Goal: Information Seeking & Learning: Learn about a topic

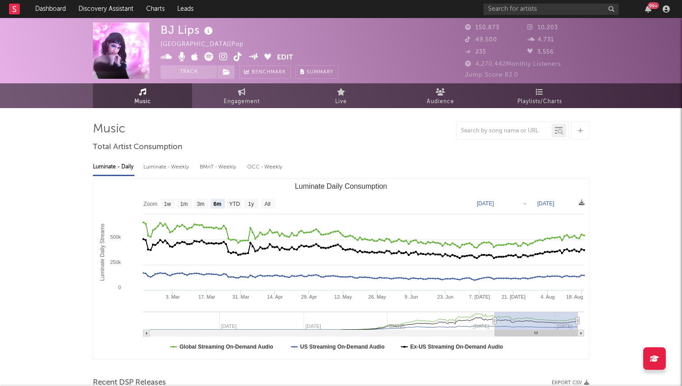
select select "6m"
click at [520, 7] on input "text" at bounding box center [550, 9] width 135 height 11
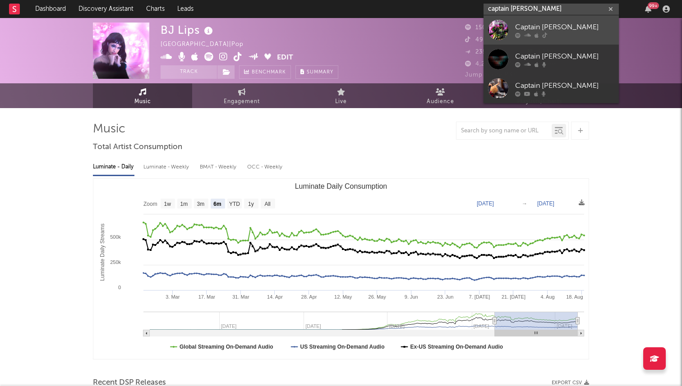
type input "captain swag"
click at [507, 23] on div at bounding box center [498, 30] width 20 height 20
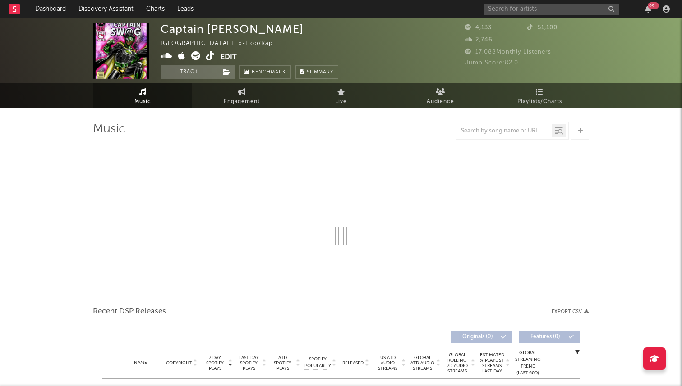
select select "1w"
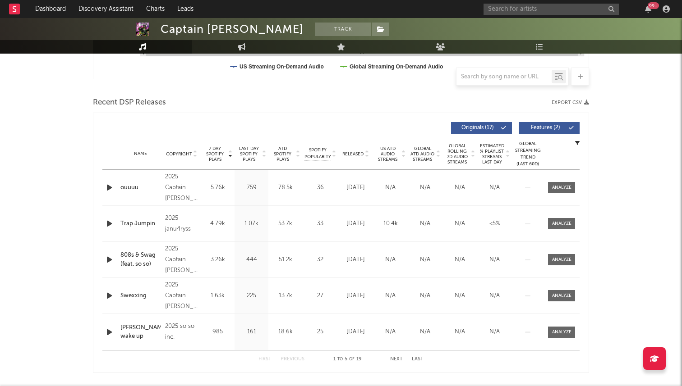
scroll to position [332, 0]
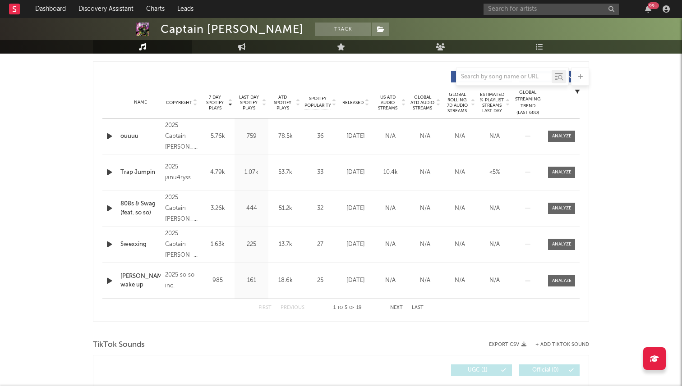
click at [355, 100] on span "Released" at bounding box center [352, 102] width 21 height 5
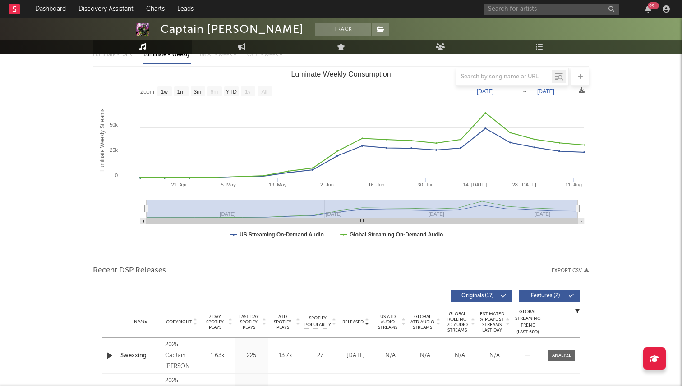
scroll to position [0, 0]
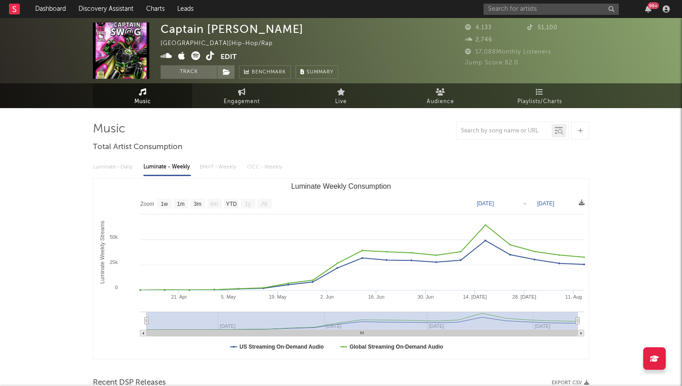
click at [178, 211] on rect "Luminate Weekly Consumption" at bounding box center [340, 269] width 495 height 180
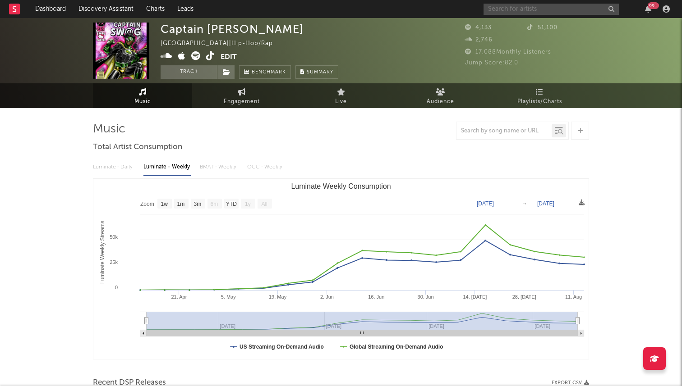
click at [510, 9] on input "text" at bounding box center [550, 9] width 135 height 11
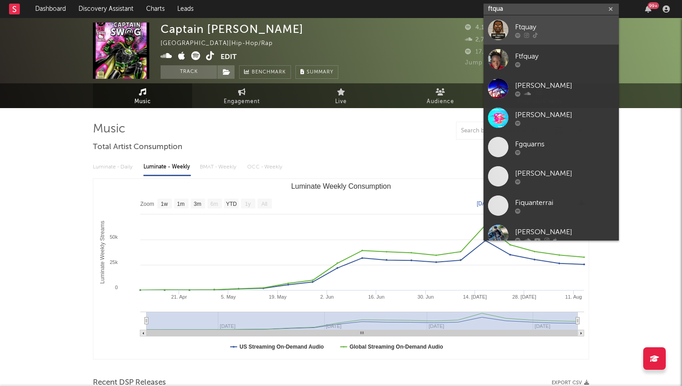
type input "ftqua"
click at [500, 26] on div at bounding box center [498, 30] width 20 height 20
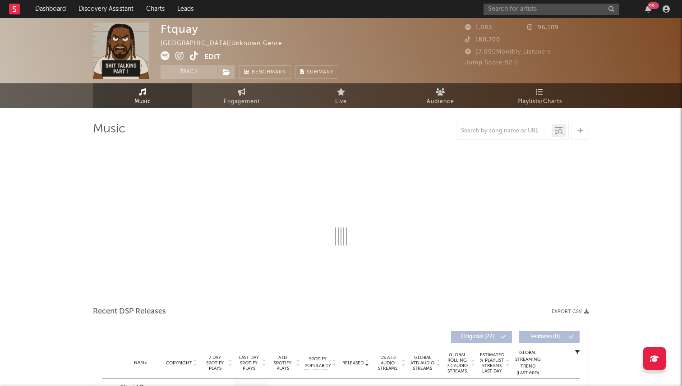
select select "1w"
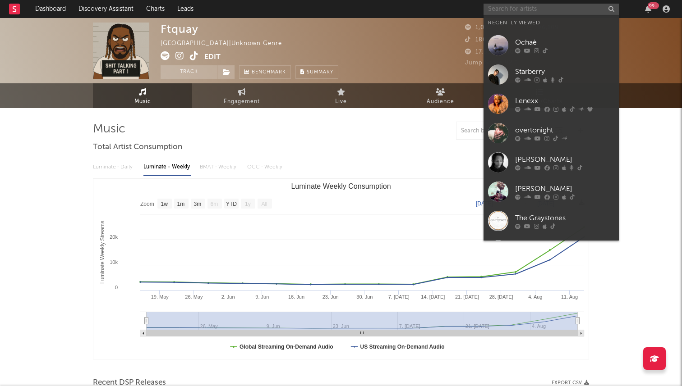
click at [512, 5] on input "text" at bounding box center [550, 9] width 135 height 11
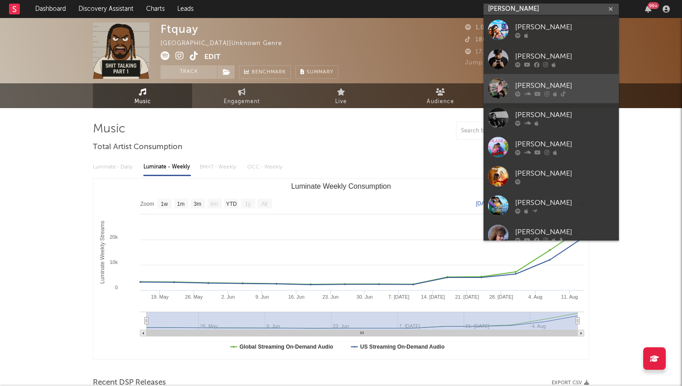
type input "ankith"
click at [547, 84] on div "Ankith Woods" at bounding box center [564, 85] width 99 height 11
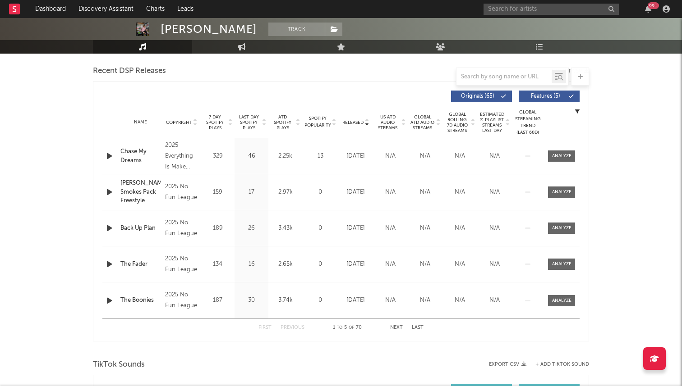
select select "1w"
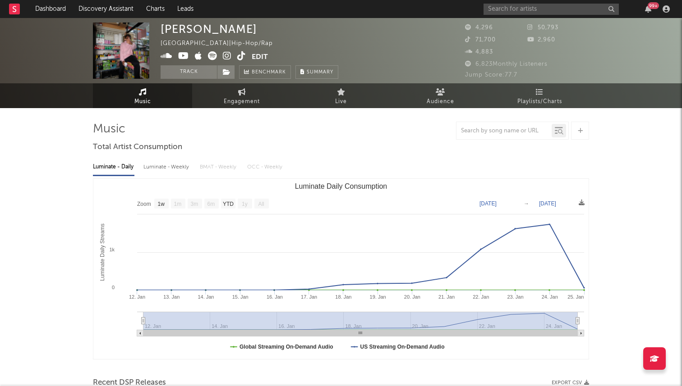
click at [243, 56] on icon at bounding box center [241, 55] width 9 height 9
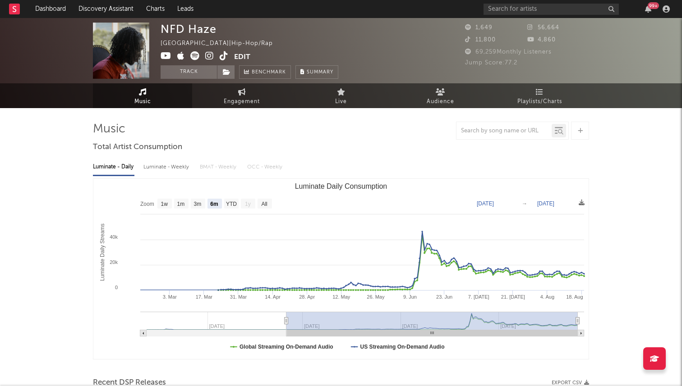
select select "6m"
select select "1w"
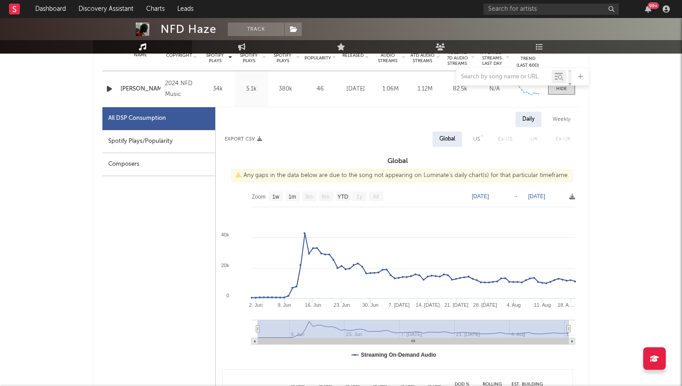
scroll to position [356, 0]
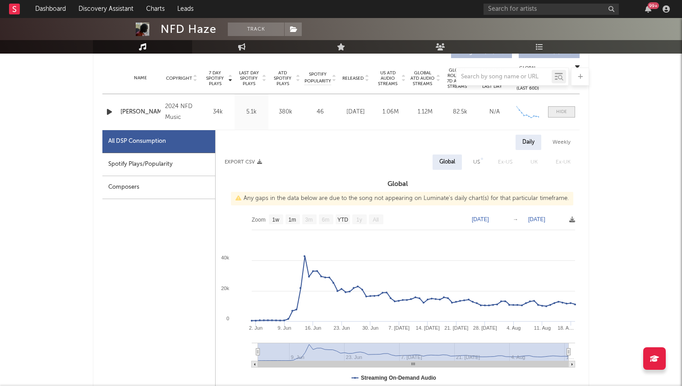
click at [560, 113] on div at bounding box center [561, 112] width 11 height 7
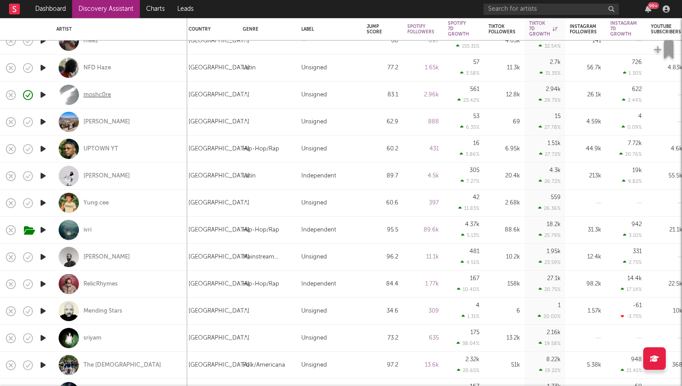
click at [100, 93] on div "moshc0re" at bounding box center [97, 95] width 28 height 8
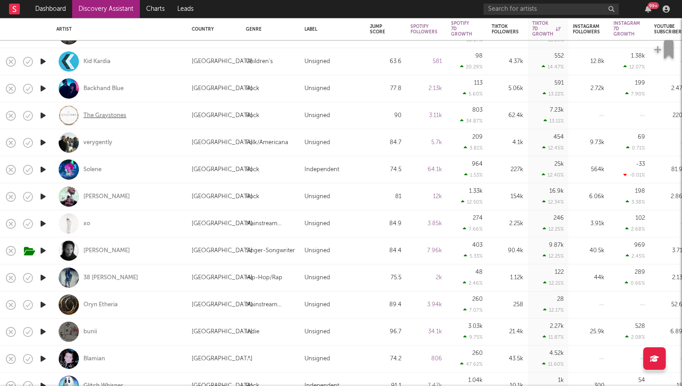
click at [100, 115] on div "The Graystones" at bounding box center [104, 116] width 43 height 8
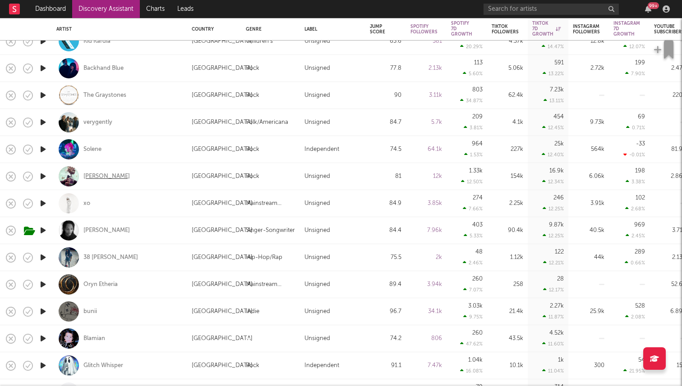
click at [107, 180] on div "[PERSON_NAME]" at bounding box center [106, 177] width 46 height 8
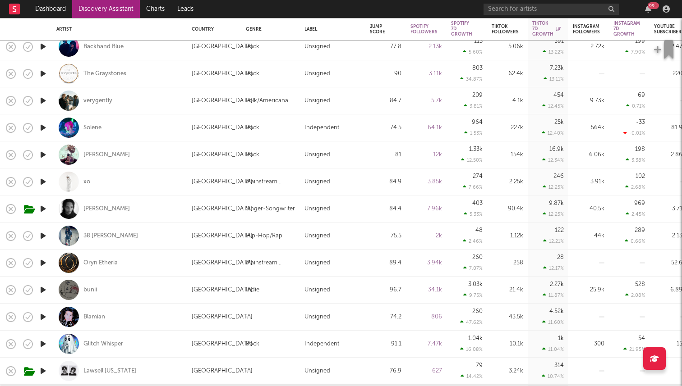
click at [47, 180] on icon "button" at bounding box center [42, 181] width 9 height 11
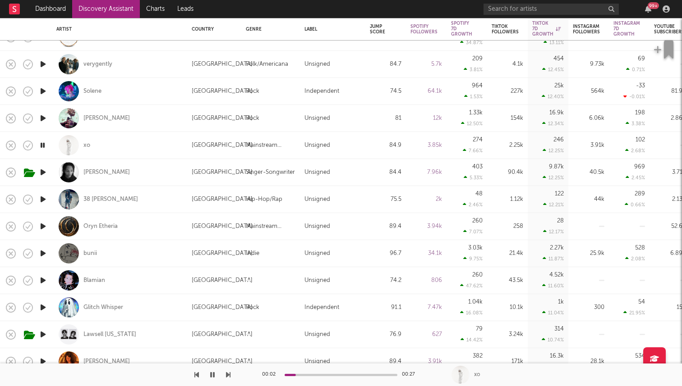
click at [40, 144] on icon "button" at bounding box center [42, 145] width 9 height 11
click at [43, 175] on icon "button" at bounding box center [42, 172] width 9 height 11
click at [101, 174] on div "Seth Witcher" at bounding box center [106, 173] width 46 height 8
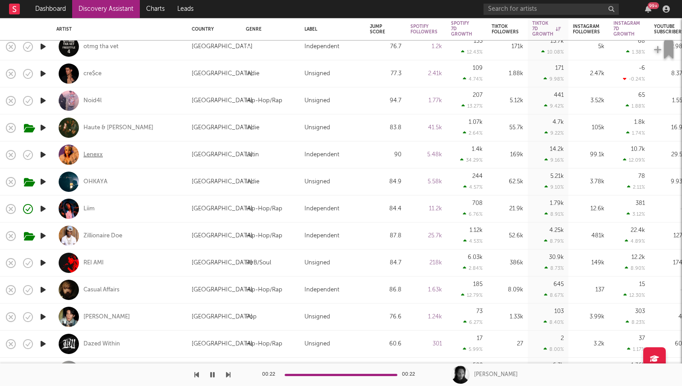
click at [92, 156] on div "Lenexx" at bounding box center [92, 155] width 19 height 8
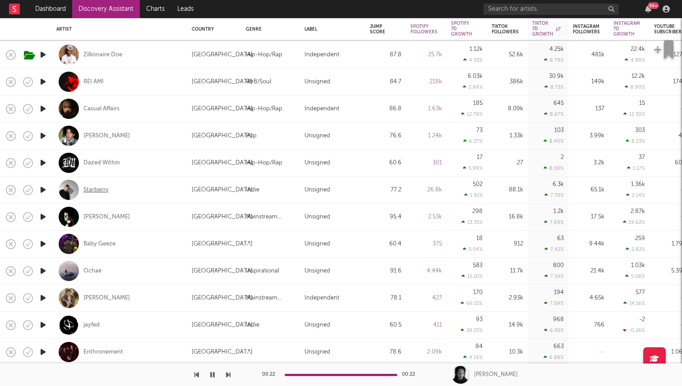
click at [90, 190] on div "Starberry" at bounding box center [95, 190] width 25 height 8
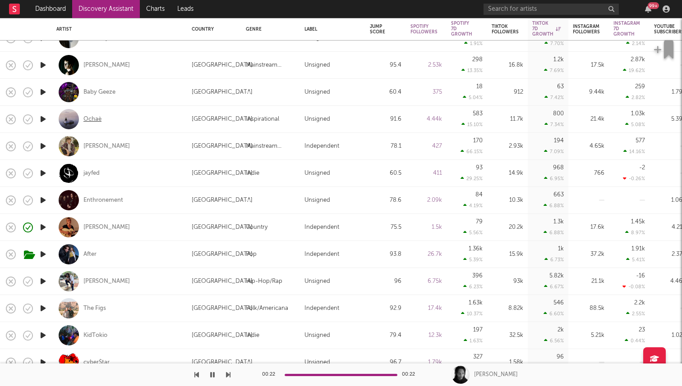
click at [93, 117] on div "Ochaè" at bounding box center [92, 119] width 18 height 8
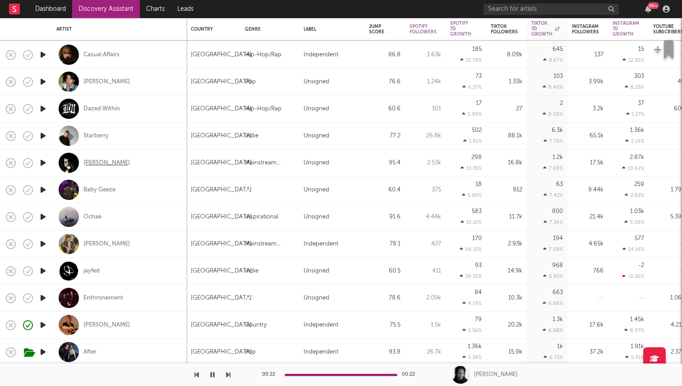
click at [91, 160] on div "BRAYTON" at bounding box center [106, 163] width 46 height 8
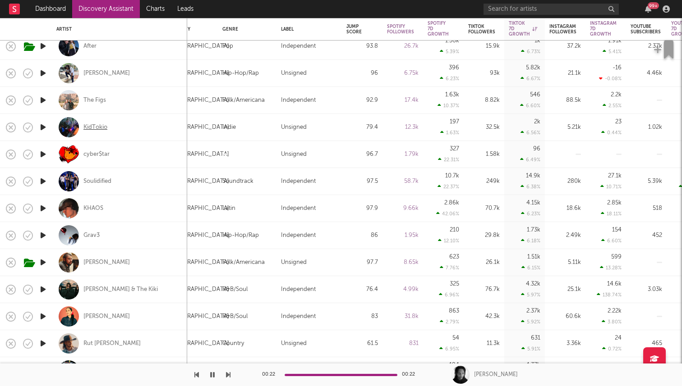
click at [101, 128] on div "KidTokio" at bounding box center [95, 128] width 24 height 8
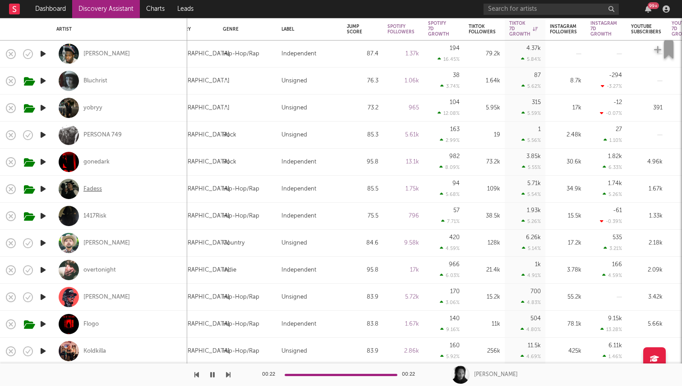
click at [97, 187] on div "Fadess" at bounding box center [92, 189] width 18 height 8
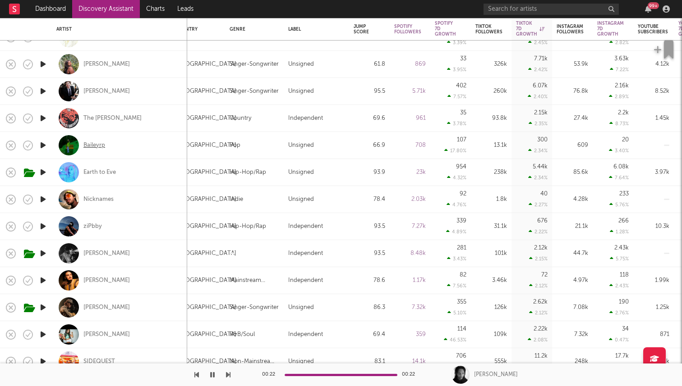
click at [98, 147] on div "Baileyrp" at bounding box center [94, 146] width 22 height 8
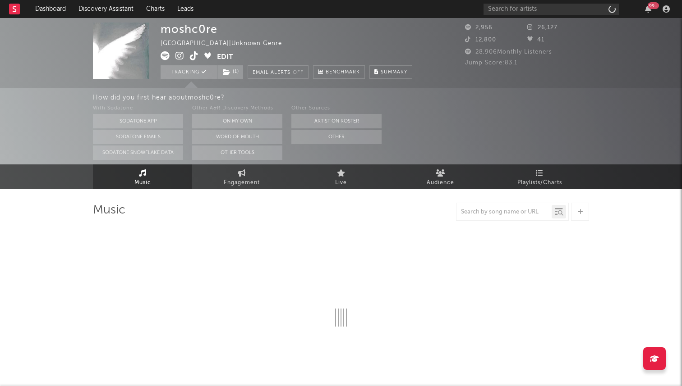
select select "1w"
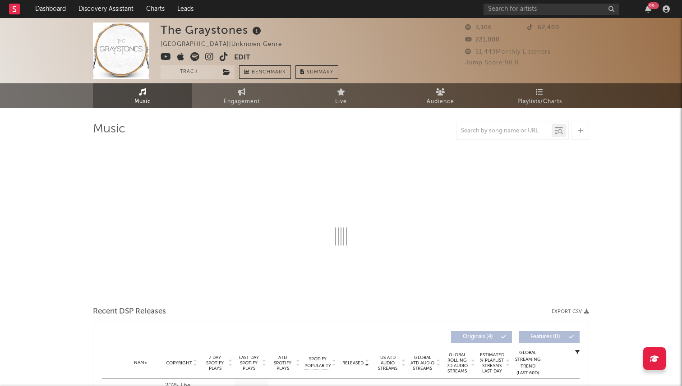
click at [221, 59] on icon at bounding box center [224, 56] width 9 height 9
select select "1w"
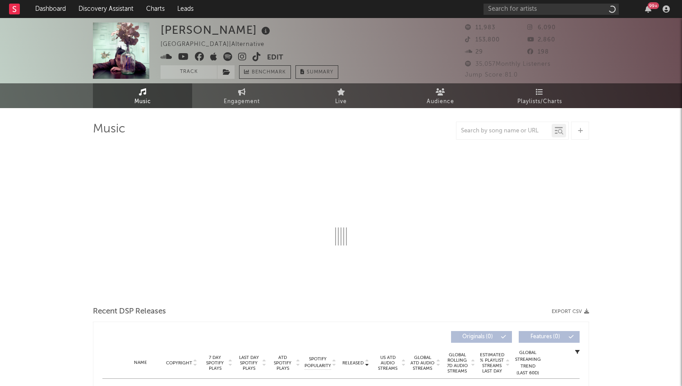
select select "1w"
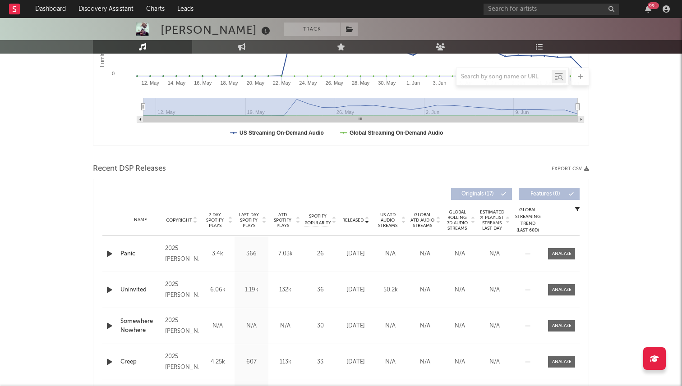
scroll to position [266, 0]
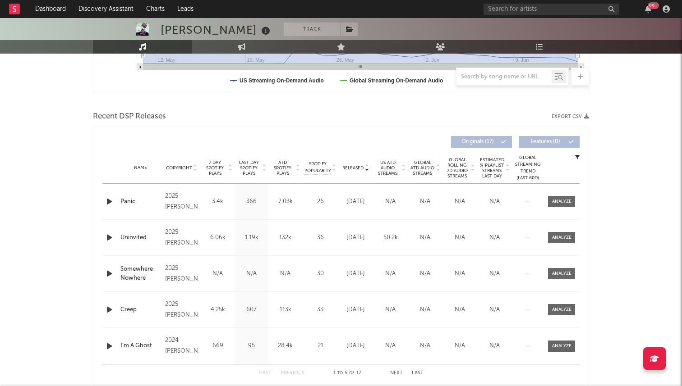
click at [185, 242] on div "2025 [PERSON_NAME]/Greenhouse" at bounding box center [181, 238] width 33 height 22
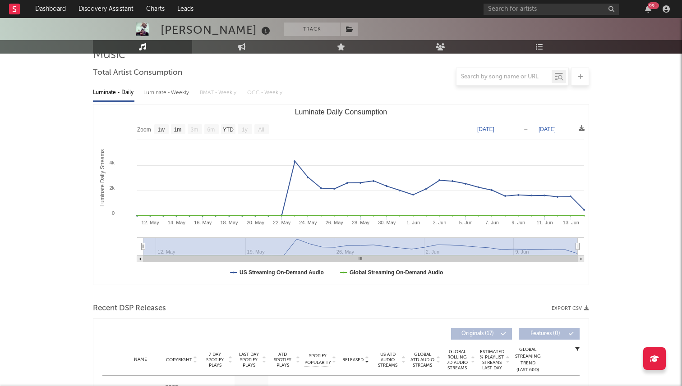
scroll to position [0, 0]
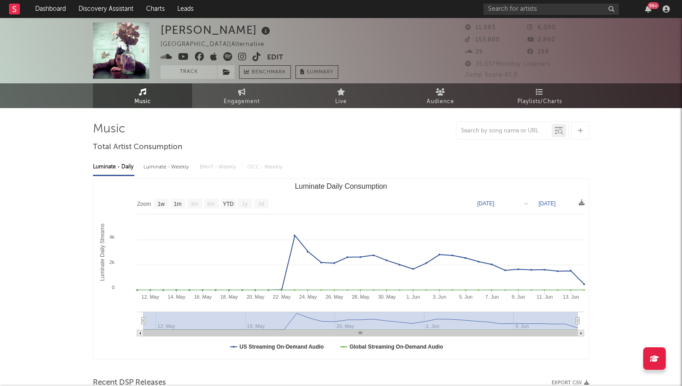
click at [258, 57] on icon at bounding box center [256, 56] width 9 height 9
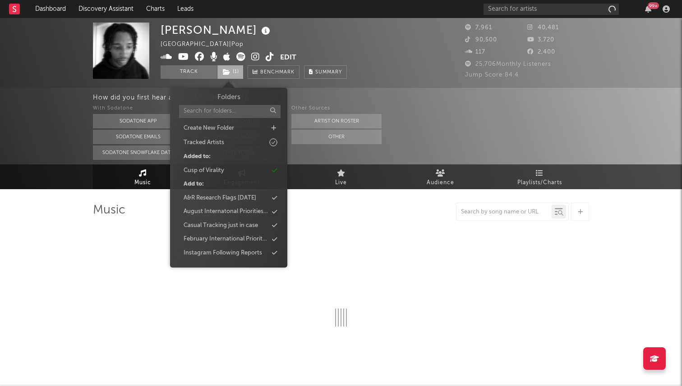
click at [232, 70] on span "( 1 )" at bounding box center [230, 72] width 27 height 14
select select "1w"
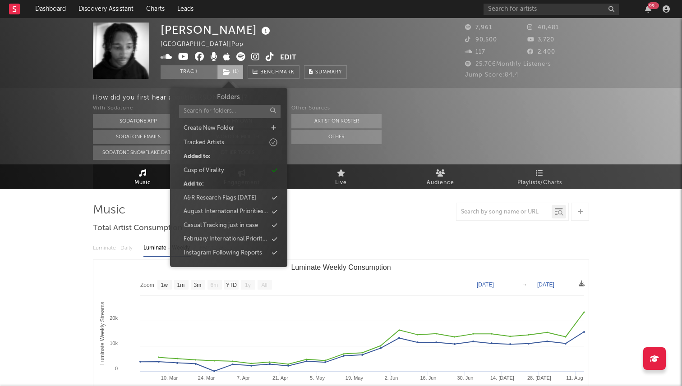
click at [232, 70] on span "( 1 )" at bounding box center [230, 72] width 27 height 14
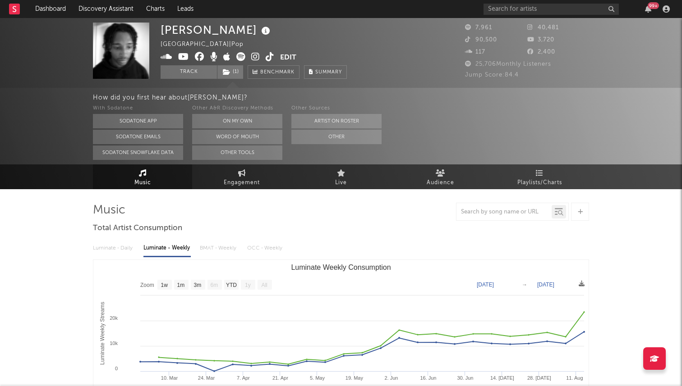
click at [270, 58] on icon at bounding box center [270, 56] width 9 height 9
click at [250, 181] on span "Engagement" at bounding box center [242, 183] width 36 height 11
select select "1w"
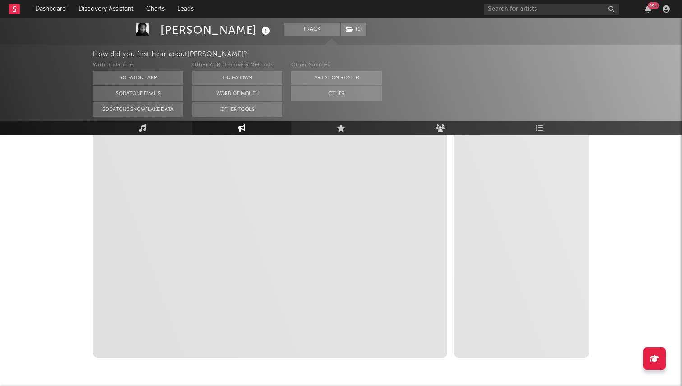
scroll to position [186, 0]
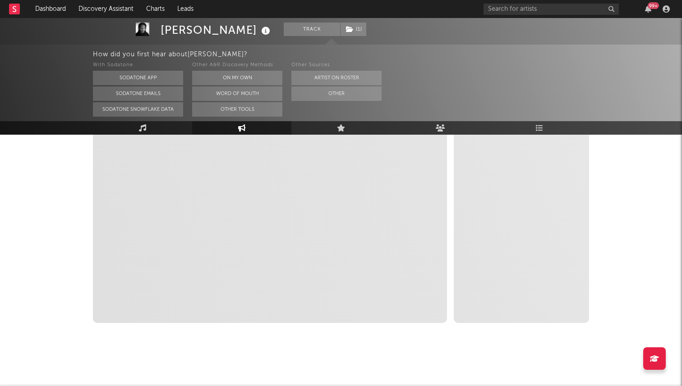
select select "1m"
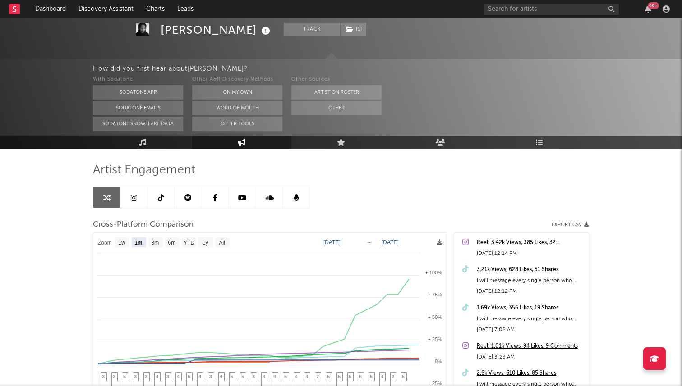
scroll to position [28, 0]
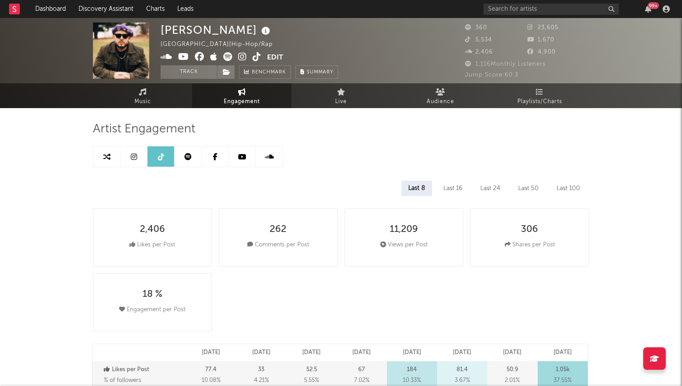
select select "6m"
click at [154, 105] on link "Music" at bounding box center [142, 95] width 99 height 25
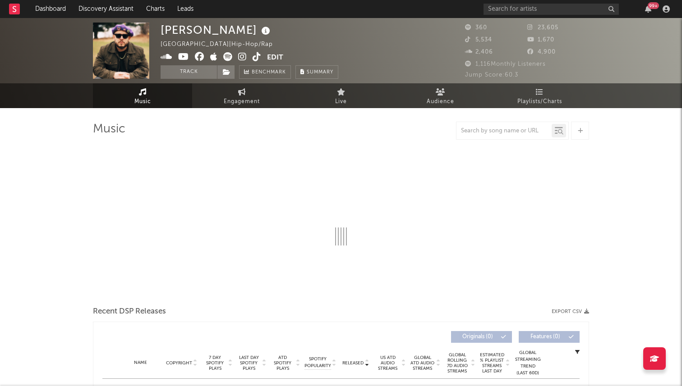
select select "1w"
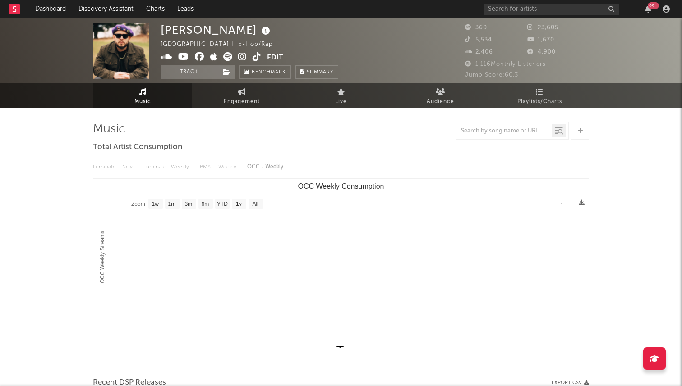
click at [256, 55] on icon at bounding box center [256, 56] width 9 height 9
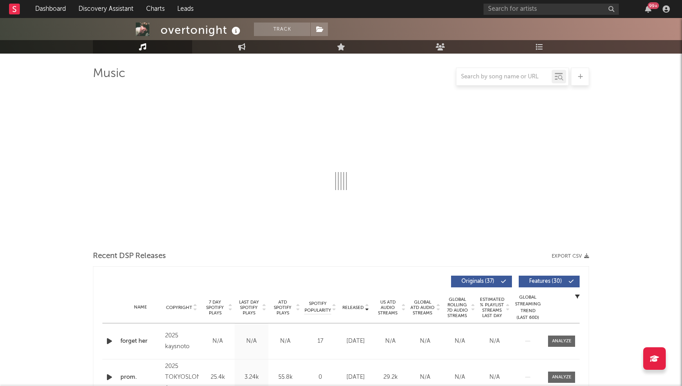
scroll to position [254, 0]
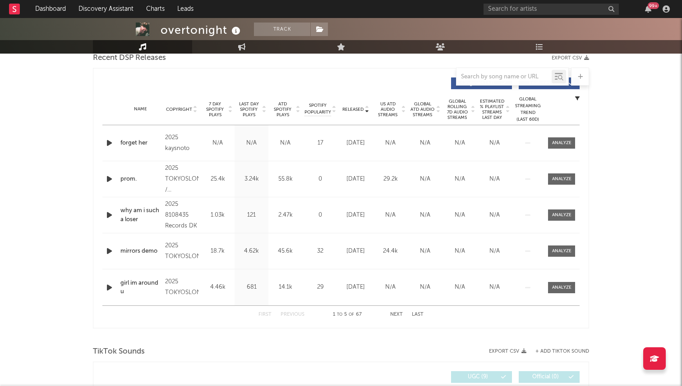
select select "1w"
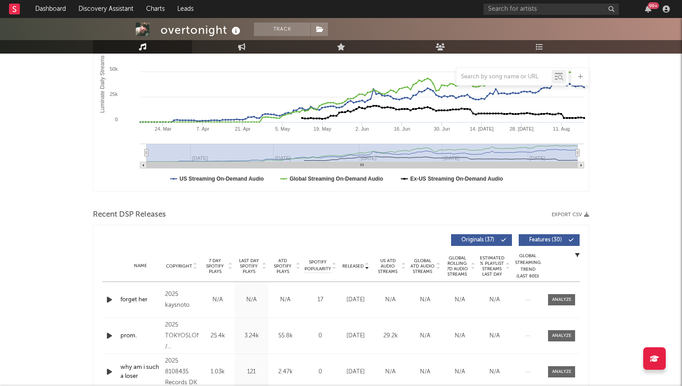
scroll to position [0, 0]
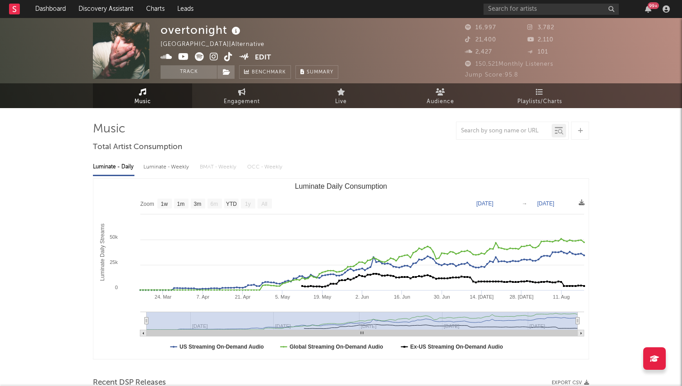
click at [197, 57] on icon at bounding box center [199, 56] width 9 height 9
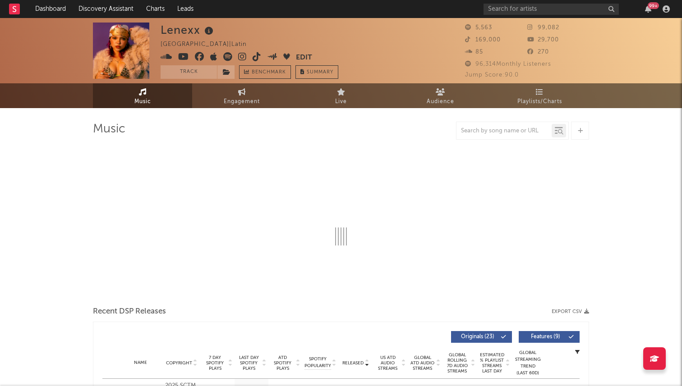
select select "1w"
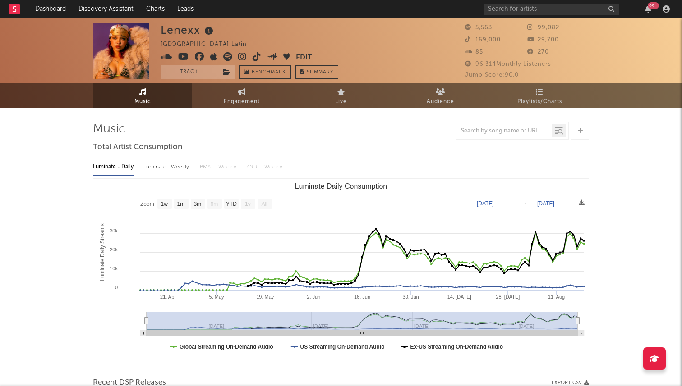
click at [256, 58] on icon at bounding box center [256, 56] width 9 height 9
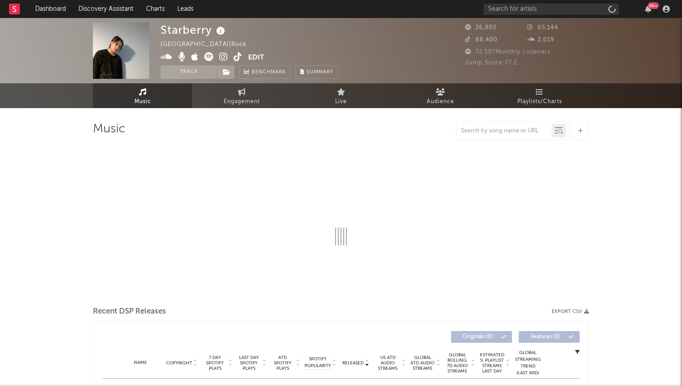
click at [238, 57] on icon at bounding box center [238, 56] width 9 height 9
select select "6m"
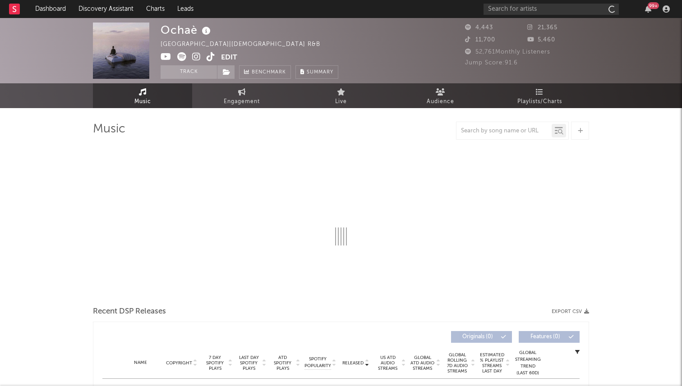
select select "1w"
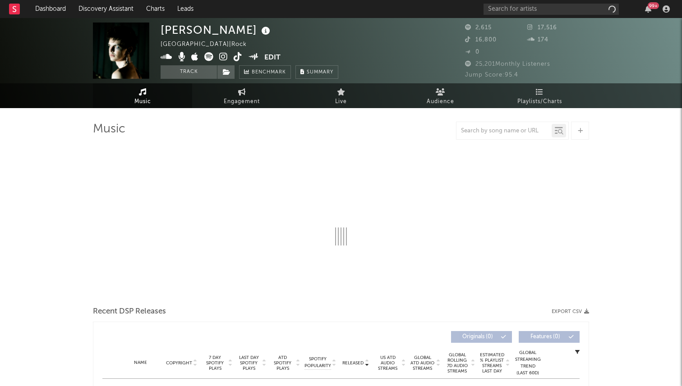
select select "1w"
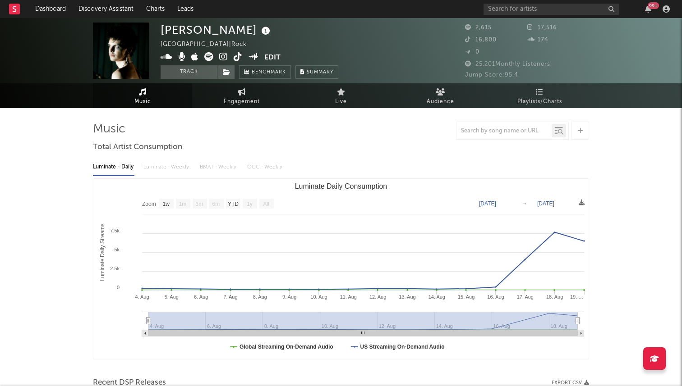
click at [238, 60] on icon at bounding box center [238, 56] width 9 height 9
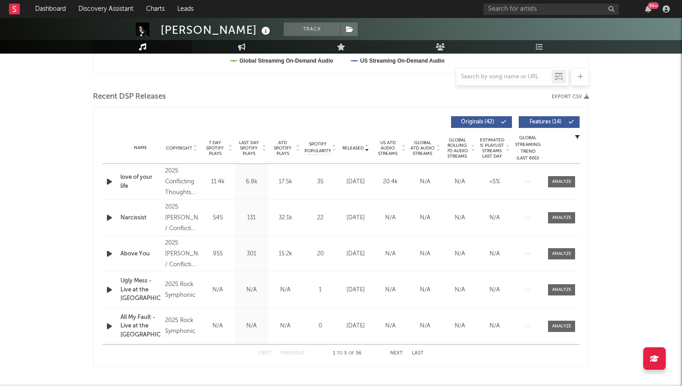
scroll to position [146, 0]
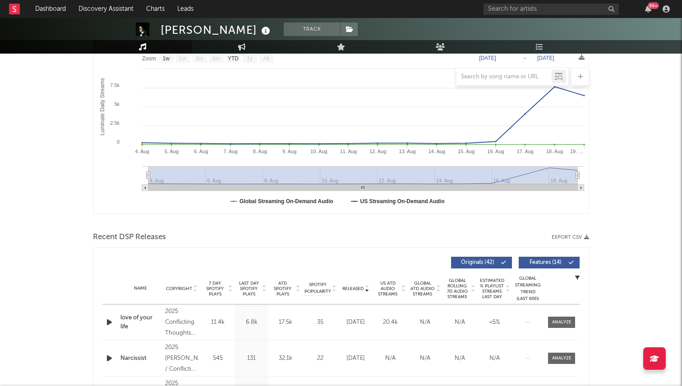
click at [211, 287] on span "7 Day Spotify Plays" at bounding box center [215, 289] width 24 height 16
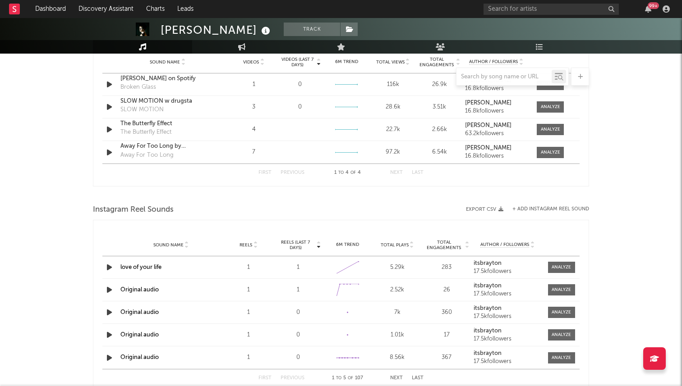
scroll to position [706, 0]
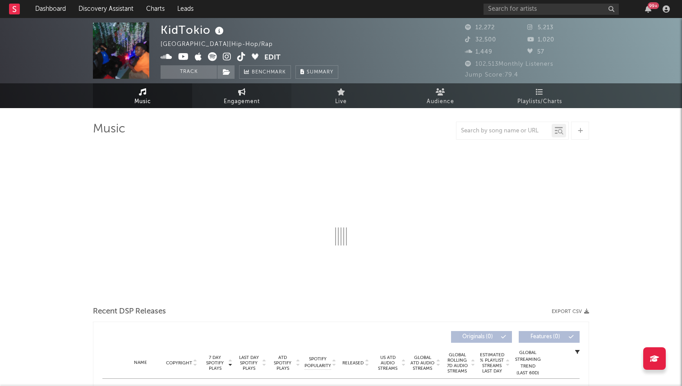
select select "6m"
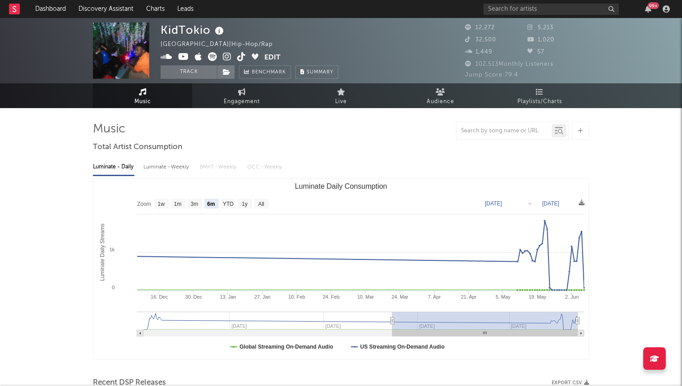
click at [239, 55] on icon at bounding box center [241, 56] width 9 height 9
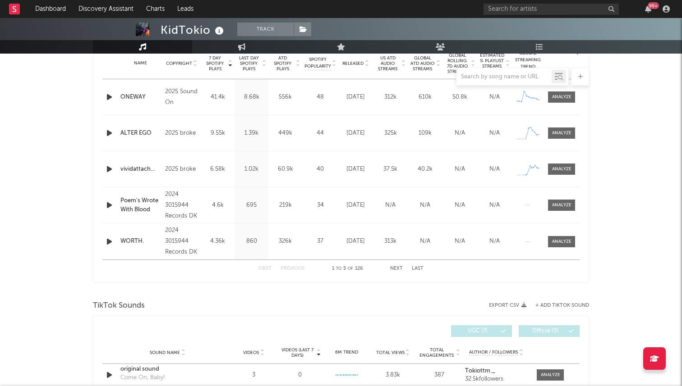
scroll to position [357, 0]
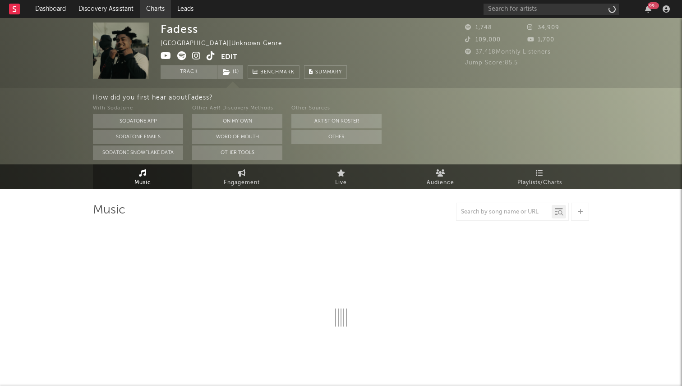
select select "6m"
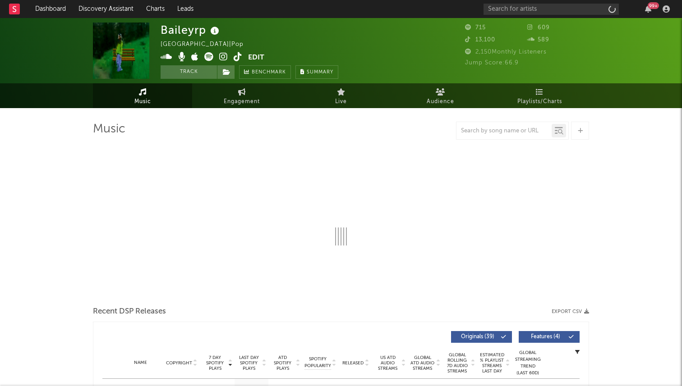
select select "1w"
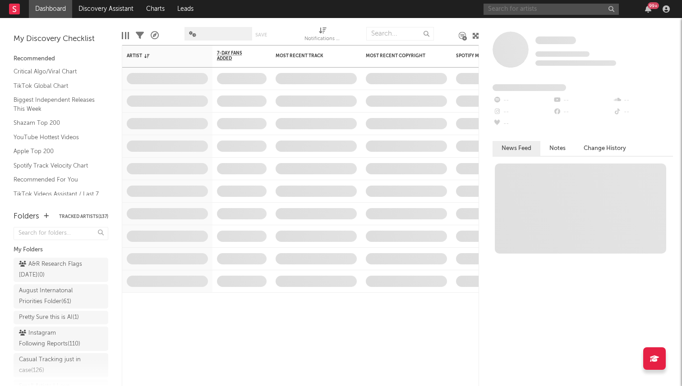
click at [545, 8] on input "text" at bounding box center [550, 9] width 135 height 11
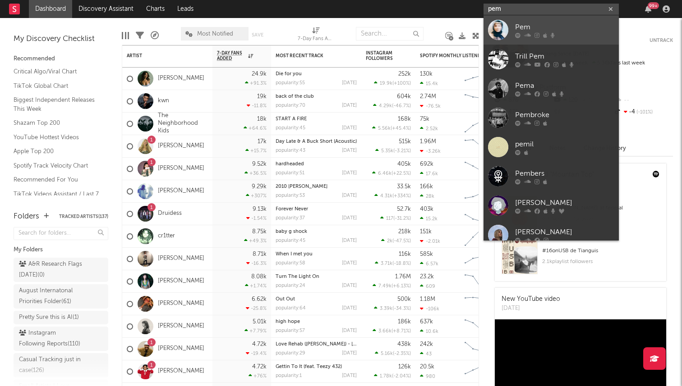
type input "pem"
click at [499, 26] on div at bounding box center [498, 30] width 20 height 20
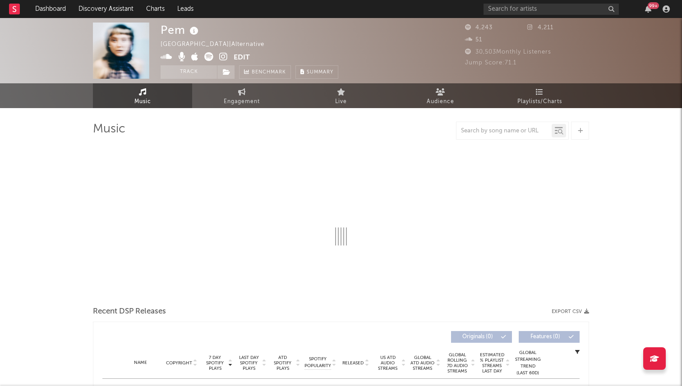
select select "6m"
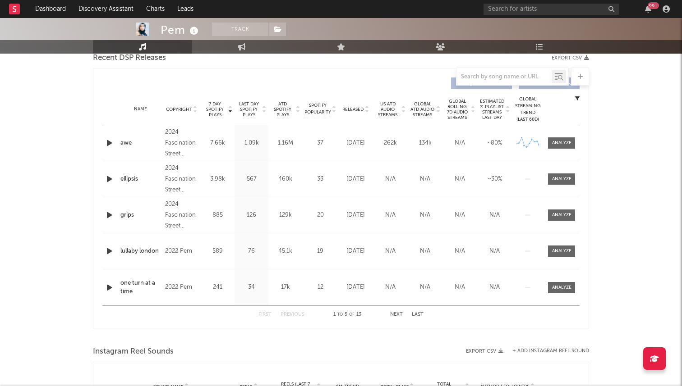
scroll to position [326, 0]
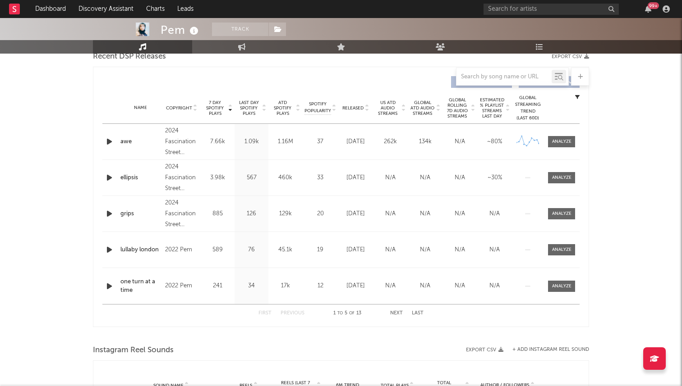
click at [354, 106] on span "Released" at bounding box center [352, 107] width 21 height 5
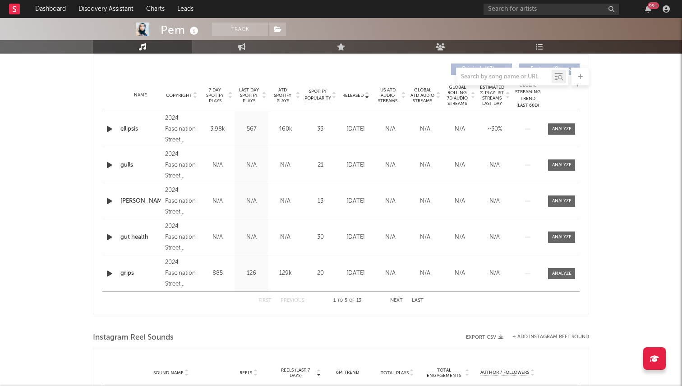
scroll to position [341, 0]
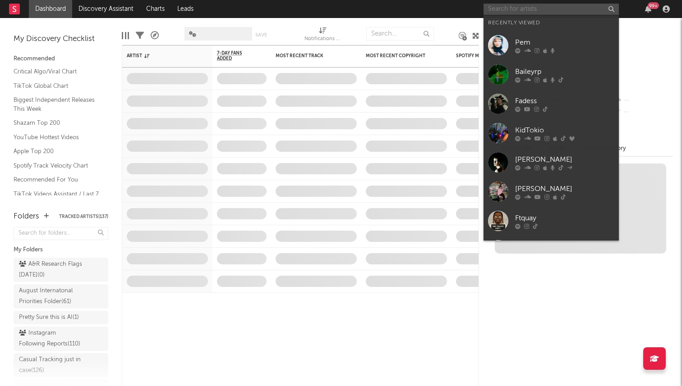
click at [539, 9] on input "text" at bounding box center [550, 9] width 135 height 11
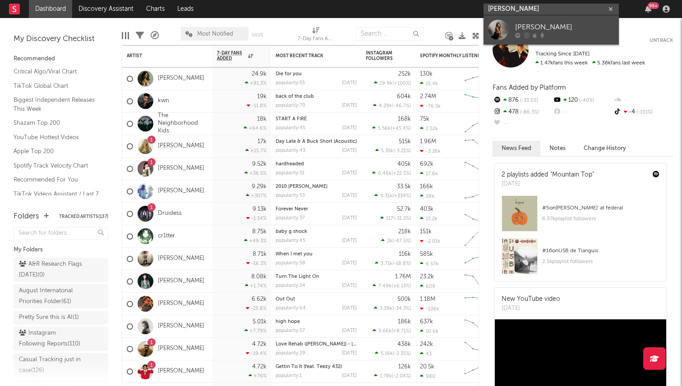
type input "[PERSON_NAME]"
click at [548, 33] on div at bounding box center [564, 34] width 99 height 5
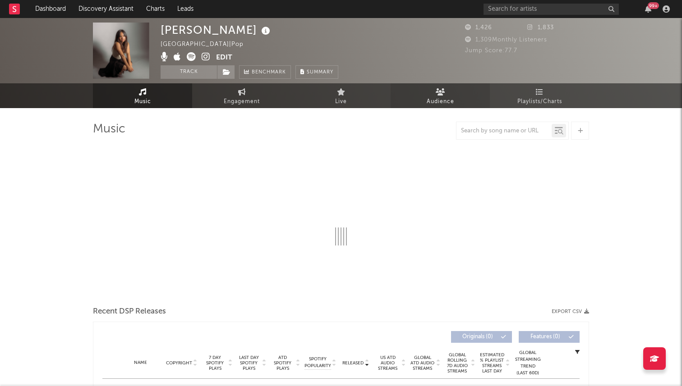
select select "1w"
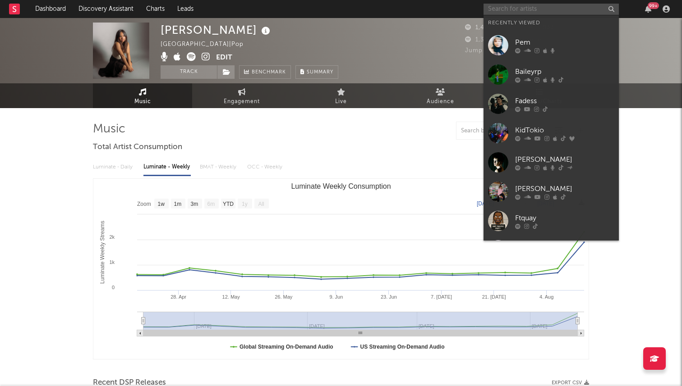
click at [508, 10] on input "text" at bounding box center [550, 9] width 135 height 11
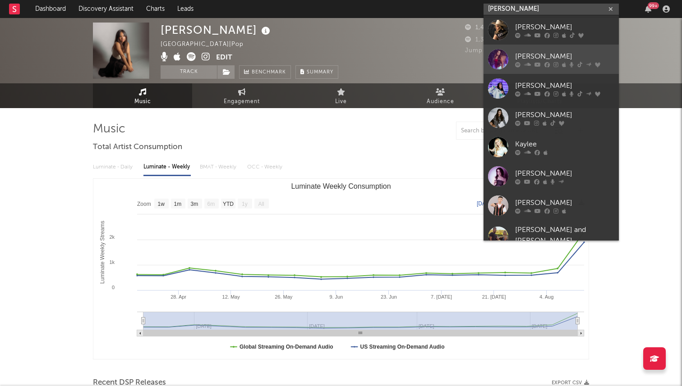
type input "kaylee rose"
click at [495, 67] on div at bounding box center [498, 59] width 20 height 20
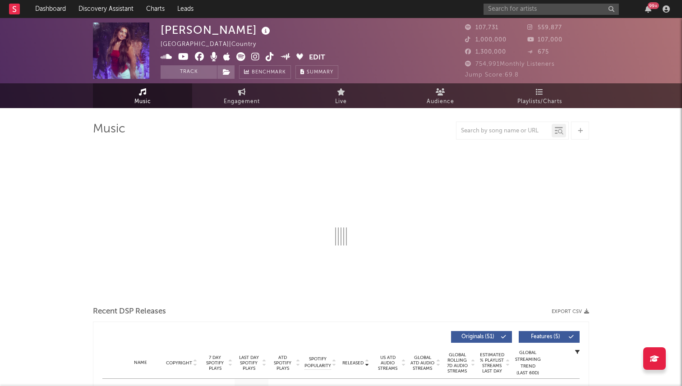
scroll to position [7, 0]
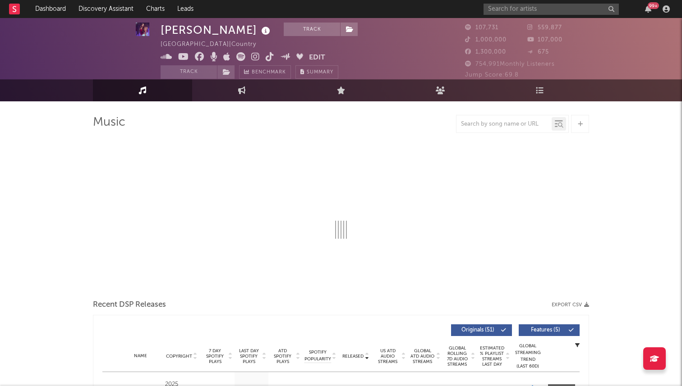
select select "6m"
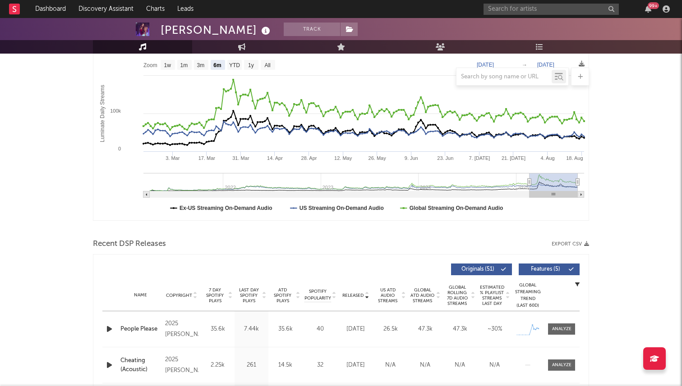
scroll to position [0, 0]
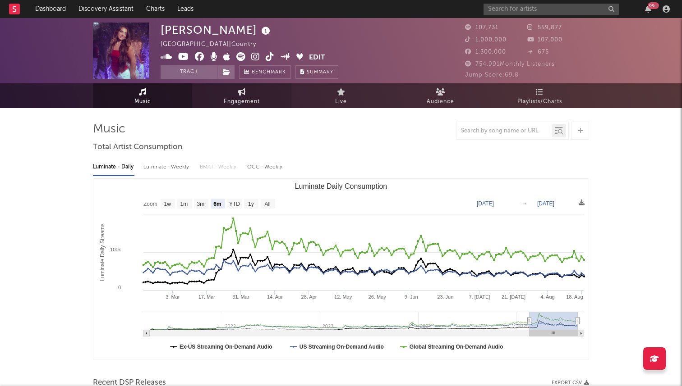
click at [204, 98] on link "Engagement" at bounding box center [241, 95] width 99 height 25
select select "1w"
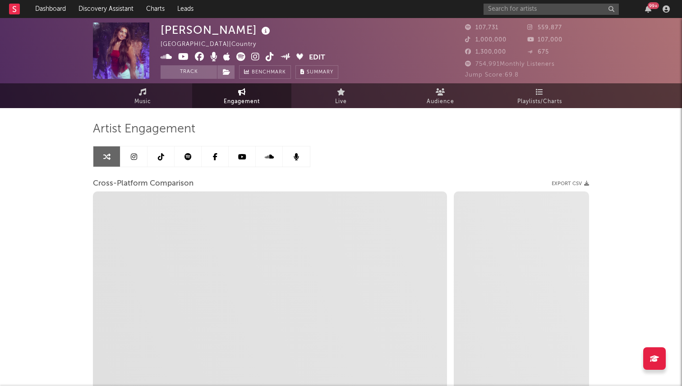
scroll to position [105, 0]
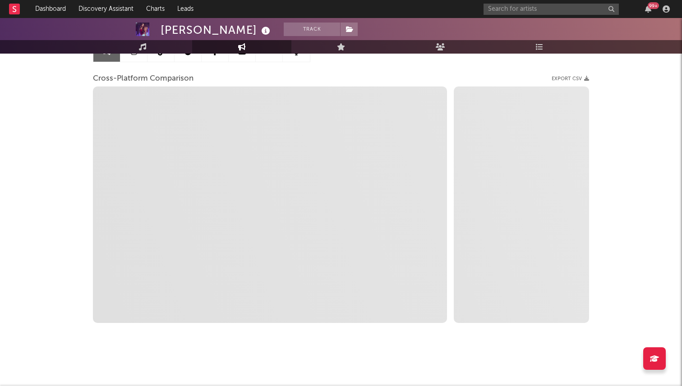
select select "1m"
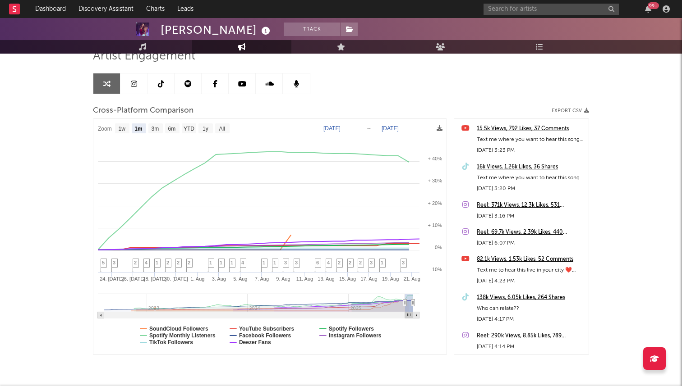
scroll to position [0, 0]
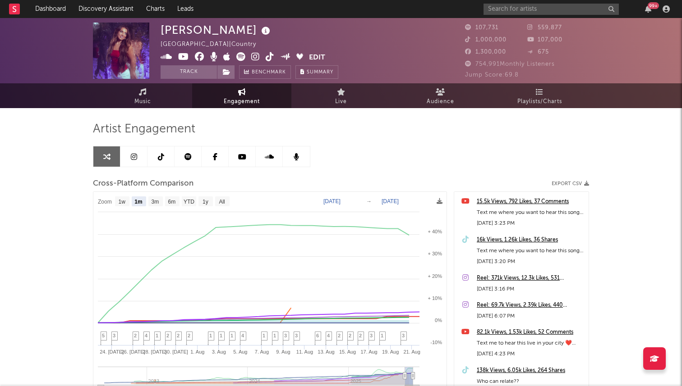
click at [133, 157] on icon at bounding box center [134, 156] width 6 height 7
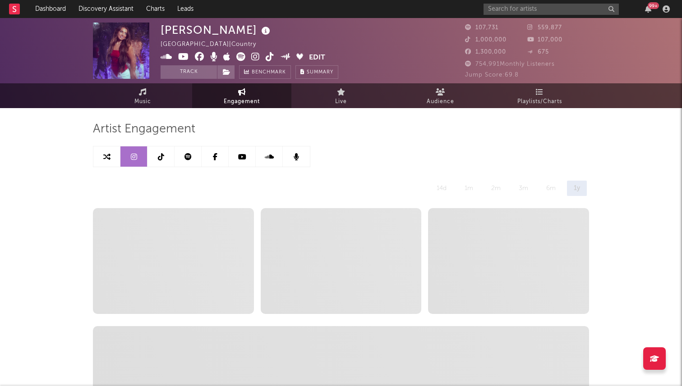
click at [169, 153] on link at bounding box center [160, 157] width 27 height 20
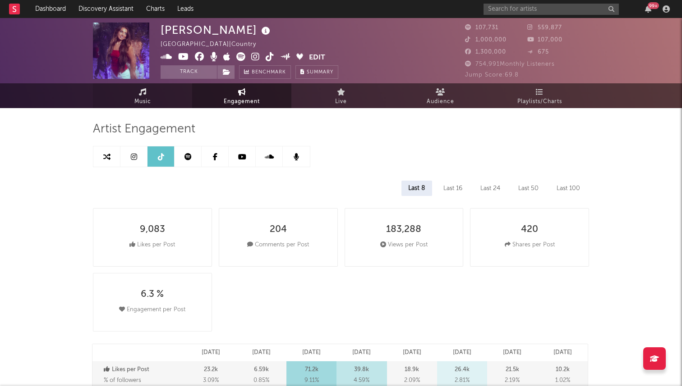
select select "6m"
click at [129, 101] on link "Music" at bounding box center [142, 95] width 99 height 25
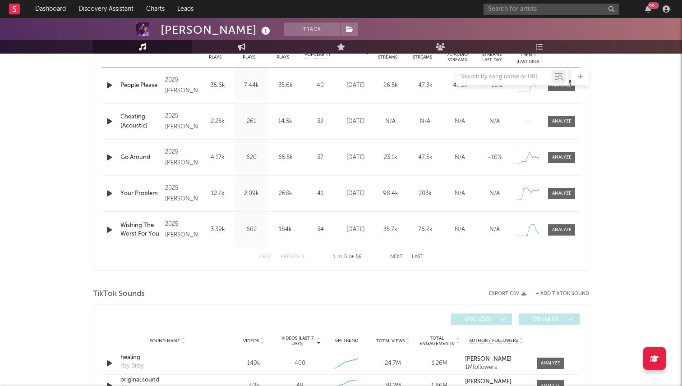
scroll to position [299, 0]
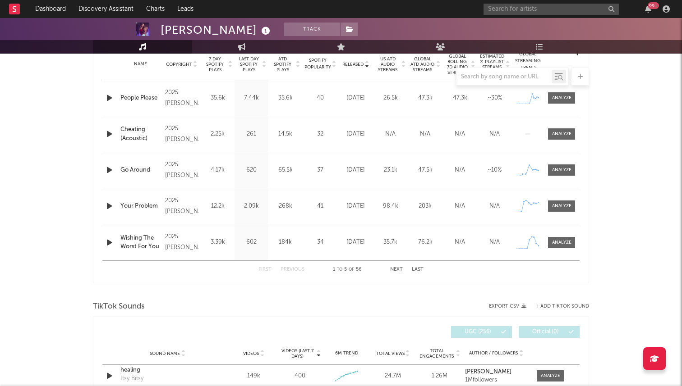
select select "6m"
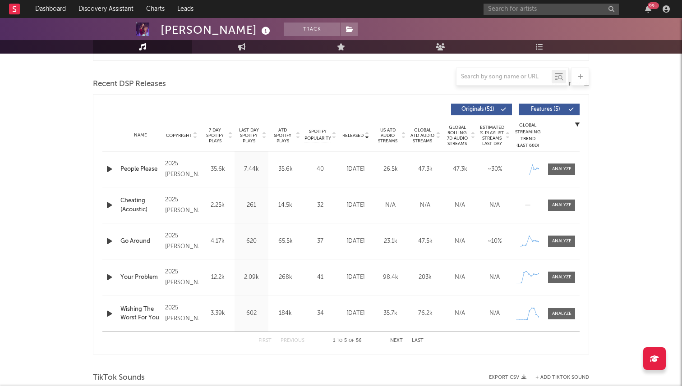
click at [219, 134] on span "7 Day Spotify Plays" at bounding box center [215, 136] width 24 height 16
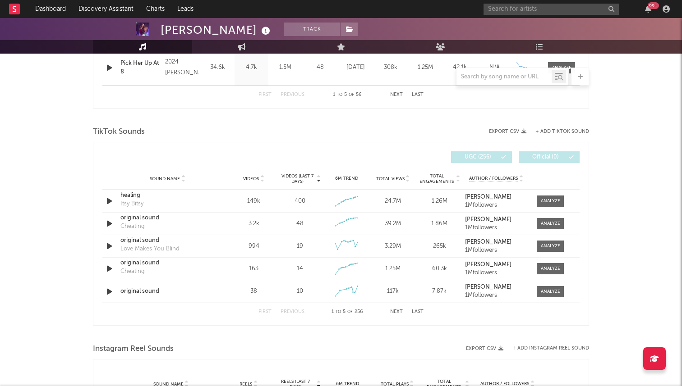
scroll to position [547, 0]
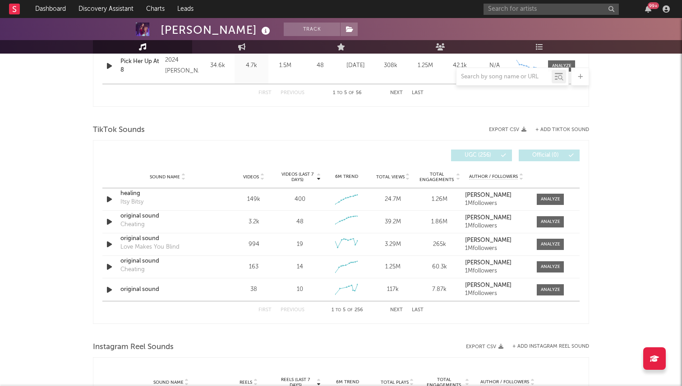
click at [261, 175] on icon at bounding box center [262, 176] width 5 height 4
click at [288, 174] on span "Videos (last 7 days)" at bounding box center [297, 177] width 37 height 11
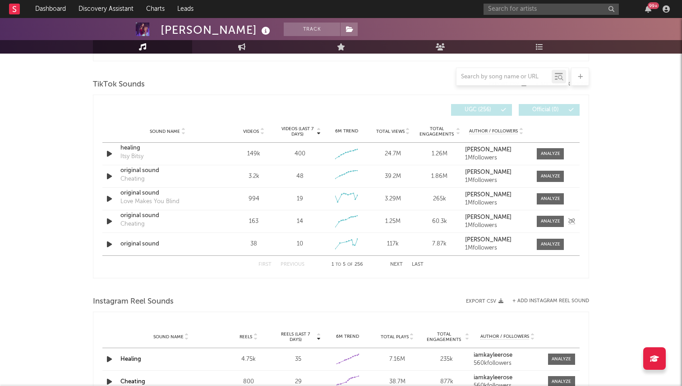
scroll to position [600, 0]
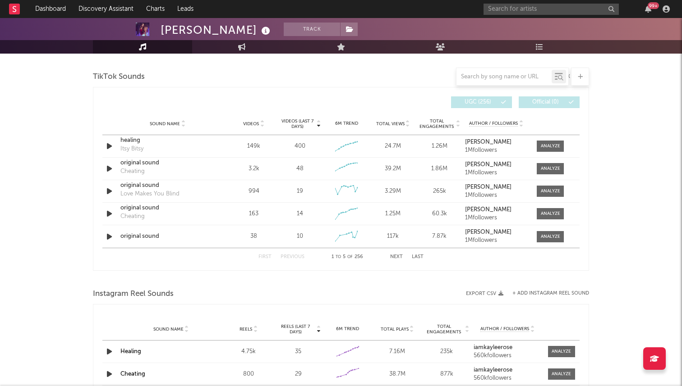
click at [396, 257] on button "Next" at bounding box center [396, 257] width 13 height 5
drag, startPoint x: 396, startPoint y: 257, endPoint x: 339, endPoint y: 202, distance: 79.4
click at [339, 202] on div "Videos (last 7 days) Sound Name Videos Videos (last 7 days) Total Views Total E…" at bounding box center [340, 179] width 477 height 174
click at [257, 125] on span "Videos" at bounding box center [251, 123] width 16 height 5
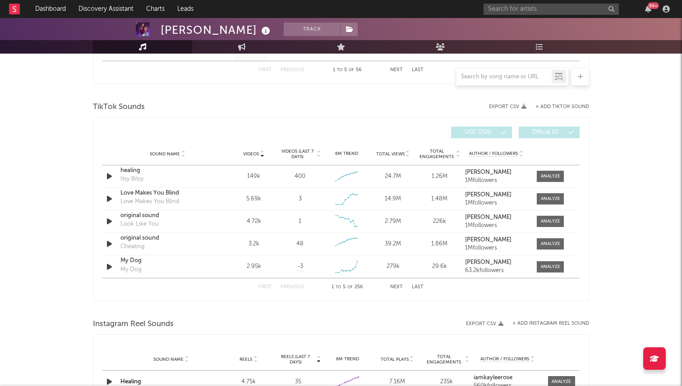
scroll to position [537, 0]
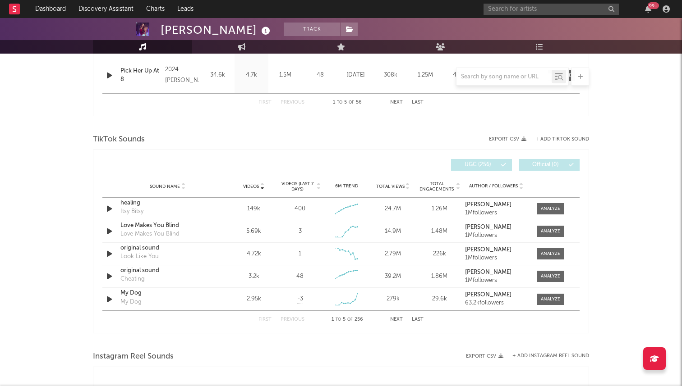
click at [298, 186] on span "Videos (last 7 days)" at bounding box center [297, 186] width 37 height 11
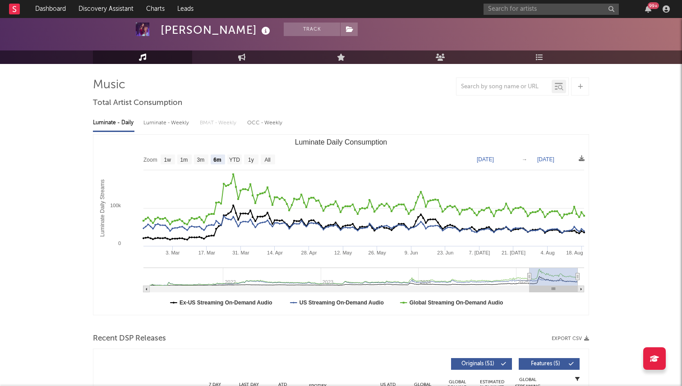
scroll to position [0, 0]
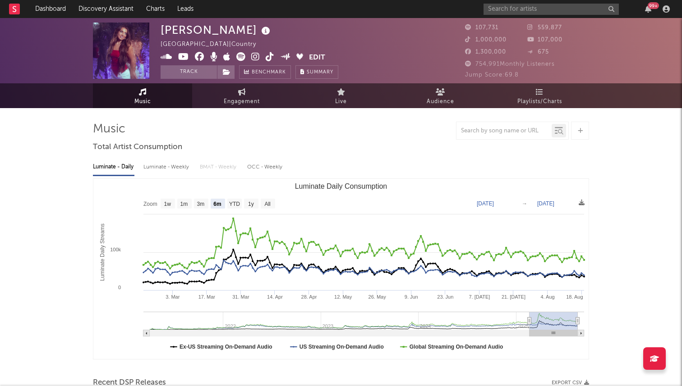
click at [240, 62] on link at bounding box center [240, 57] width 9 height 9
click at [249, 55] on span at bounding box center [234, 57] width 148 height 11
click at [255, 55] on icon at bounding box center [255, 56] width 9 height 9
click at [266, 56] on icon at bounding box center [270, 56] width 9 height 9
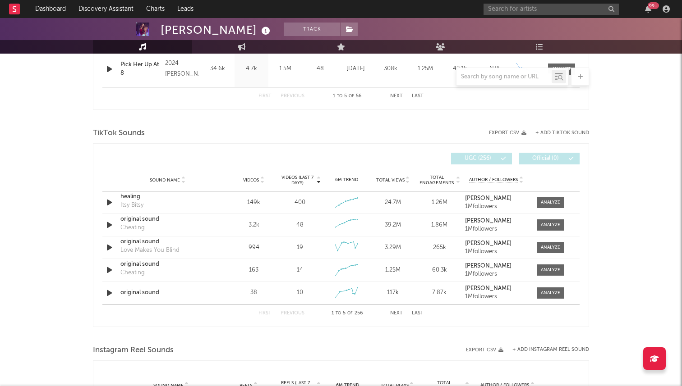
scroll to position [546, 0]
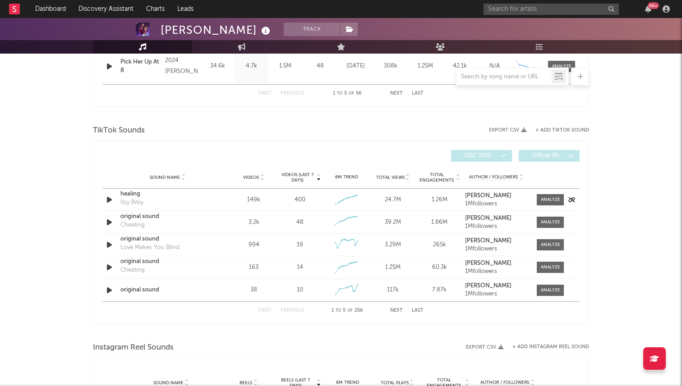
click at [136, 194] on div "healing" at bounding box center [167, 194] width 94 height 9
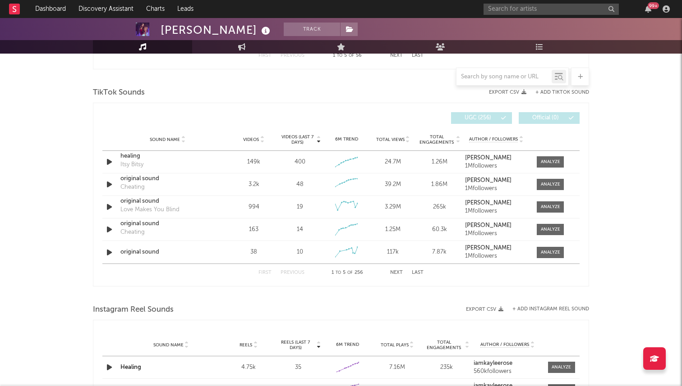
scroll to position [587, 0]
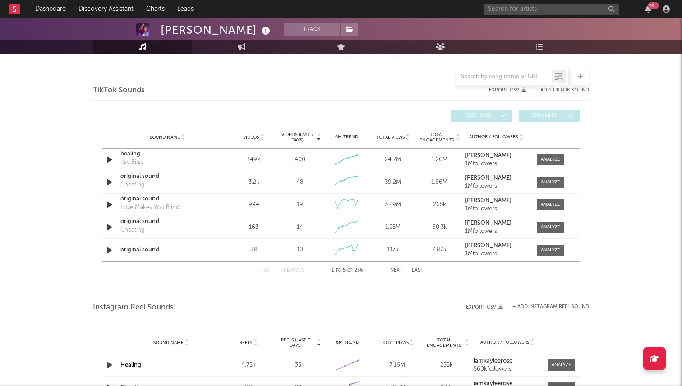
click at [414, 271] on button "Last" at bounding box center [418, 270] width 12 height 5
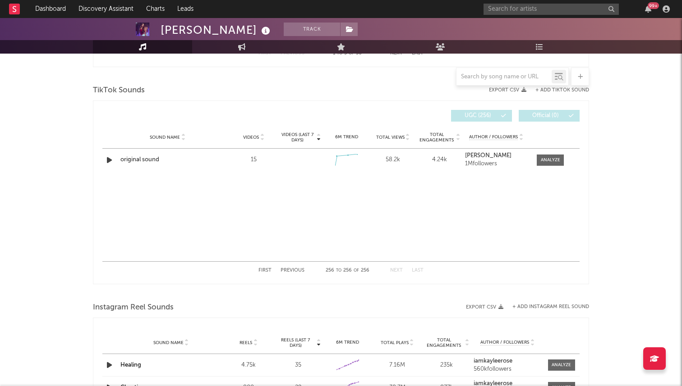
click at [265, 270] on button "First" at bounding box center [264, 270] width 13 height 5
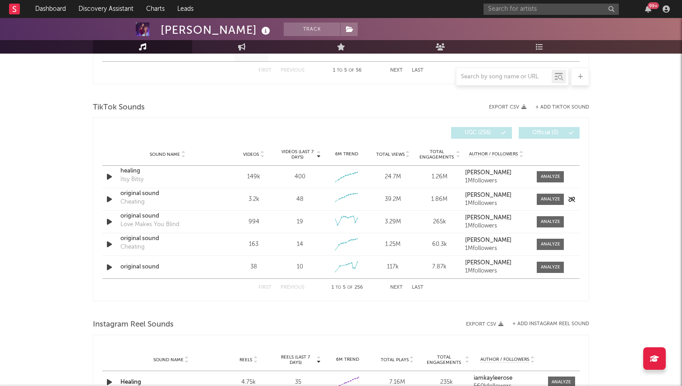
scroll to position [571, 0]
click at [390, 284] on button "Next" at bounding box center [396, 286] width 13 height 5
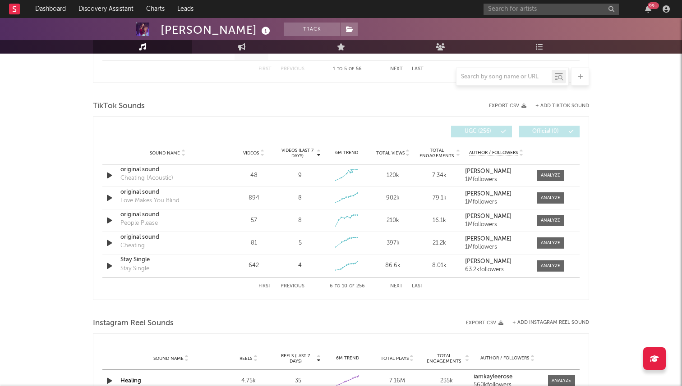
click at [390, 284] on button "Next" at bounding box center [396, 286] width 13 height 5
click at [261, 287] on button "First" at bounding box center [264, 286] width 13 height 5
click at [551, 174] on div at bounding box center [550, 175] width 19 height 7
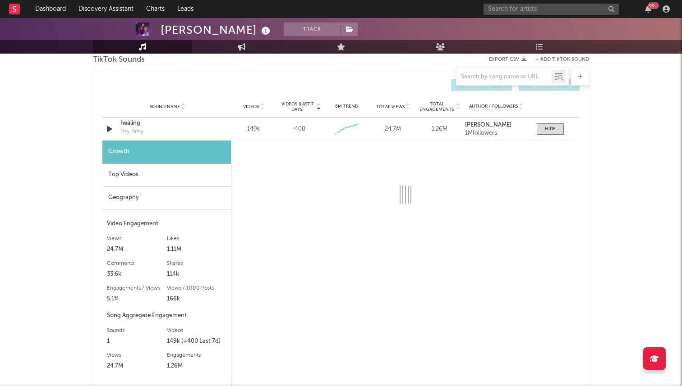
scroll to position [604, 0]
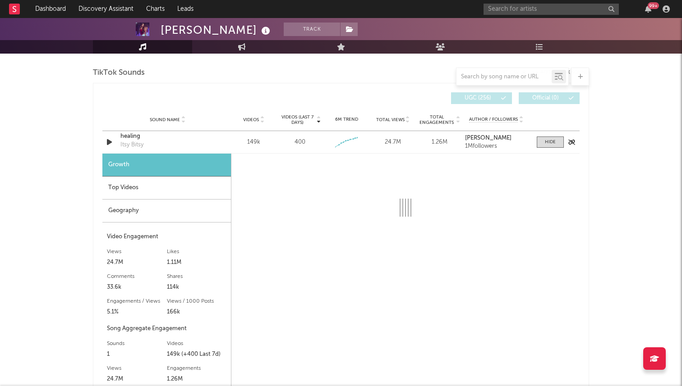
click at [111, 137] on icon "button" at bounding box center [109, 142] width 9 height 11
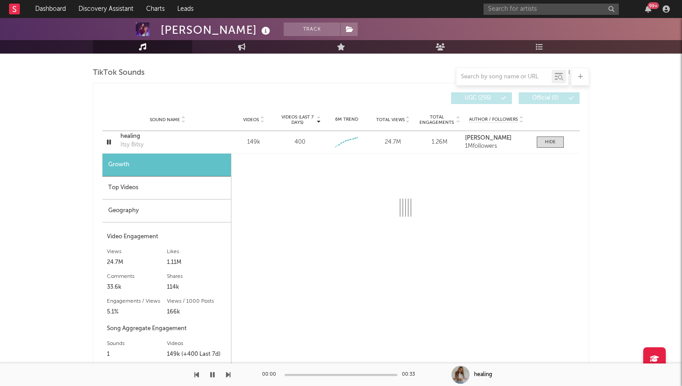
select select "6m"
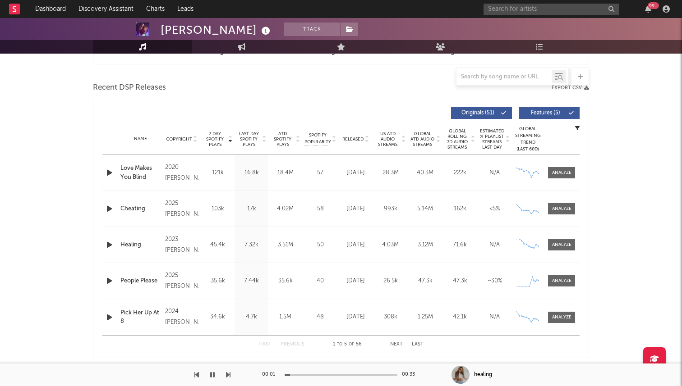
scroll to position [310, 0]
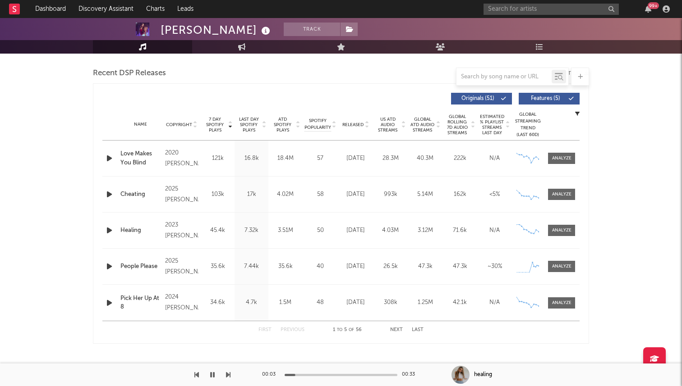
click at [110, 231] on icon "button" at bounding box center [109, 230] width 9 height 11
click at [330, 375] on div at bounding box center [340, 375] width 113 height 2
click at [112, 227] on icon "button" at bounding box center [109, 230] width 9 height 11
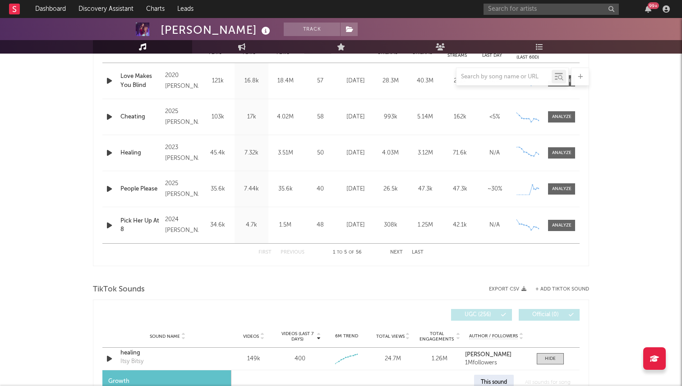
scroll to position [530, 0]
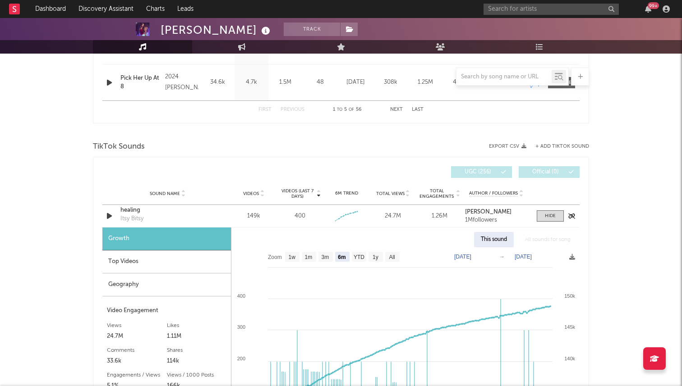
click at [177, 211] on div "healing" at bounding box center [167, 210] width 94 height 9
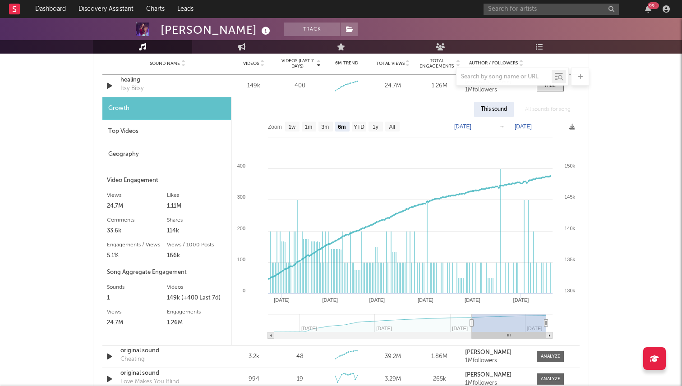
scroll to position [628, 0]
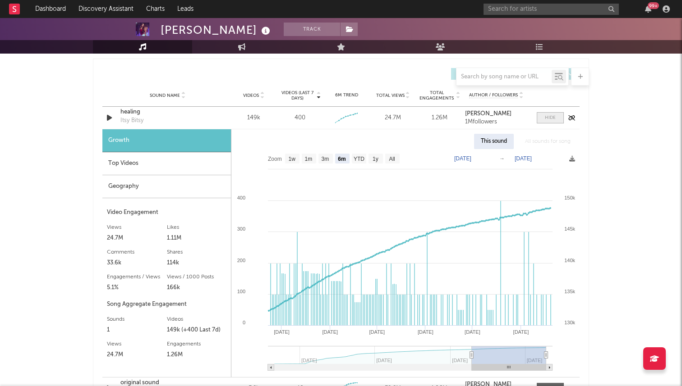
click at [558, 119] on span at bounding box center [549, 117] width 27 height 11
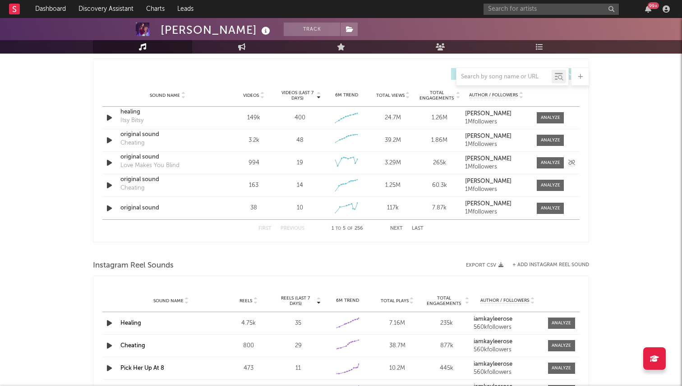
scroll to position [621, 0]
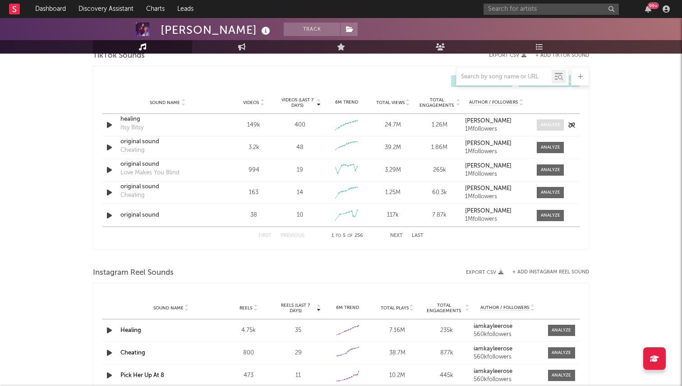
click at [545, 129] on span at bounding box center [549, 124] width 27 height 11
select select "6m"
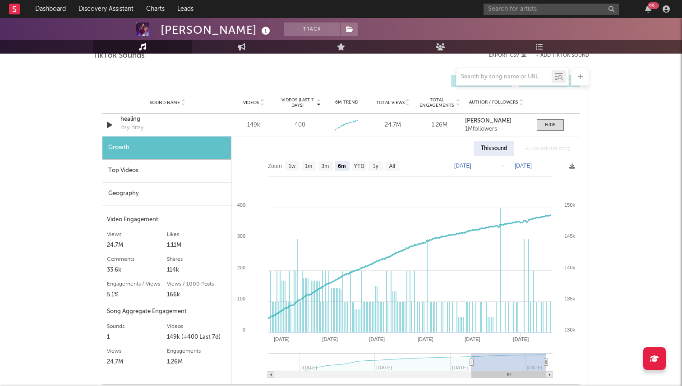
click at [202, 198] on div "Geography" at bounding box center [166, 194] width 128 height 23
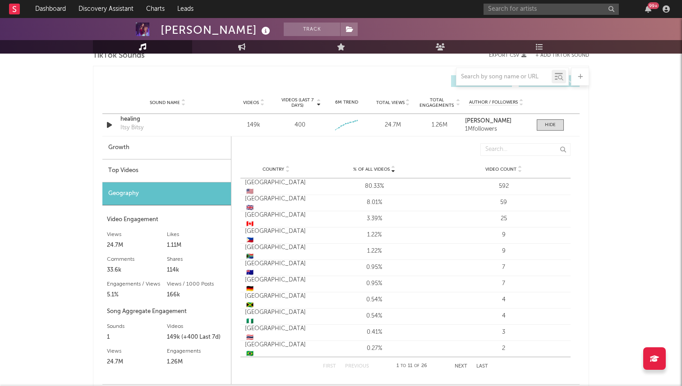
click at [191, 156] on div "Growth" at bounding box center [166, 148] width 128 height 23
select select "6m"
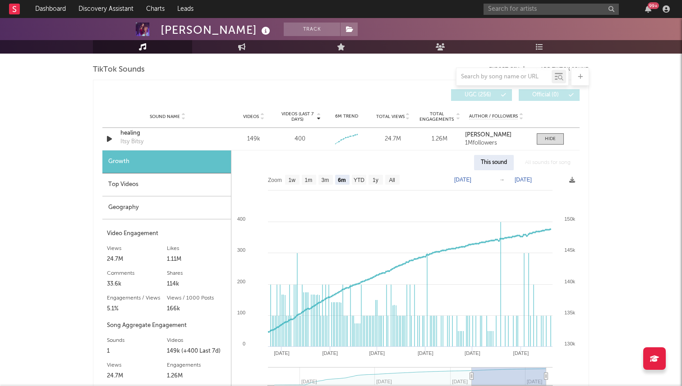
scroll to position [555, 0]
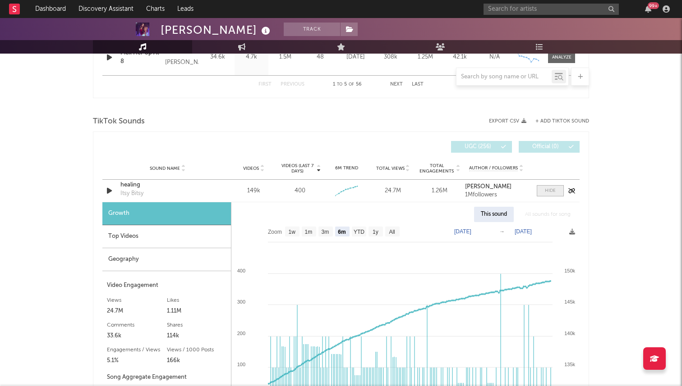
click at [552, 193] on div at bounding box center [550, 191] width 11 height 7
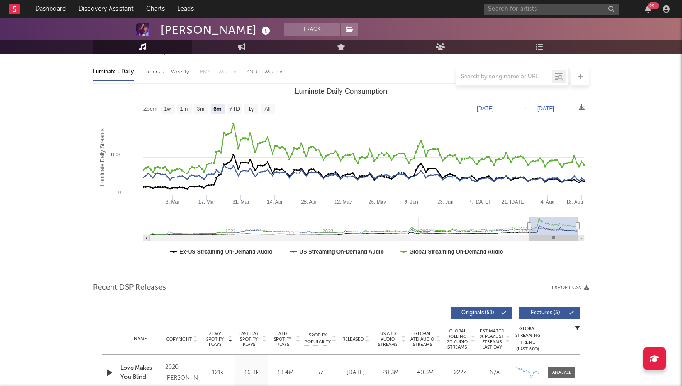
scroll to position [0, 0]
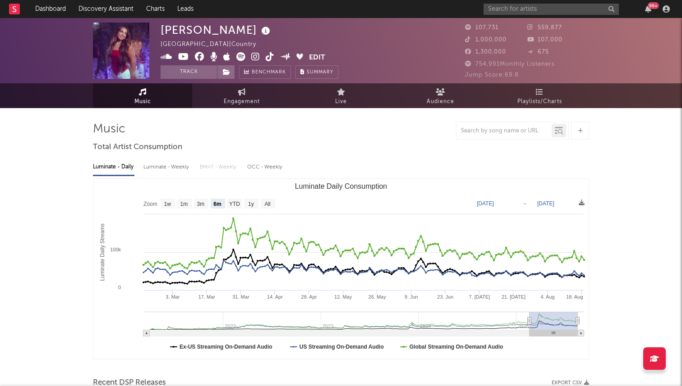
click at [120, 52] on img at bounding box center [121, 51] width 56 height 56
click at [267, 64] on div "Kaylee Rose United States | Country Edit Track Benchmark Summary" at bounding box center [249, 51] width 178 height 56
click at [267, 56] on icon at bounding box center [270, 56] width 9 height 9
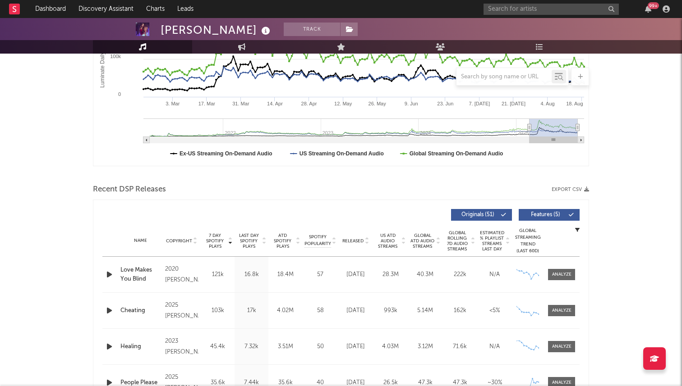
scroll to position [154, 0]
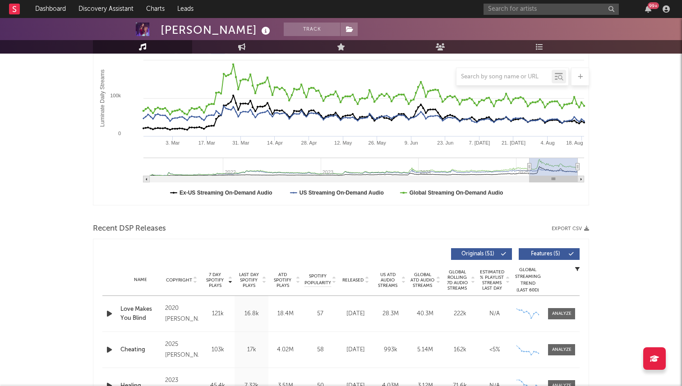
click at [504, 16] on div "99 +" at bounding box center [577, 9] width 189 height 18
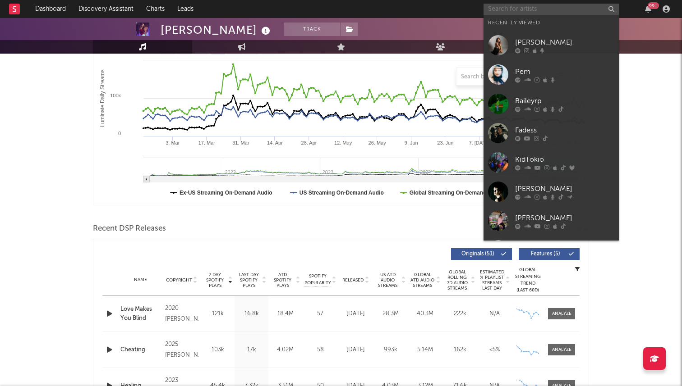
click at [502, 5] on input "text" at bounding box center [550, 9] width 135 height 11
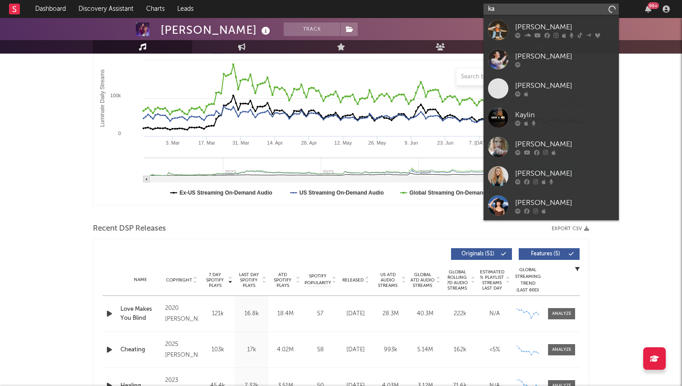
type input "k"
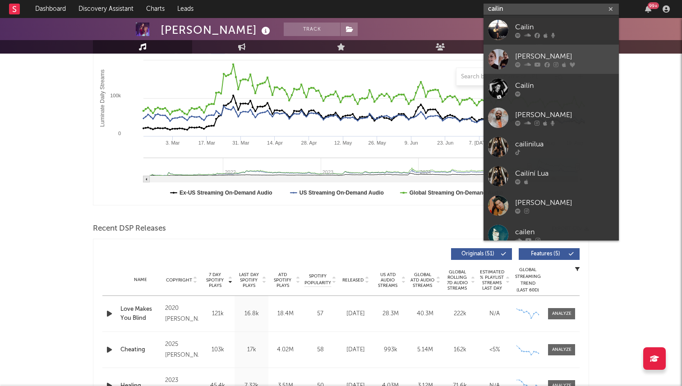
type input "cailin"
click at [523, 55] on div "Cailin Russo" at bounding box center [564, 56] width 99 height 11
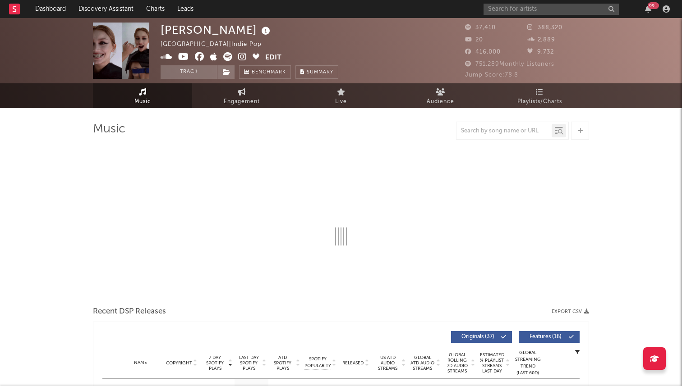
select select "6m"
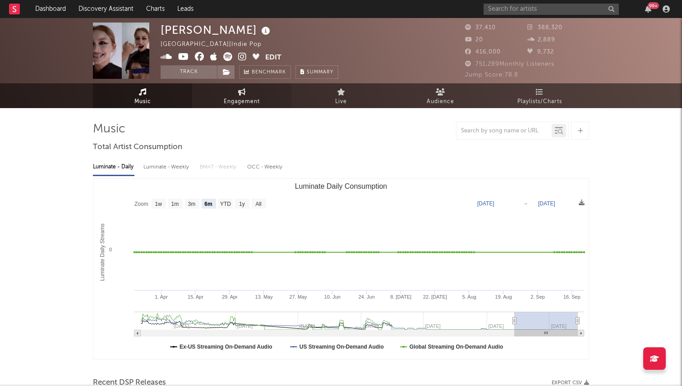
click at [226, 89] on link "Engagement" at bounding box center [241, 95] width 99 height 25
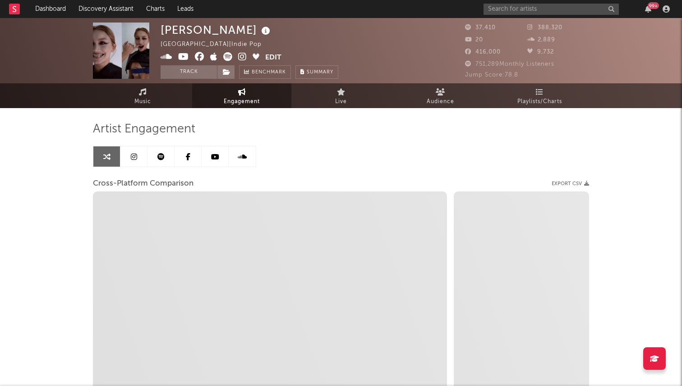
select select "1w"
click at [151, 154] on link at bounding box center [160, 157] width 27 height 20
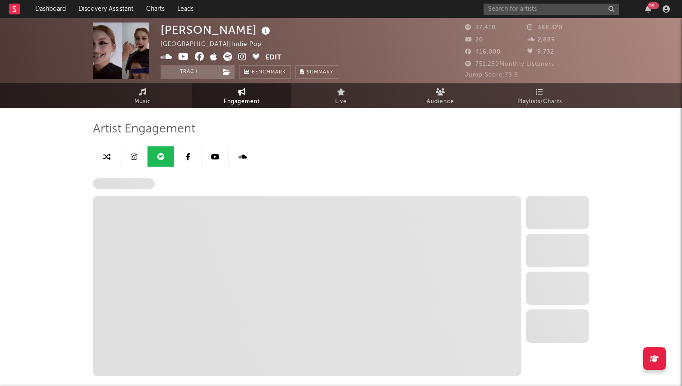
click at [131, 157] on icon at bounding box center [134, 156] width 6 height 7
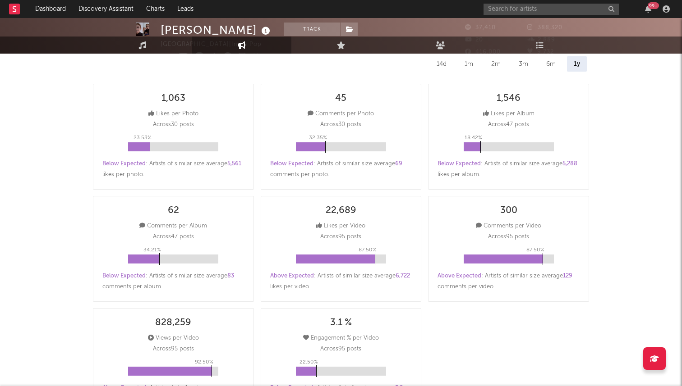
select select "6m"
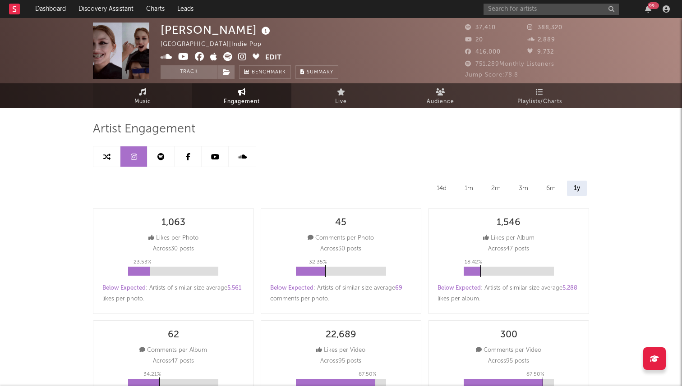
click at [155, 101] on link "Music" at bounding box center [142, 95] width 99 height 25
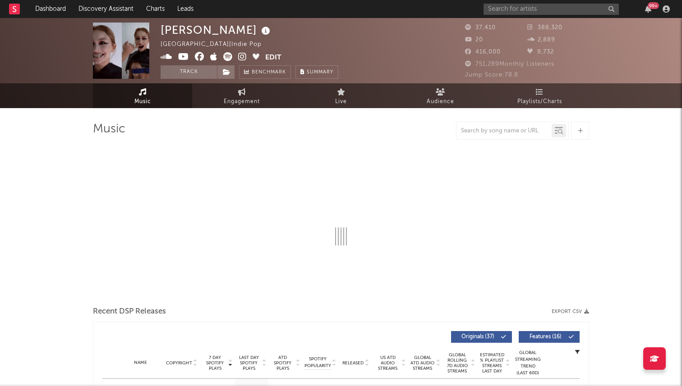
select select "6m"
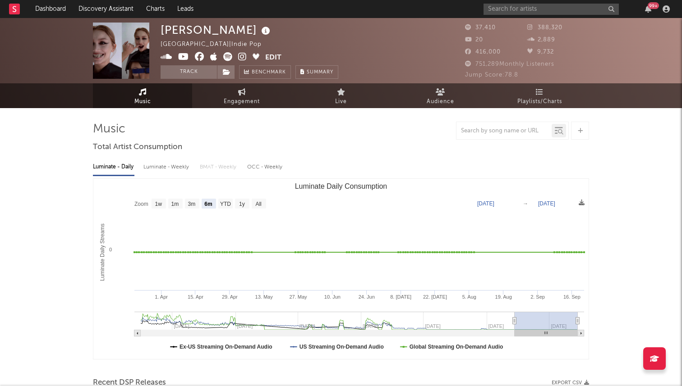
click at [584, 132] on div at bounding box center [580, 131] width 18 height 18
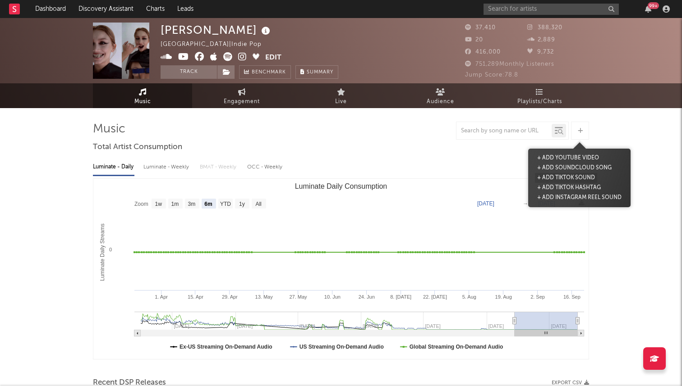
click at [556, 176] on button "+ Add TikTok Sound" at bounding box center [566, 178] width 62 height 10
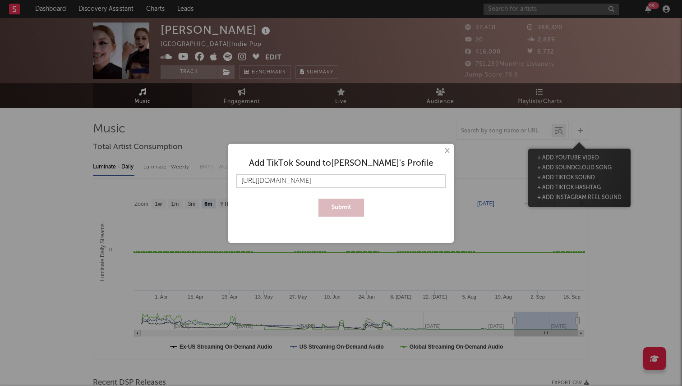
scroll to position [0, 27]
type input "https://www.tiktok.com/music/TRIPLE-IT-7529316124136049421?lang=en"
click at [318, 199] on button "Submit" at bounding box center [341, 208] width 46 height 18
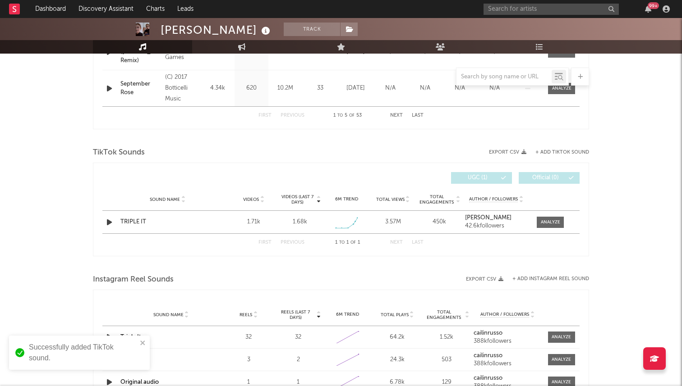
scroll to position [517, 0]
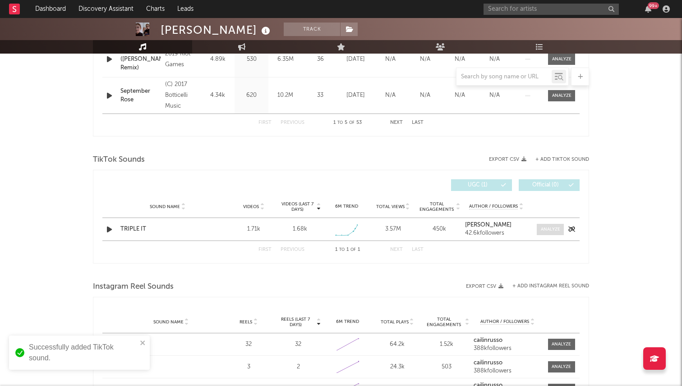
click at [551, 226] on div at bounding box center [550, 229] width 19 height 7
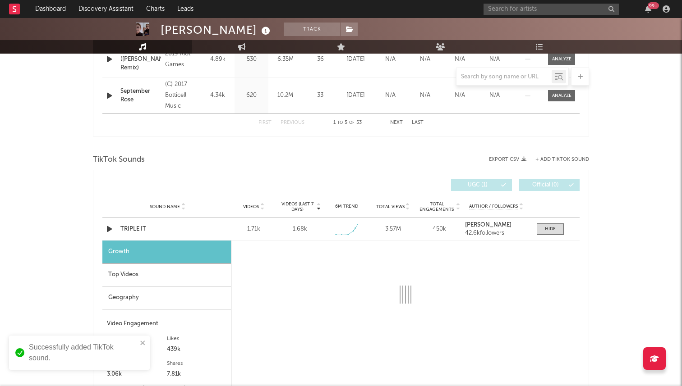
select select "1w"
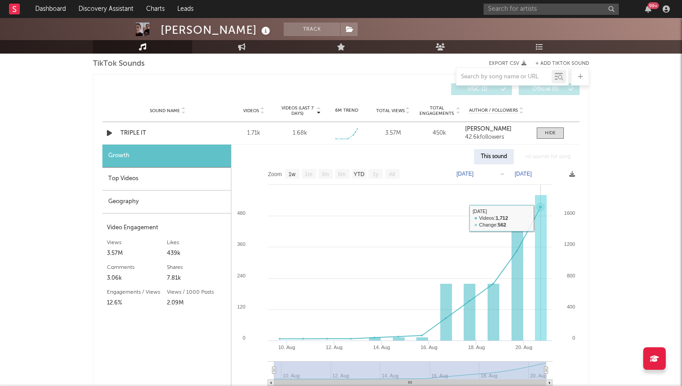
scroll to position [612, 0]
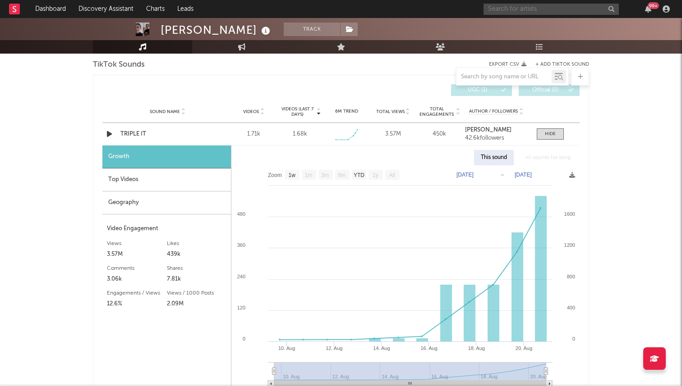
click at [510, 9] on input "text" at bounding box center [550, 9] width 135 height 11
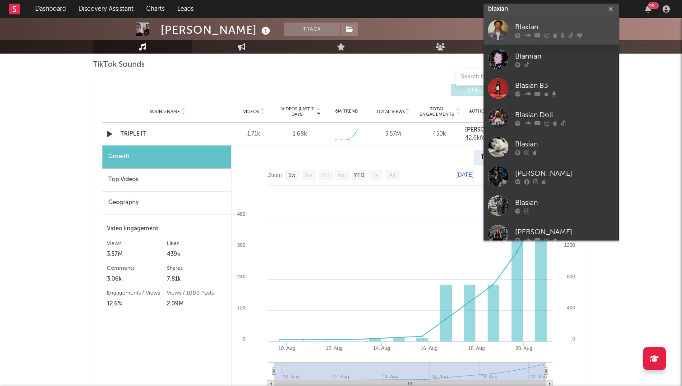
type input "blaxian"
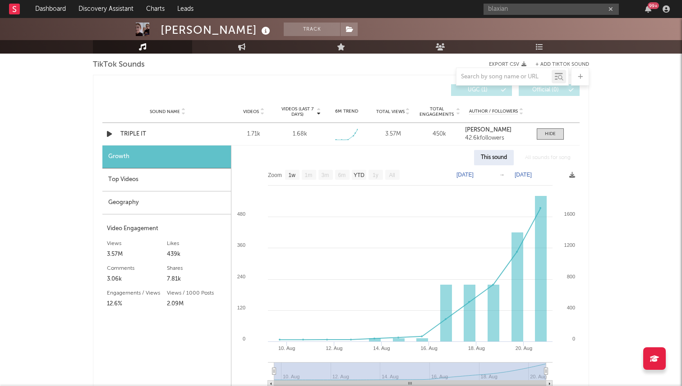
drag, startPoint x: 523, startPoint y: 16, endPoint x: 540, endPoint y: 0, distance: 23.0
click at [516, 3] on div "blaxian 99 +" at bounding box center [577, 9] width 189 height 18
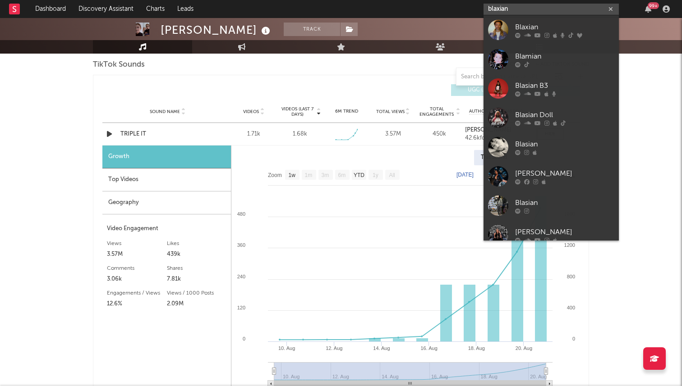
drag, startPoint x: 515, startPoint y: 9, endPoint x: 471, endPoint y: 8, distance: 44.6
click at [471, 8] on nav "Dashboard Discovery Assistant Charts Leads blaxian 99 +" at bounding box center [341, 9] width 682 height 18
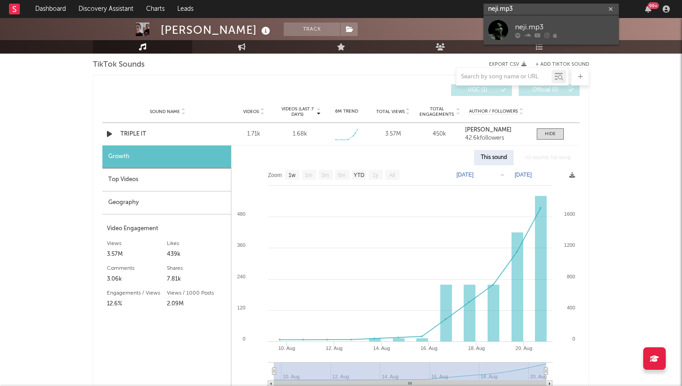
type input "neji.mp3"
click at [533, 18] on link "neji.mp3" at bounding box center [550, 29] width 135 height 29
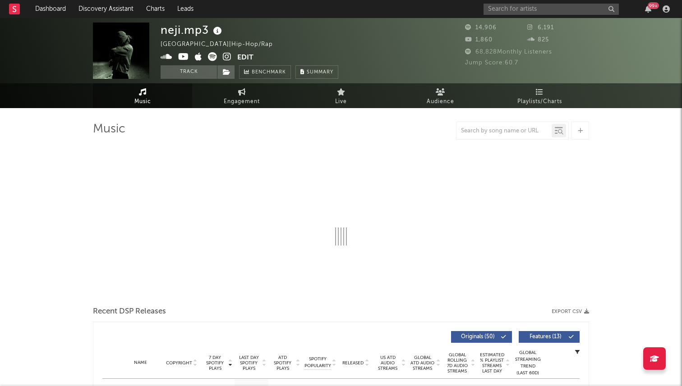
select select "6m"
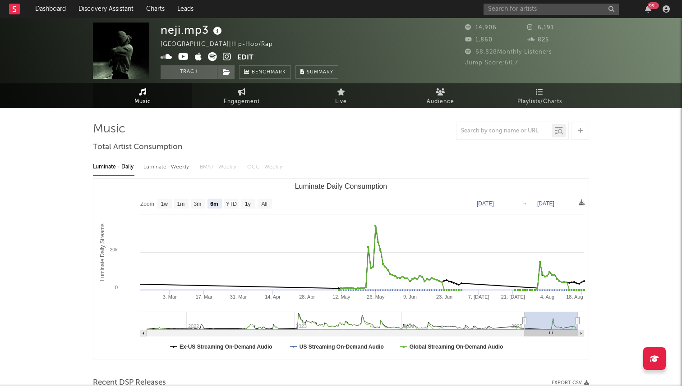
click at [214, 55] on icon at bounding box center [212, 56] width 9 height 9
click at [514, 15] on div "99 +" at bounding box center [577, 9] width 189 height 18
click at [514, 8] on input "text" at bounding box center [550, 9] width 135 height 11
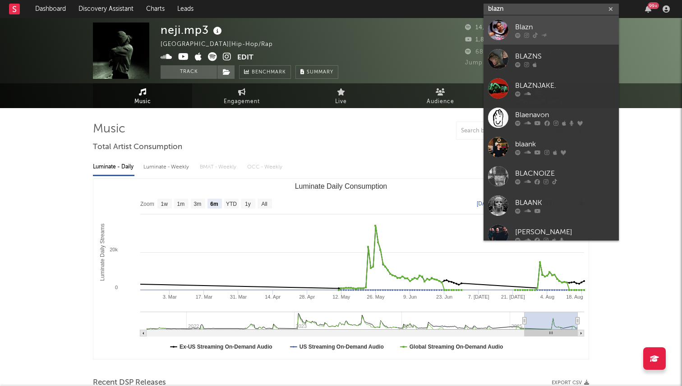
type input "blazn"
click at [500, 32] on div at bounding box center [498, 30] width 20 height 20
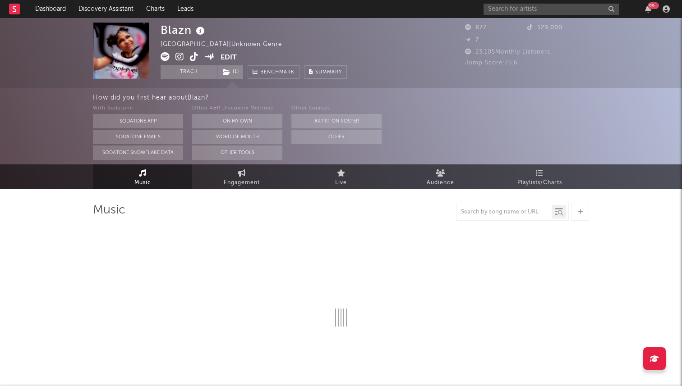
select select "1w"
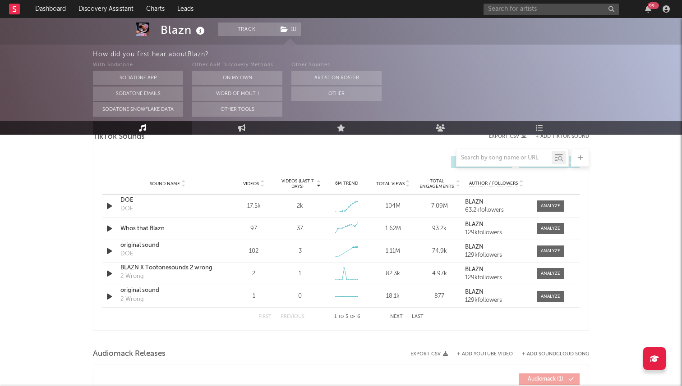
scroll to position [613, 0]
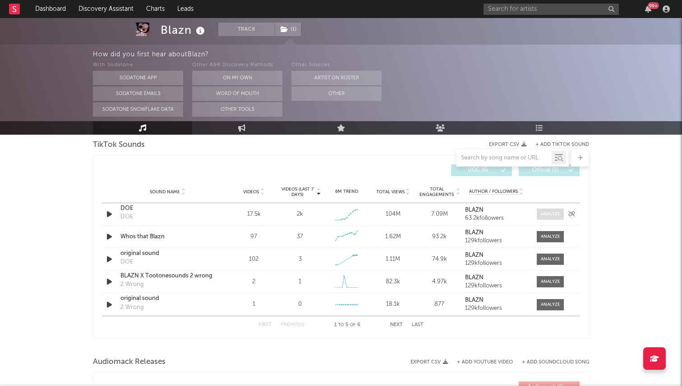
click at [546, 215] on div at bounding box center [550, 214] width 19 height 7
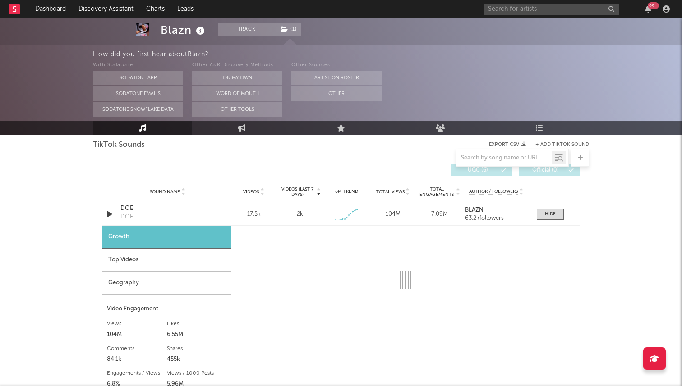
select select "1w"
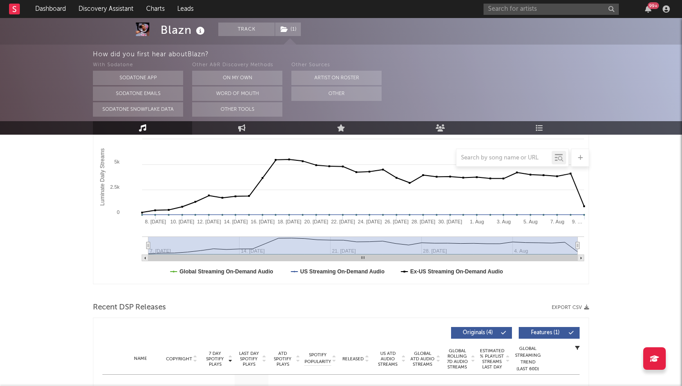
scroll to position [0, 0]
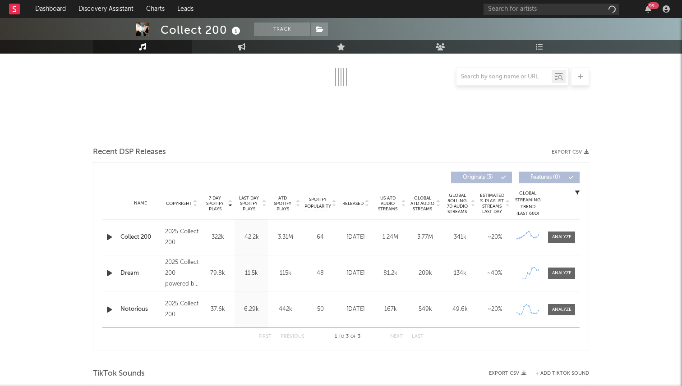
select select "1w"
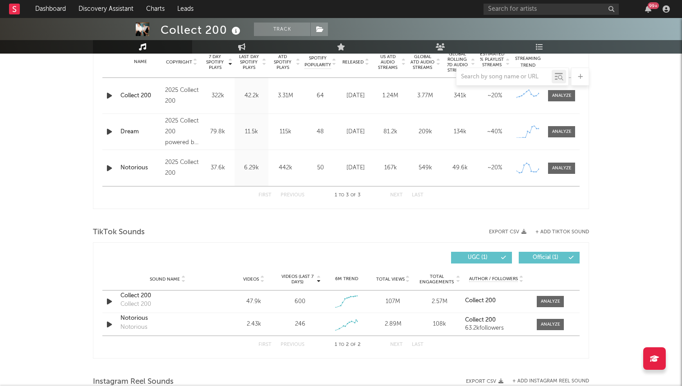
scroll to position [439, 0]
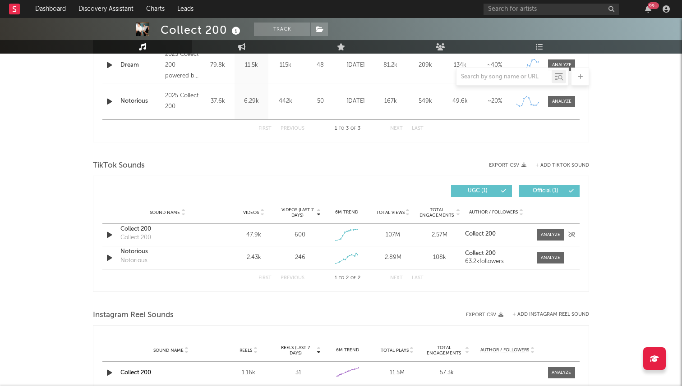
click at [109, 235] on icon "button" at bounding box center [109, 234] width 9 height 11
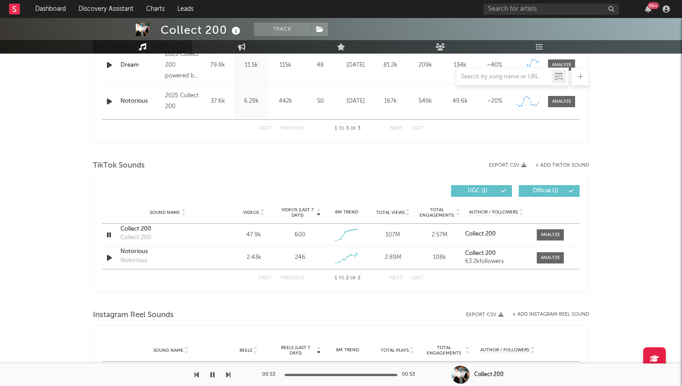
click at [212, 377] on icon "button" at bounding box center [212, 374] width 5 height 7
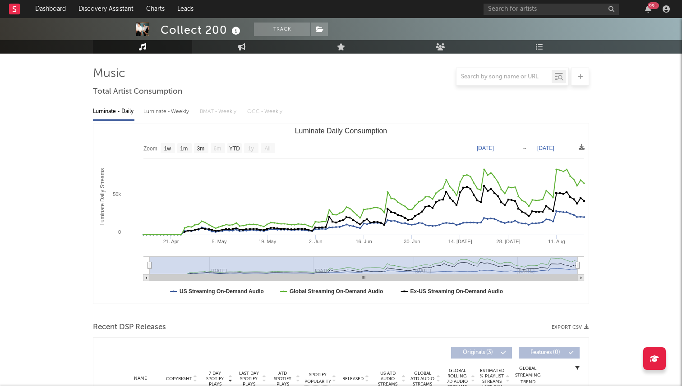
scroll to position [23, 0]
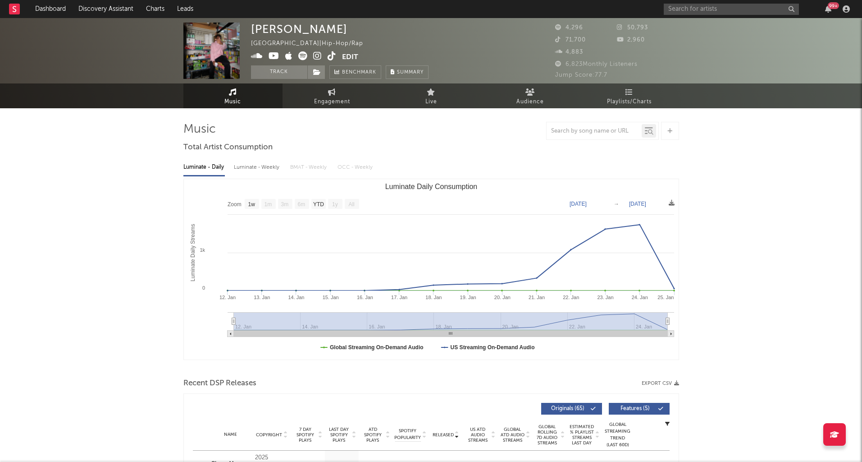
select select "1w"
click at [683, 12] on input "text" at bounding box center [731, 9] width 135 height 11
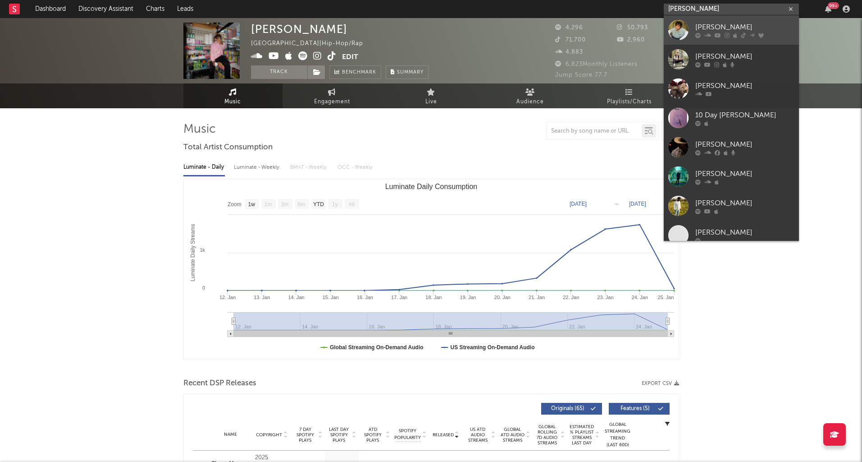
type input "[PERSON_NAME]"
click at [687, 26] on div at bounding box center [679, 30] width 20 height 20
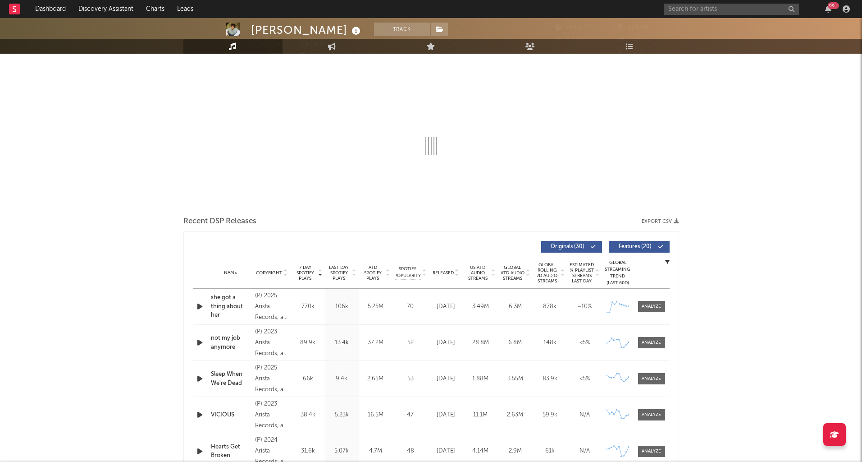
select select "6m"
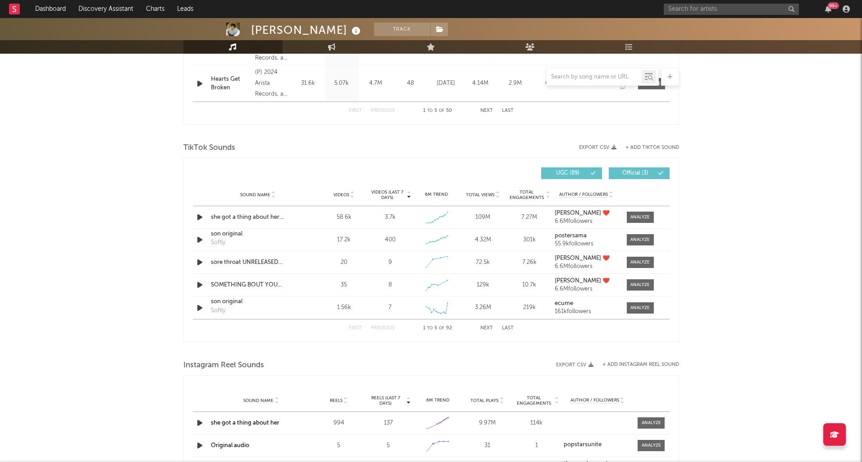
scroll to position [529, 0]
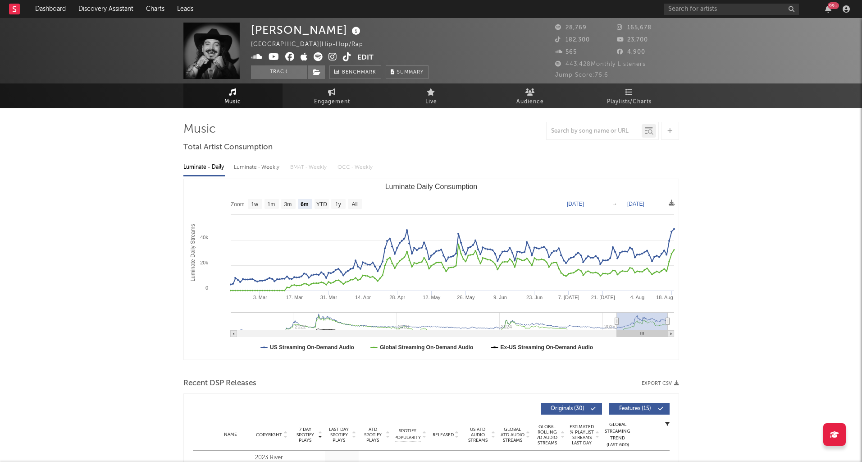
select select "6m"
click at [347, 60] on icon at bounding box center [347, 56] width 9 height 9
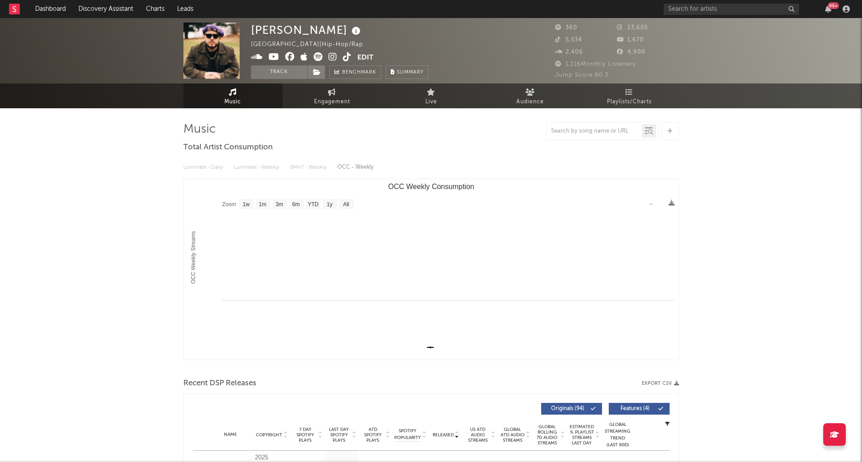
select select "1w"
click at [326, 101] on span "Engagement" at bounding box center [332, 101] width 36 height 11
select select "1w"
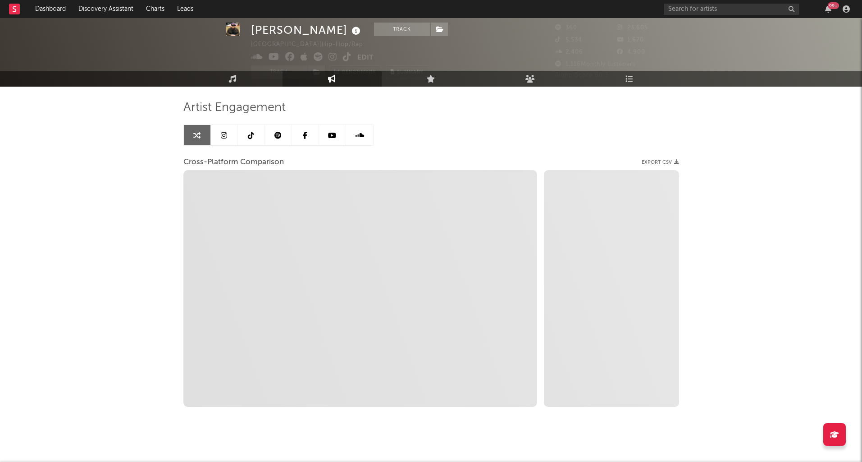
click at [259, 144] on link at bounding box center [251, 135] width 27 height 20
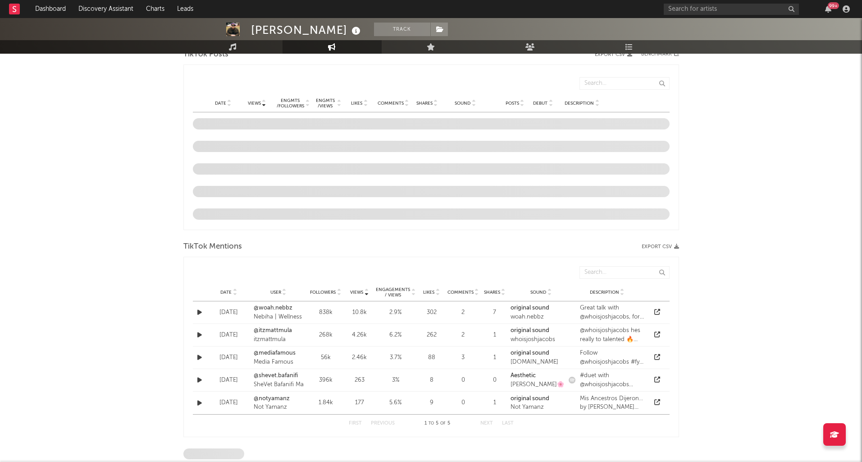
select select "6m"
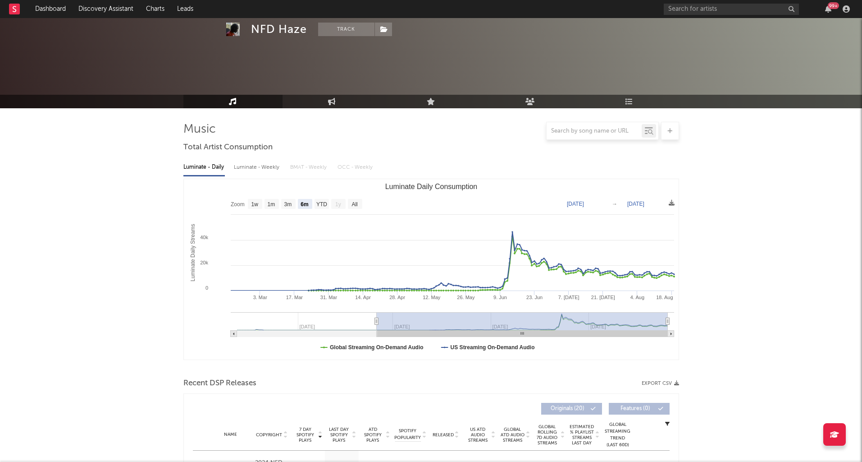
select select "6m"
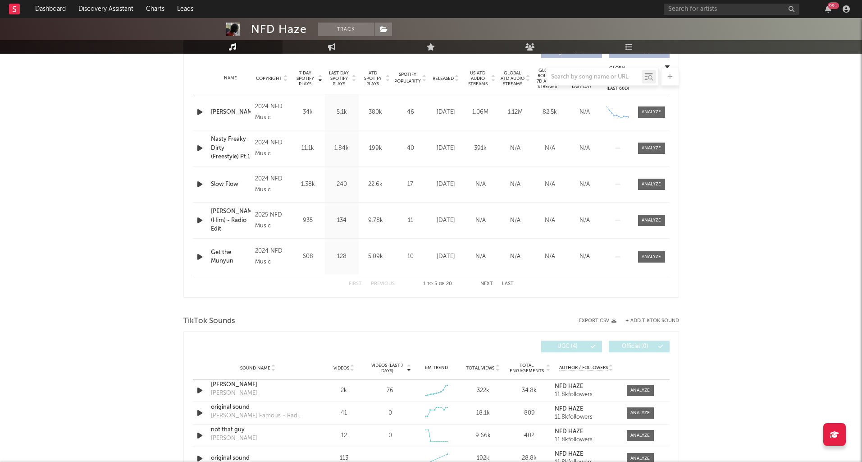
click at [201, 115] on icon "button" at bounding box center [199, 111] width 9 height 11
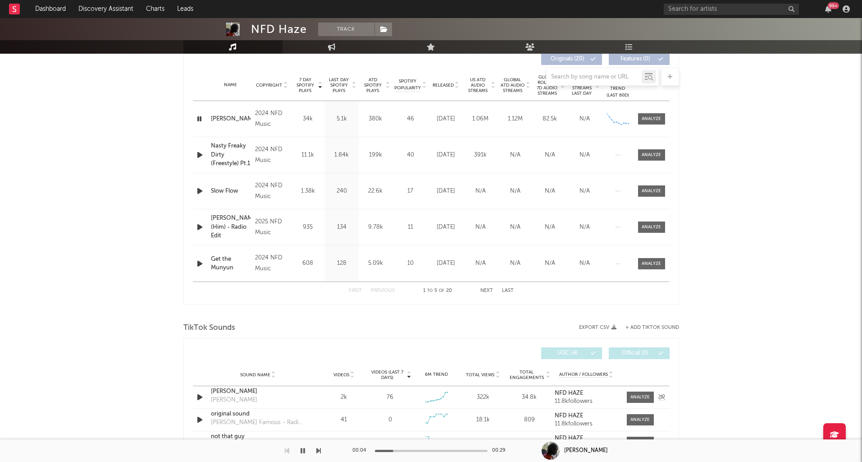
scroll to position [349, 0]
click at [646, 119] on div at bounding box center [651, 119] width 19 height 7
select select "1w"
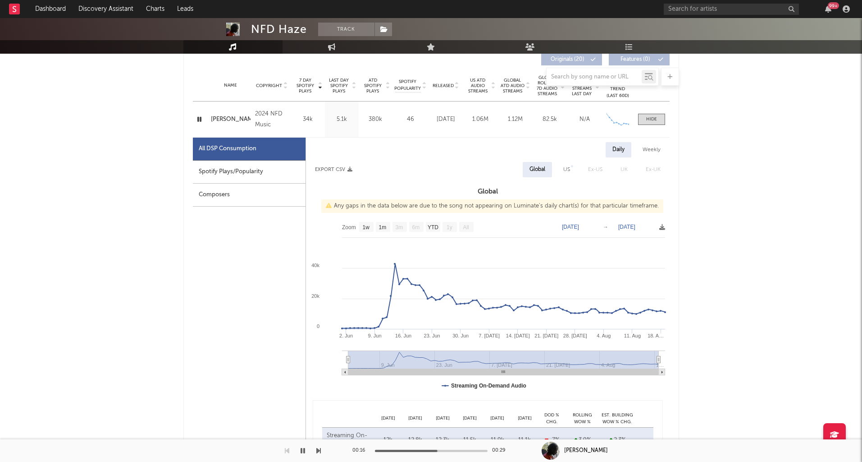
scroll to position [263, 0]
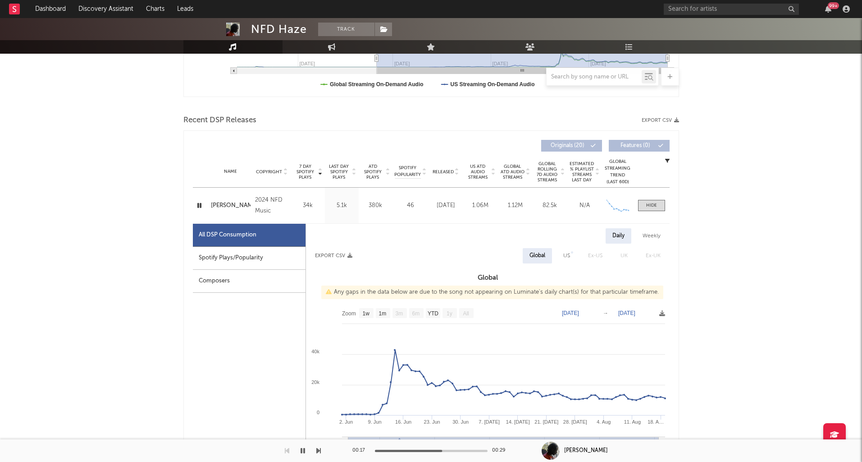
click at [198, 206] on icon "button" at bounding box center [199, 205] width 9 height 11
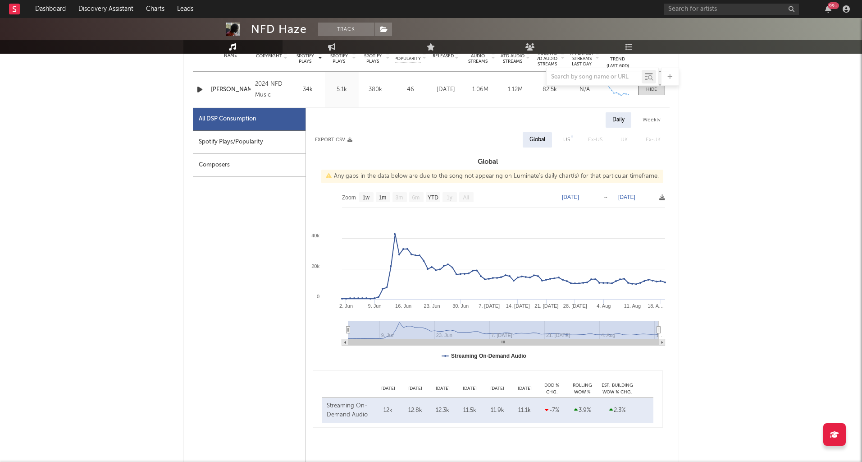
scroll to position [355, 0]
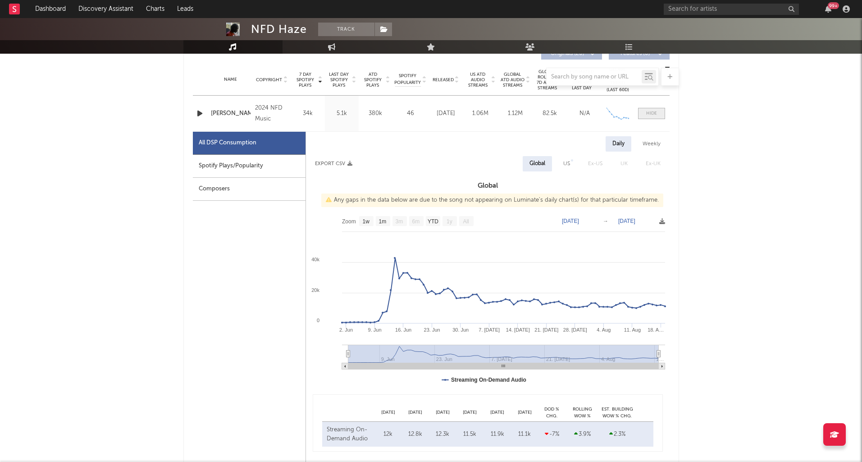
click at [652, 114] on div at bounding box center [651, 113] width 11 height 7
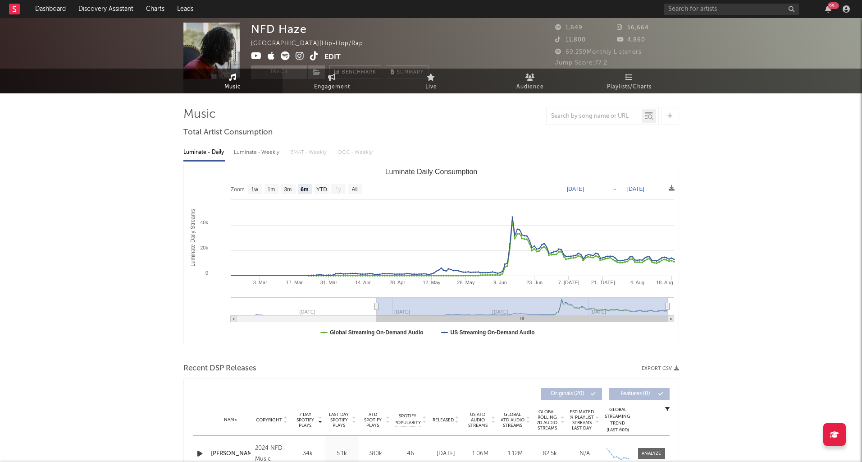
scroll to position [0, 0]
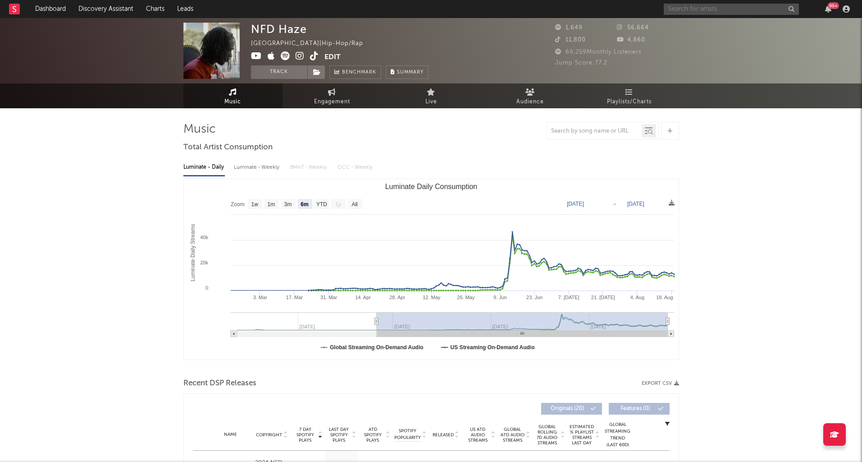
click at [678, 10] on input "text" at bounding box center [731, 9] width 135 height 11
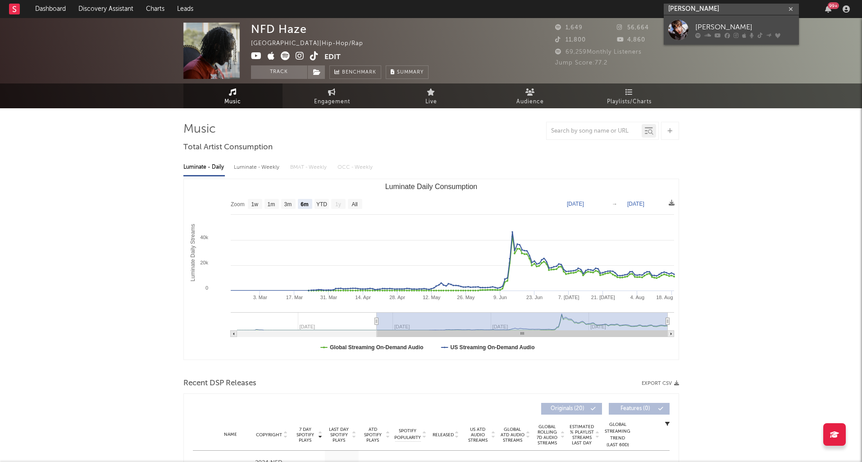
type input "jett blyton"
click at [719, 35] on icon at bounding box center [718, 34] width 6 height 5
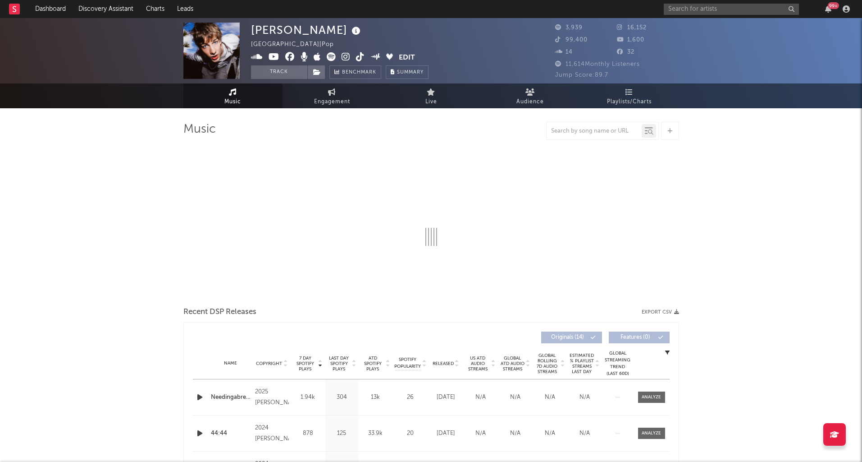
select select "6m"
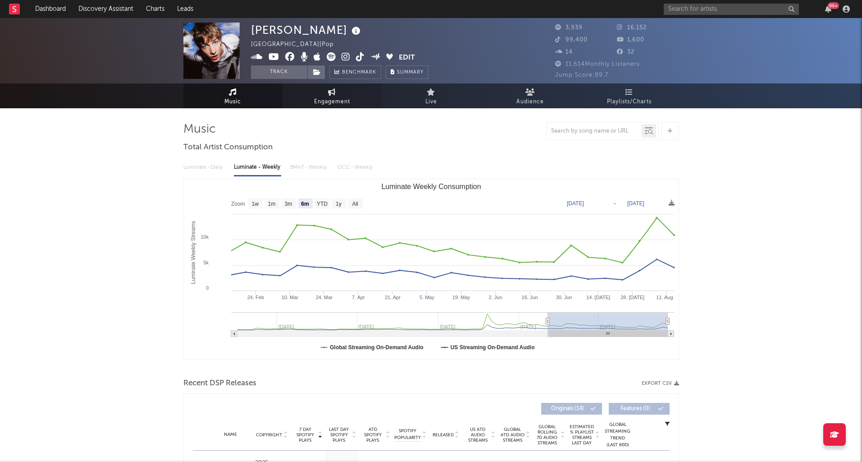
click at [305, 106] on link "Engagement" at bounding box center [332, 95] width 99 height 25
select select "1w"
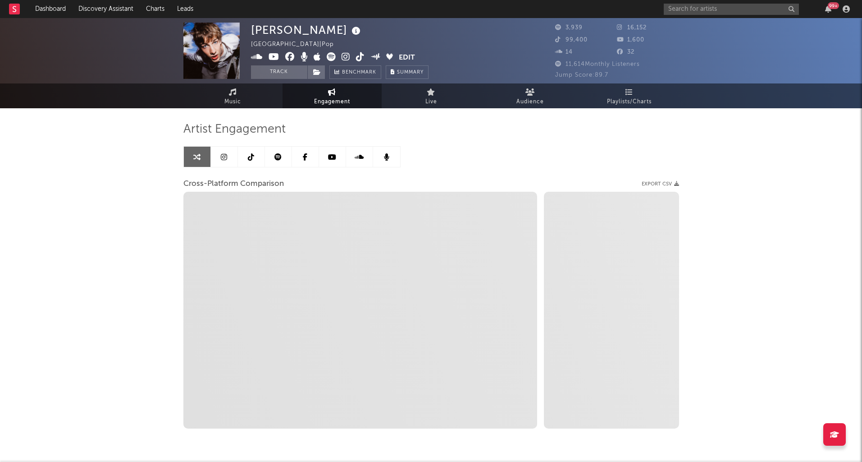
click at [243, 160] on link at bounding box center [251, 157] width 27 height 20
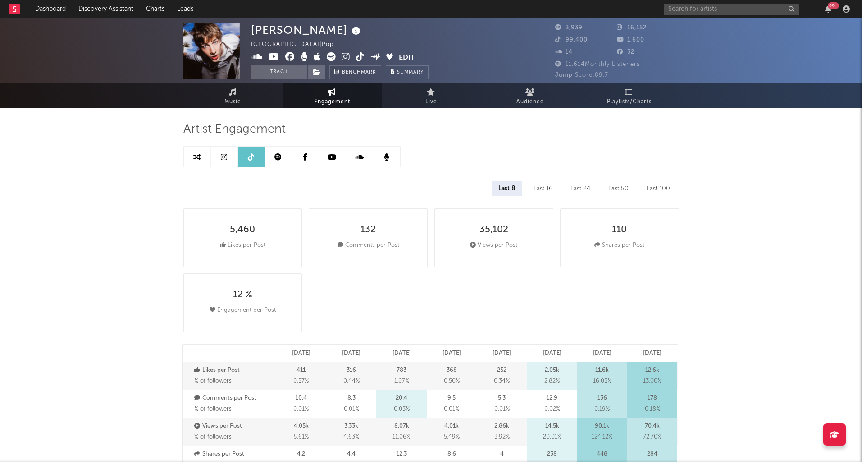
select select "6m"
click at [239, 100] on span "Music" at bounding box center [233, 101] width 17 height 11
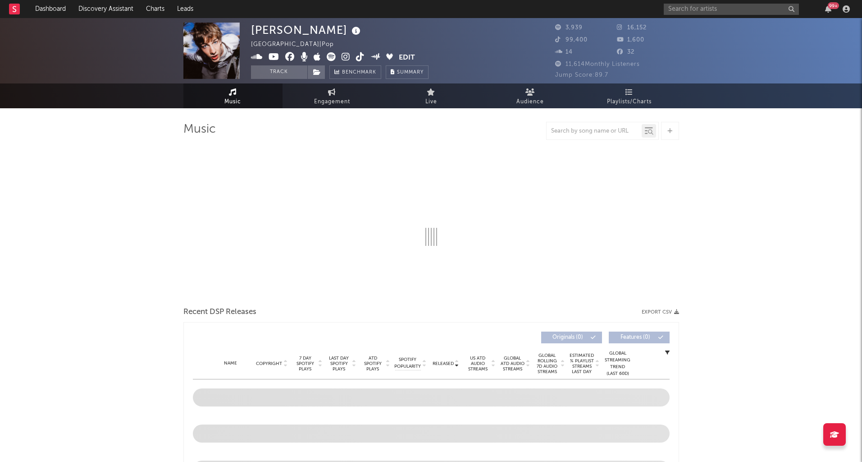
select select "6m"
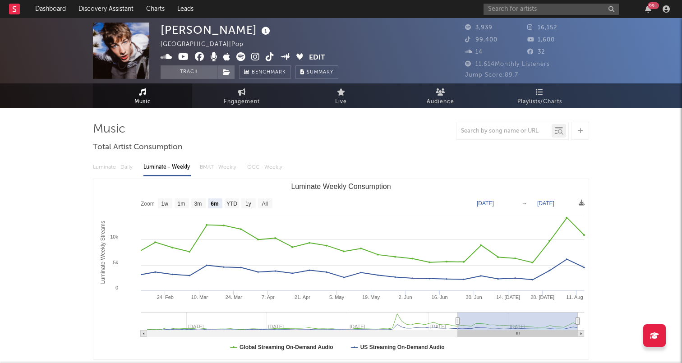
click at [268, 58] on icon at bounding box center [270, 56] width 9 height 9
click at [507, 3] on div "99 +" at bounding box center [577, 9] width 189 height 18
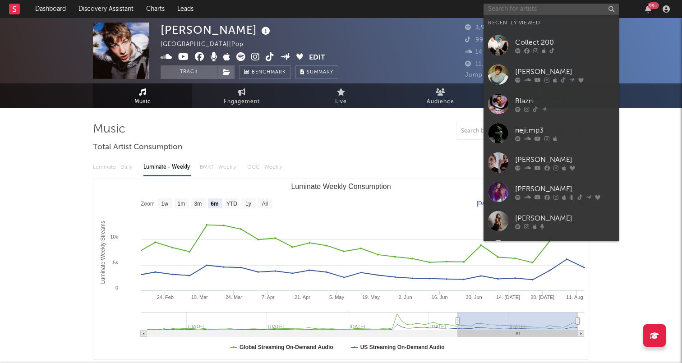
click at [504, 10] on input "text" at bounding box center [550, 9] width 135 height 11
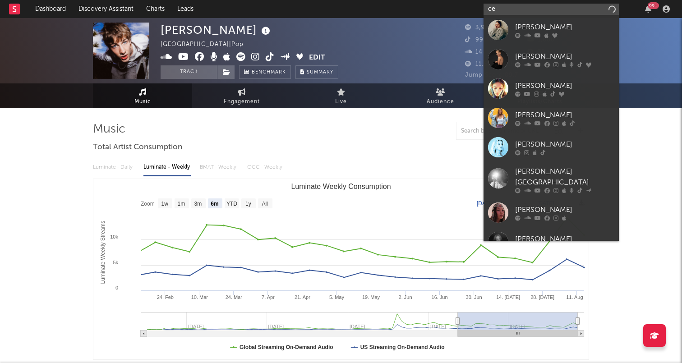
type input "c"
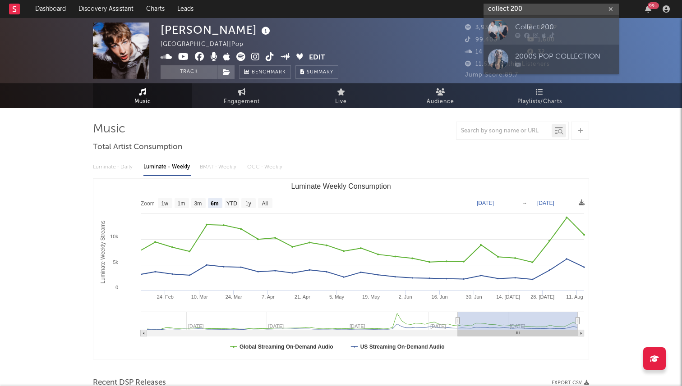
type input "collect 200"
click at [503, 36] on div at bounding box center [498, 30] width 20 height 20
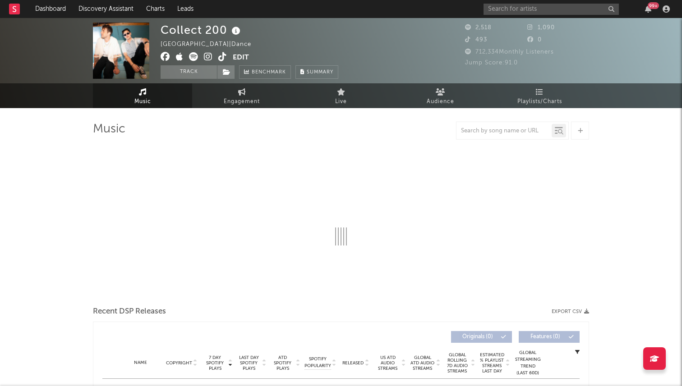
select select "1w"
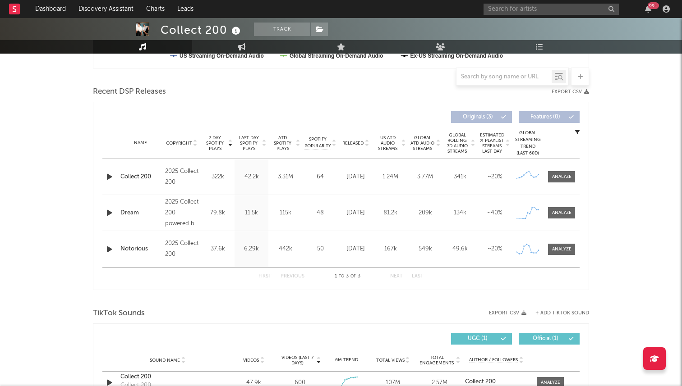
scroll to position [285, 0]
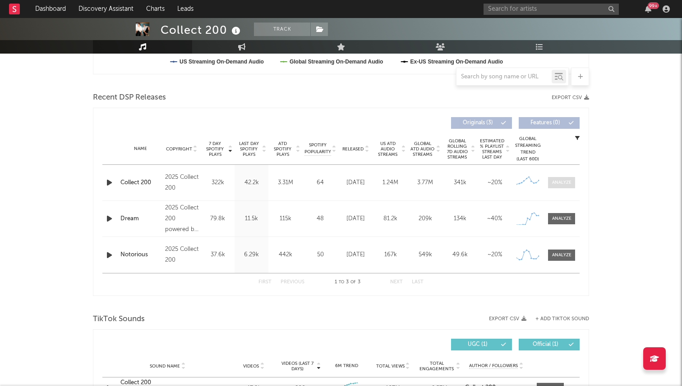
click at [551, 188] on span at bounding box center [561, 182] width 27 height 11
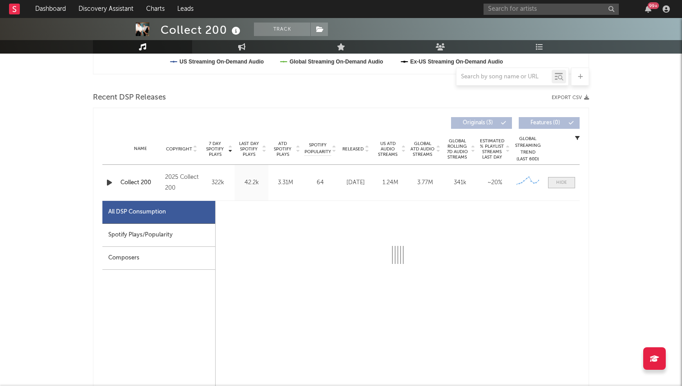
select select "1w"
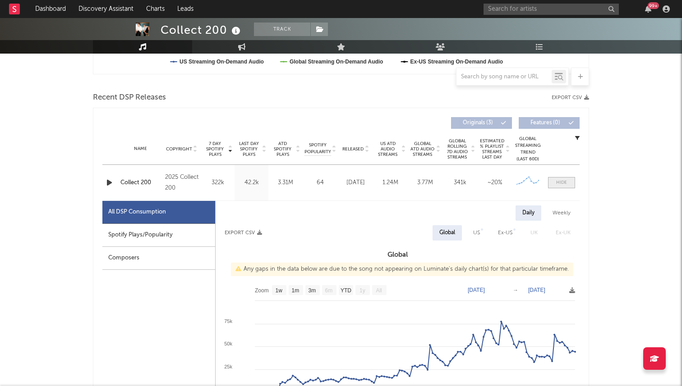
click at [558, 186] on span at bounding box center [561, 182] width 27 height 11
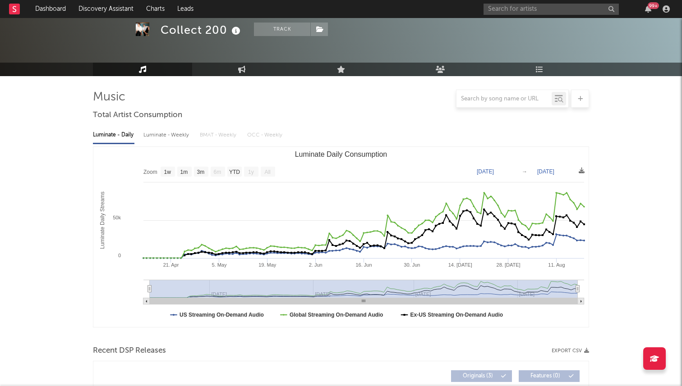
scroll to position [0, 0]
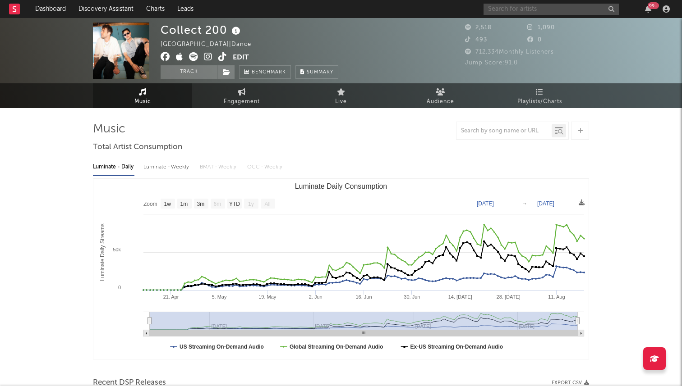
click at [536, 4] on input "text" at bounding box center [550, 9] width 135 height 11
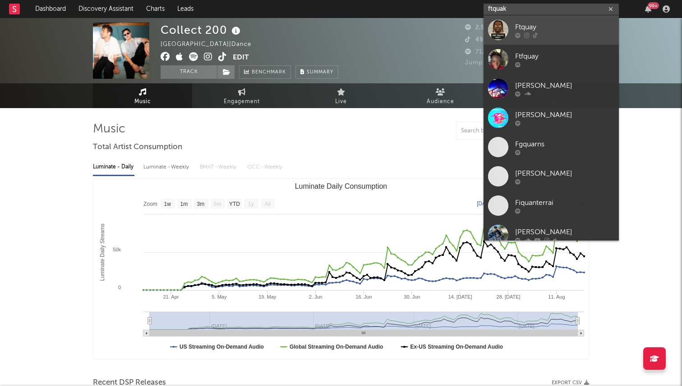
type input "ftquak"
click at [522, 35] on div at bounding box center [564, 34] width 99 height 5
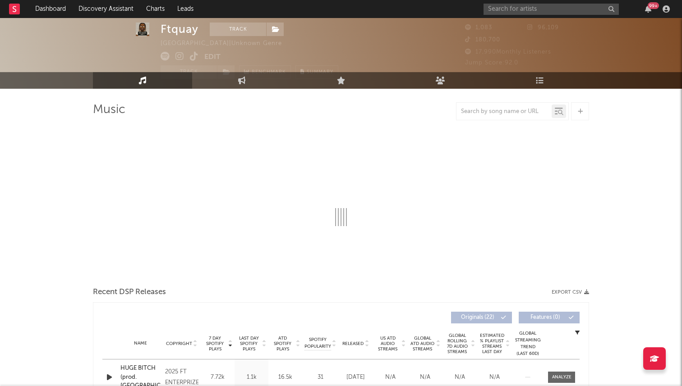
scroll to position [5, 0]
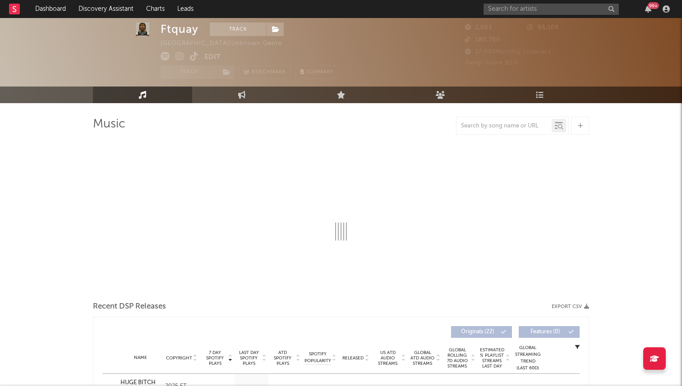
select select "1w"
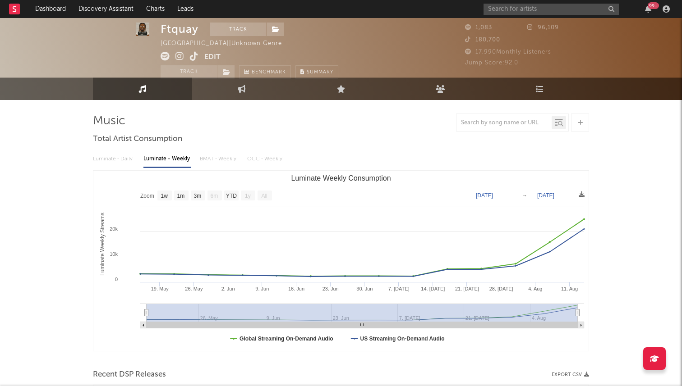
scroll to position [0, 0]
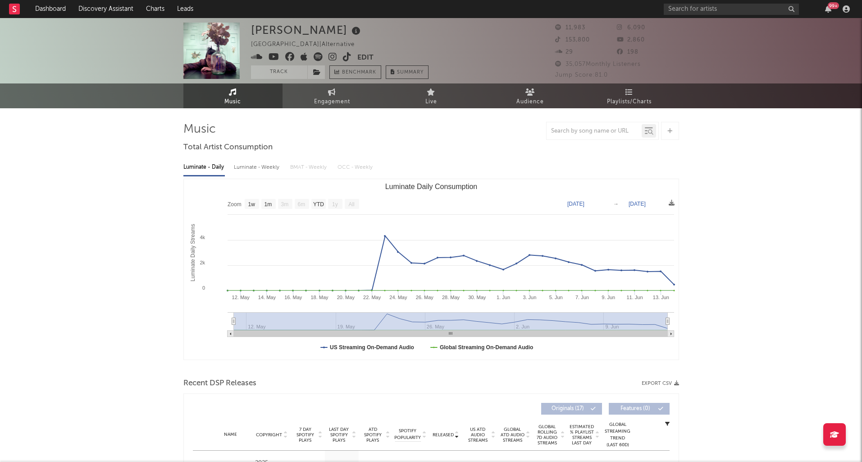
select select "1w"
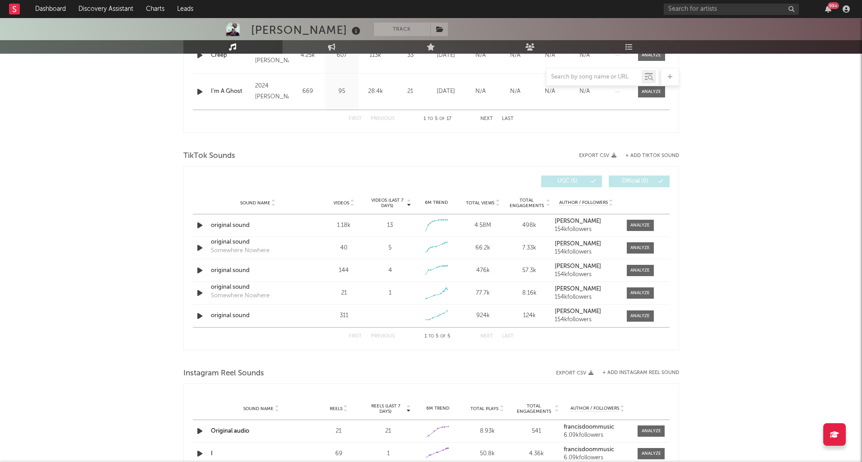
scroll to position [517, 0]
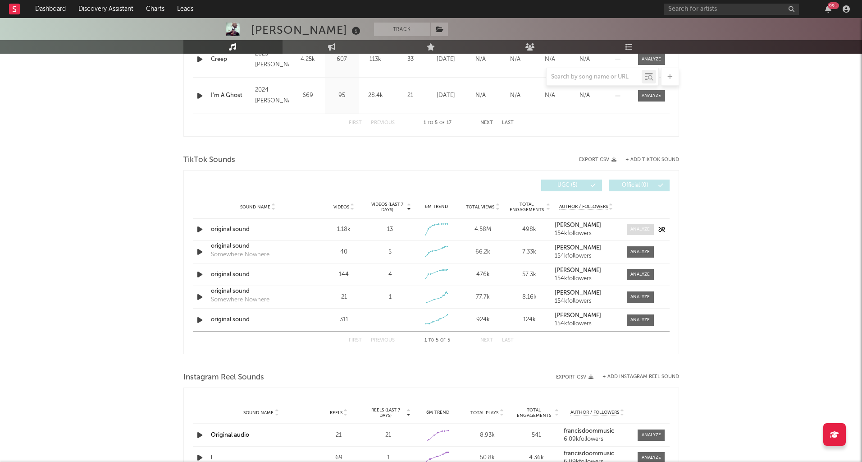
click at [633, 228] on div at bounding box center [640, 229] width 19 height 7
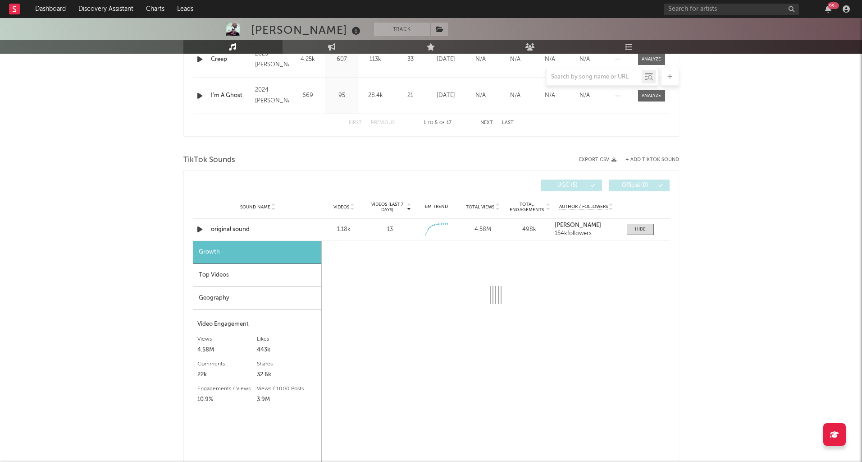
scroll to position [652, 0]
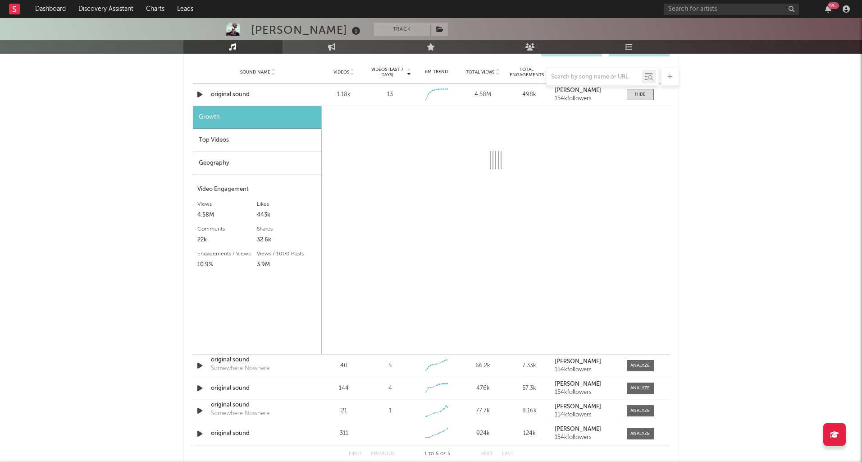
select select "1w"
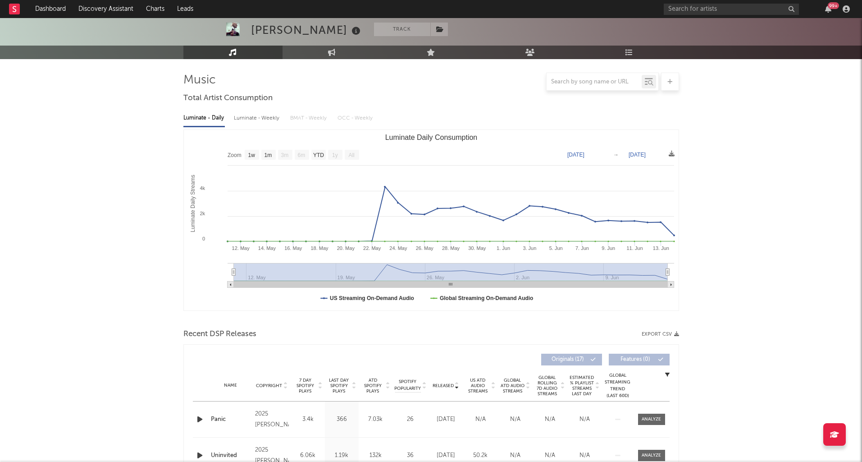
scroll to position [0, 0]
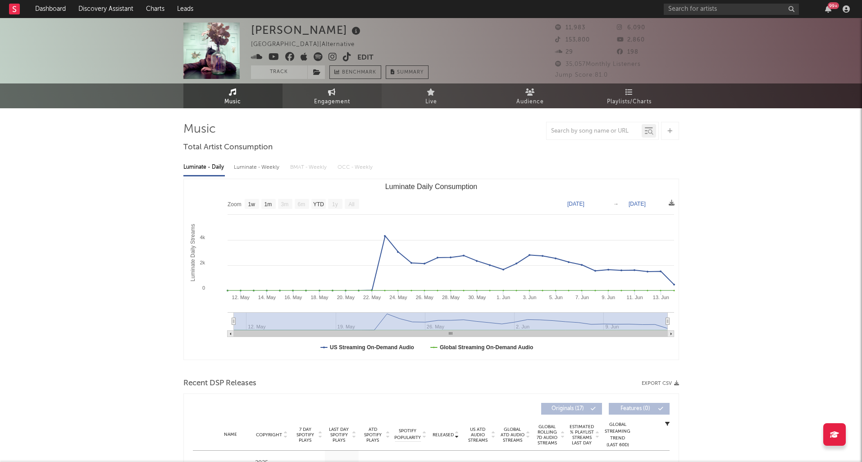
click at [322, 87] on link "Engagement" at bounding box center [332, 95] width 99 height 25
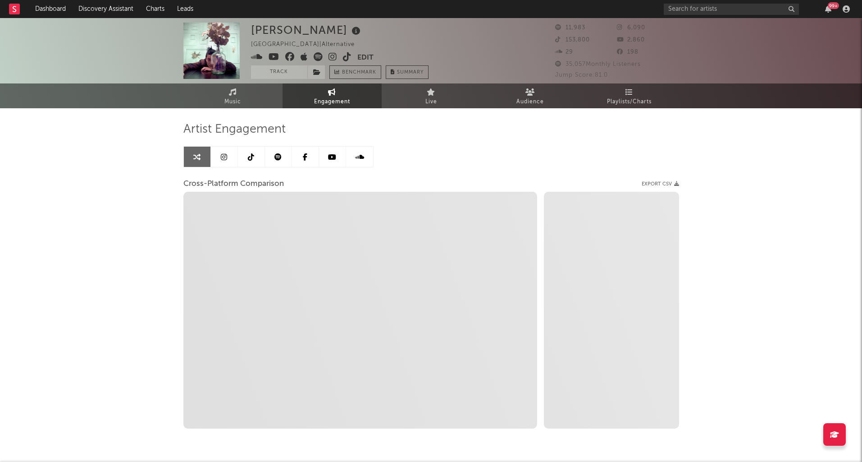
select select "1w"
click at [253, 161] on link at bounding box center [251, 157] width 27 height 20
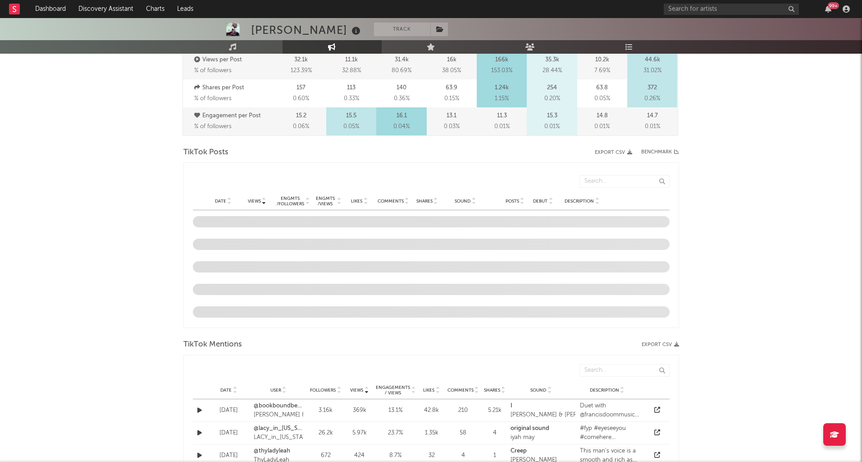
select select "6m"
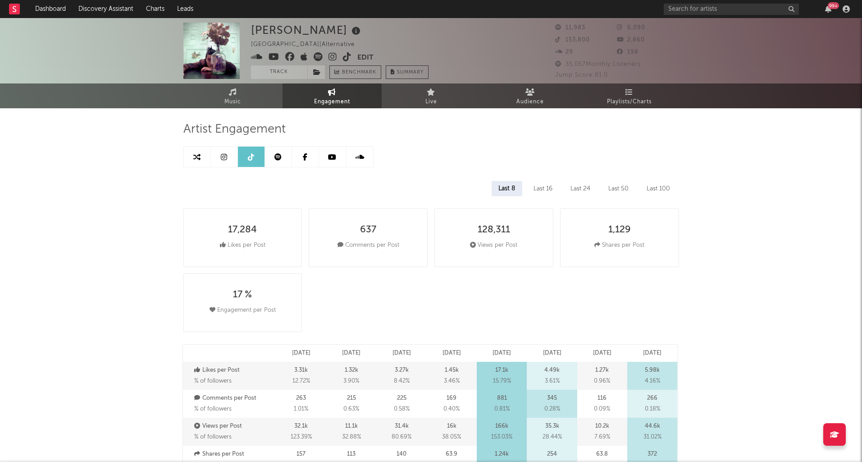
click at [344, 56] on icon at bounding box center [347, 56] width 9 height 9
click at [251, 99] on link "Music" at bounding box center [232, 95] width 99 height 25
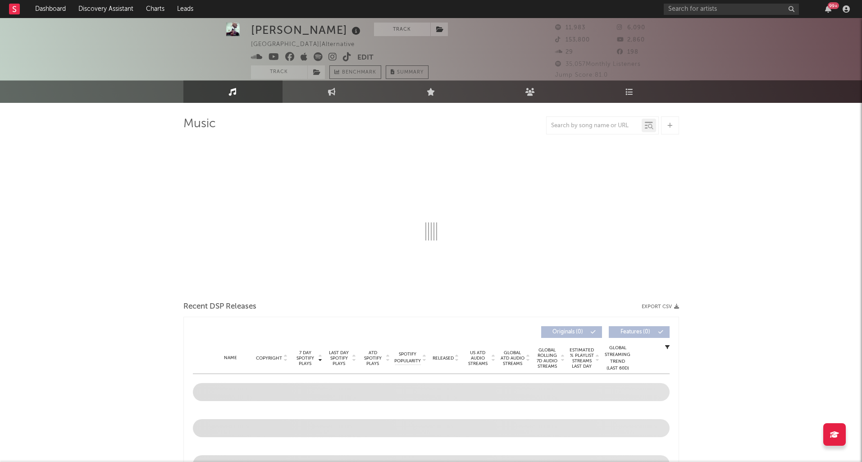
scroll to position [6, 0]
select select "1w"
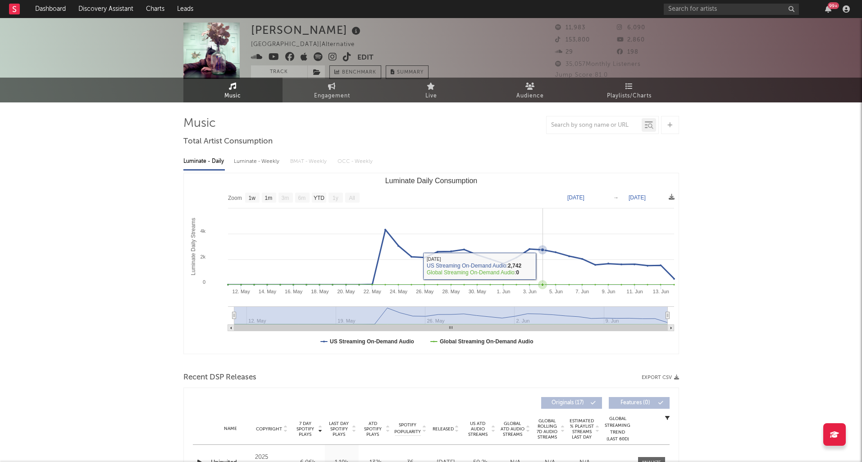
scroll to position [0, 0]
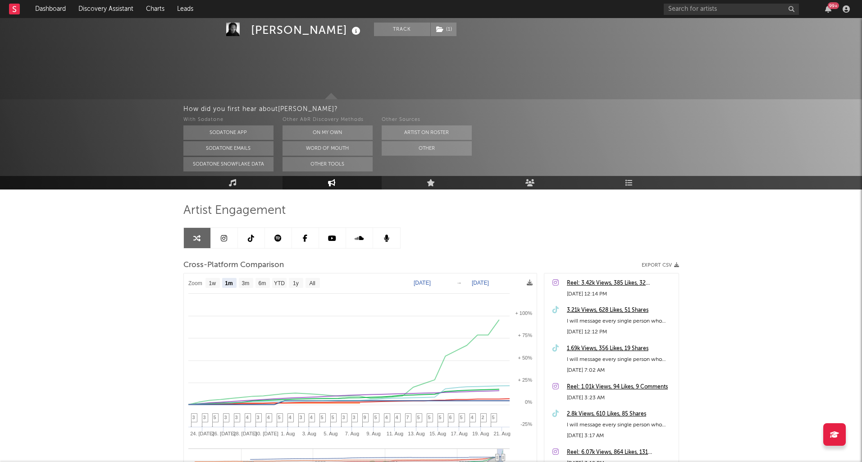
select select "1m"
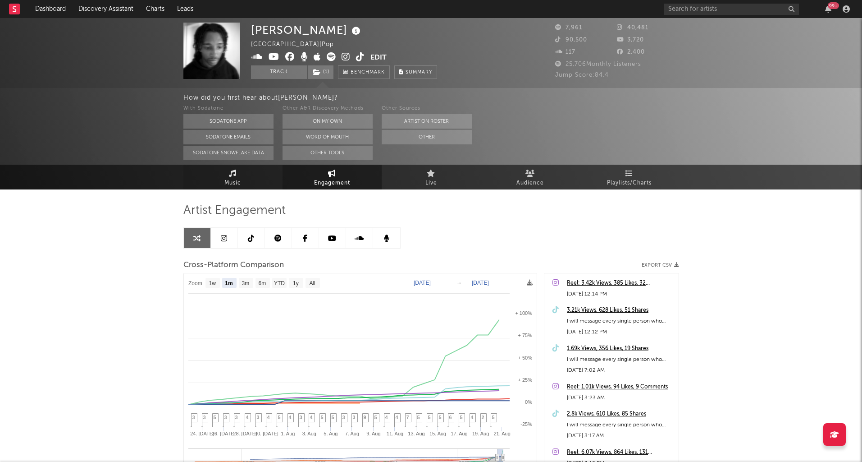
click at [231, 170] on icon at bounding box center [233, 173] width 8 height 7
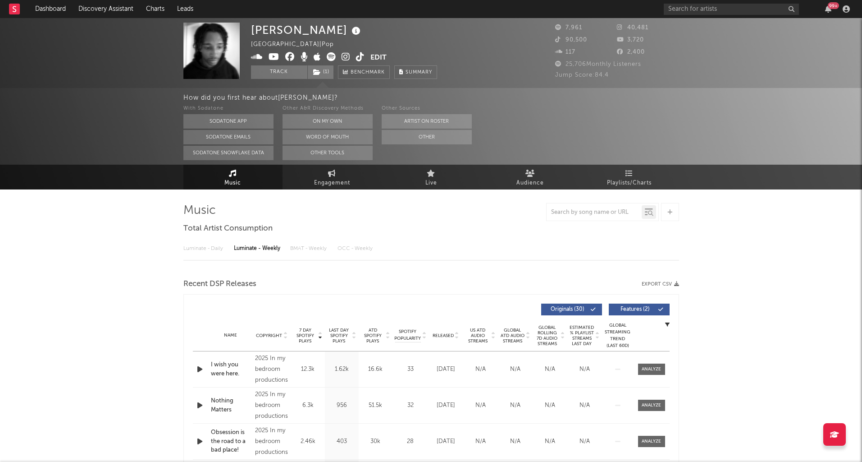
select select "1w"
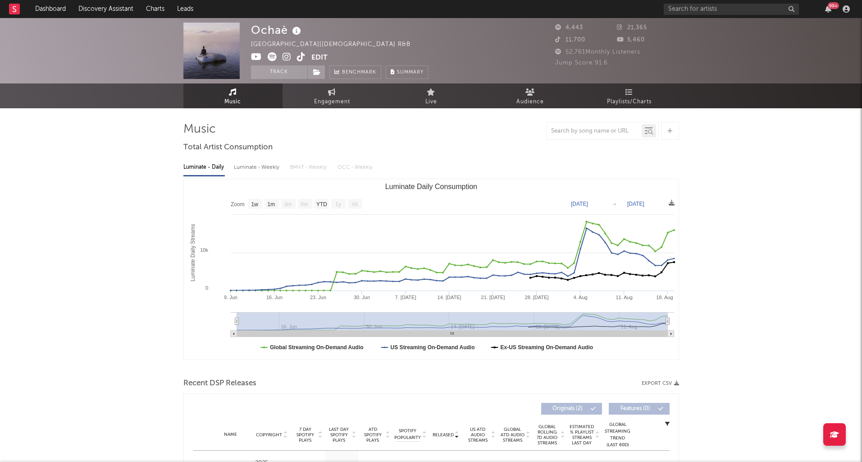
select select "1w"
click at [300, 55] on icon at bounding box center [301, 56] width 9 height 9
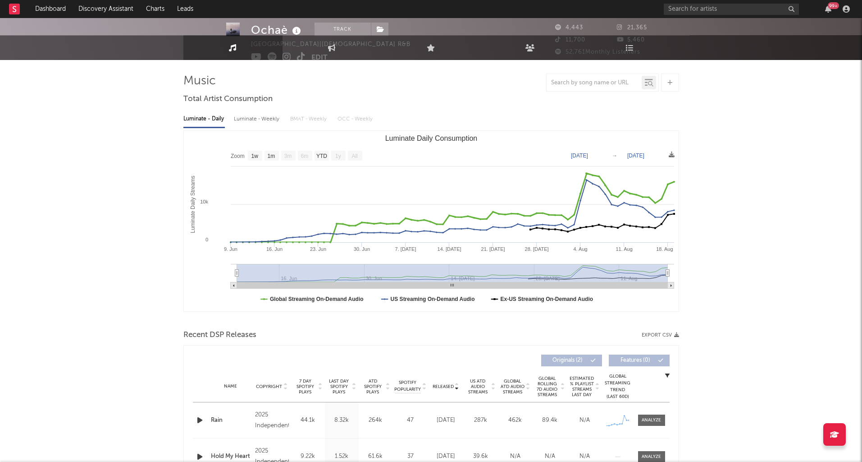
scroll to position [114, 0]
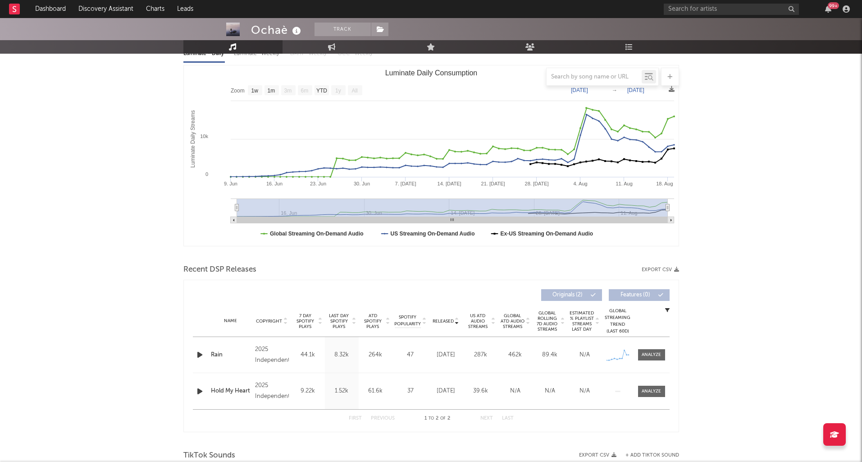
click at [307, 323] on span "7 Day Spotify Plays" at bounding box center [305, 321] width 24 height 16
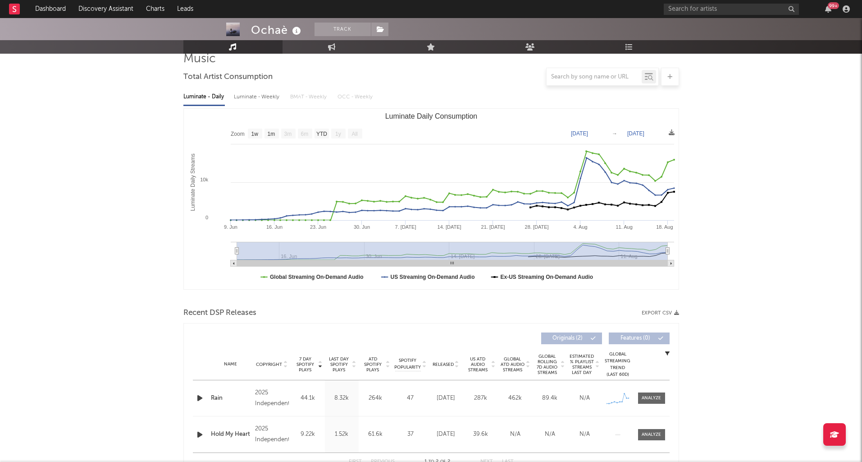
scroll to position [0, 0]
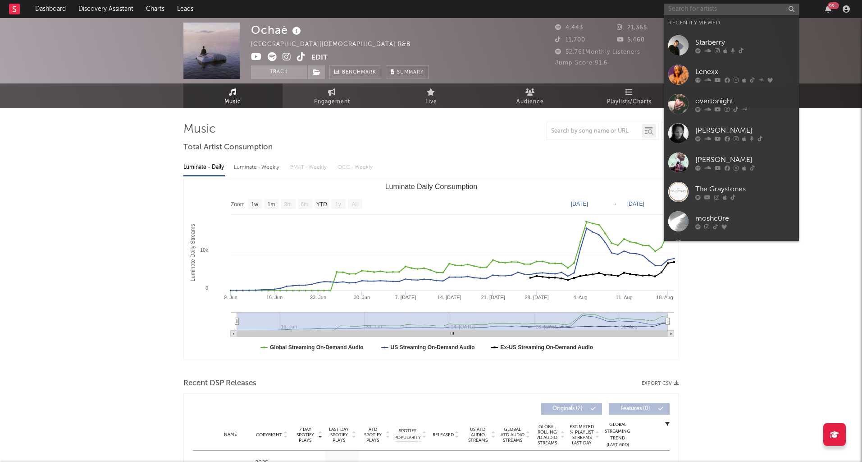
click at [706, 7] on input "text" at bounding box center [731, 9] width 135 height 11
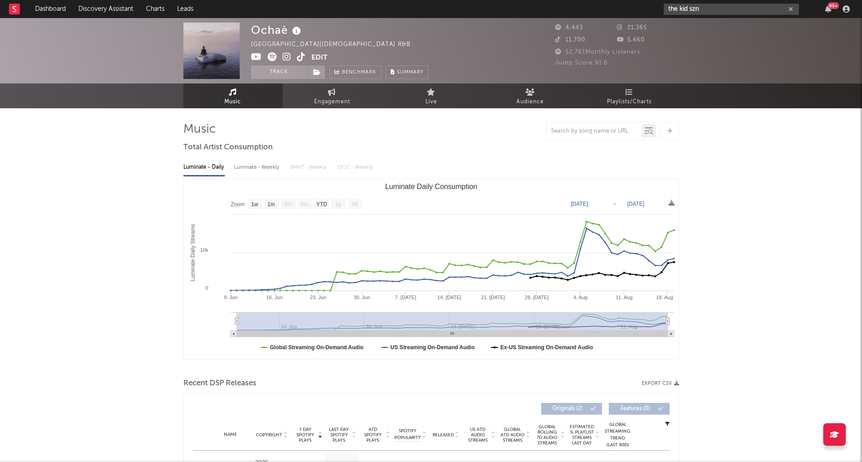
type input "the kid szn"
drag, startPoint x: 708, startPoint y: 9, endPoint x: 632, endPoint y: 9, distance: 76.2
click at [633, 9] on nav "Dashboard Discovery Assistant Charts Leads the kid szn 99 +" at bounding box center [431, 9] width 862 height 18
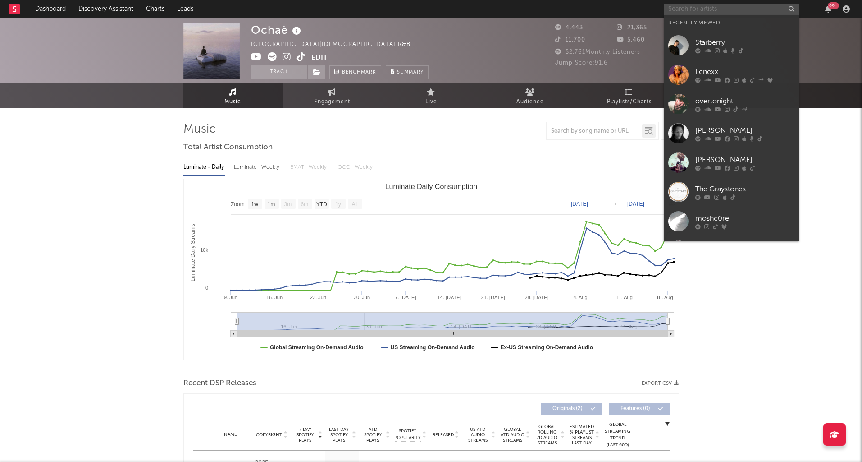
paste input "[URL][DOMAIN_NAME]"
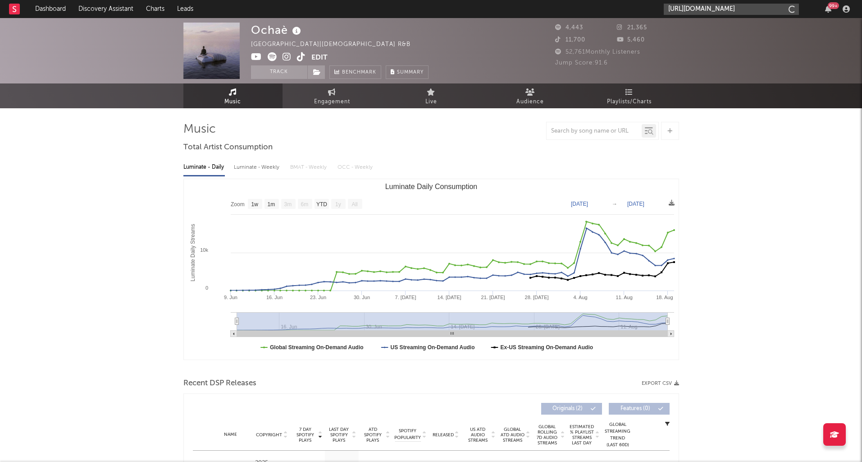
scroll to position [0, 52]
type input "[URL][DOMAIN_NAME]"
click at [691, 31] on link "Thekidszn" at bounding box center [731, 29] width 135 height 29
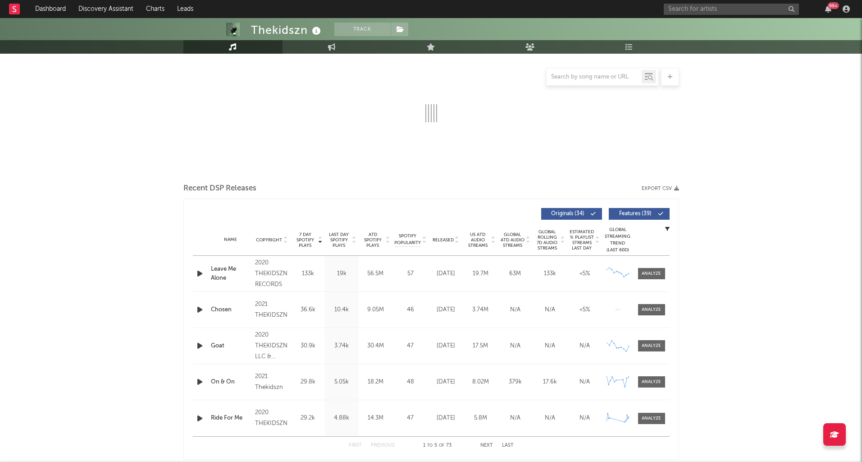
select select "6m"
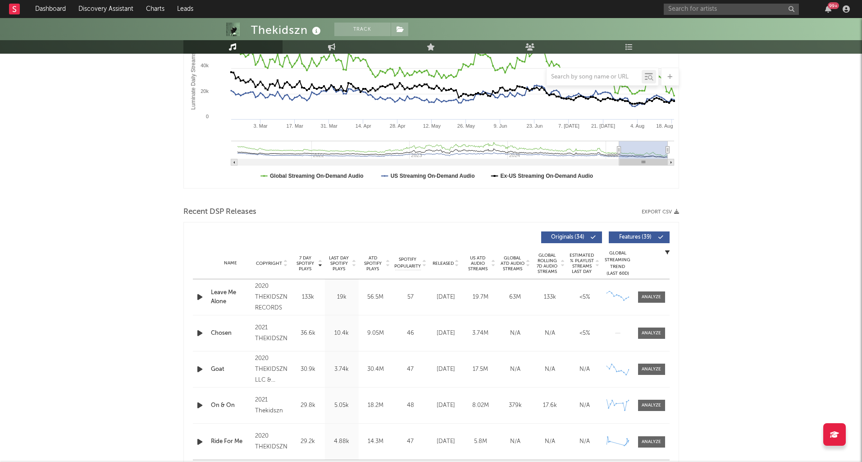
scroll to position [174, 0]
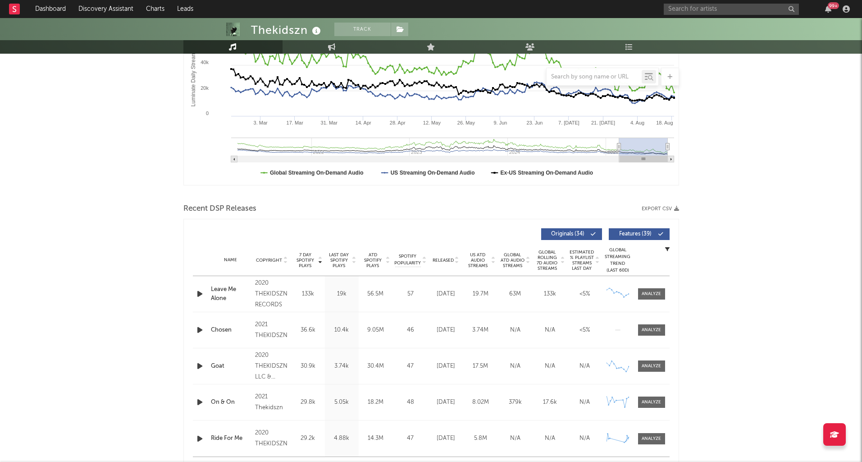
click at [449, 258] on span "Released" at bounding box center [443, 259] width 21 height 5
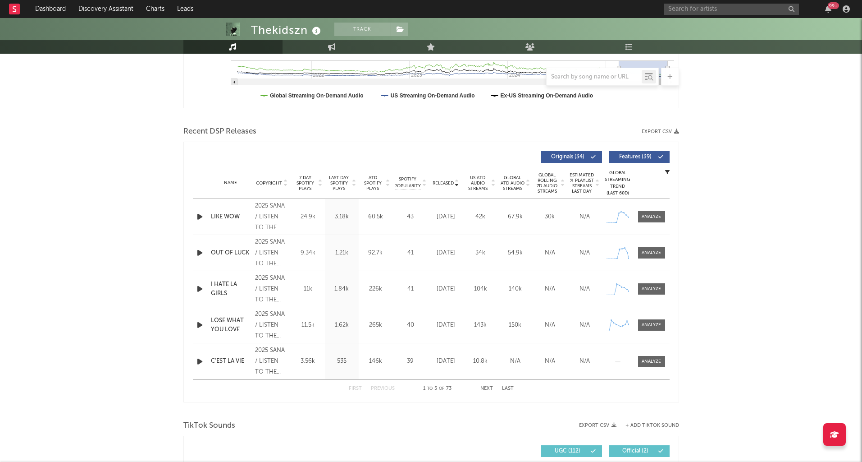
scroll to position [0, 0]
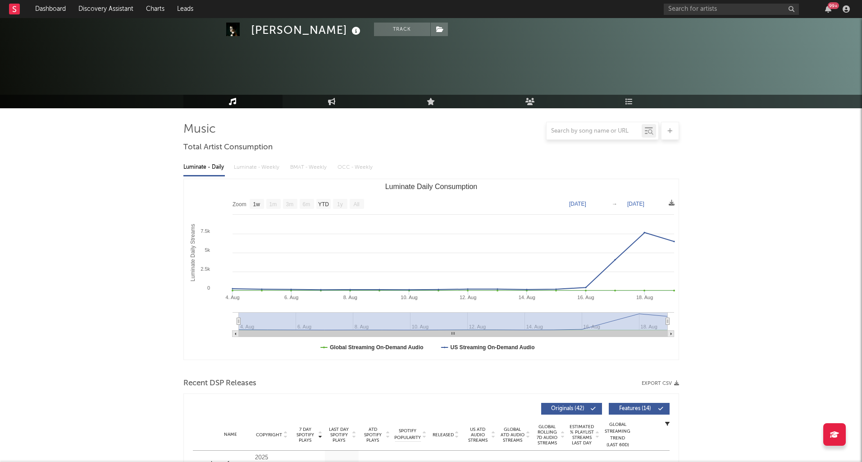
select select "1w"
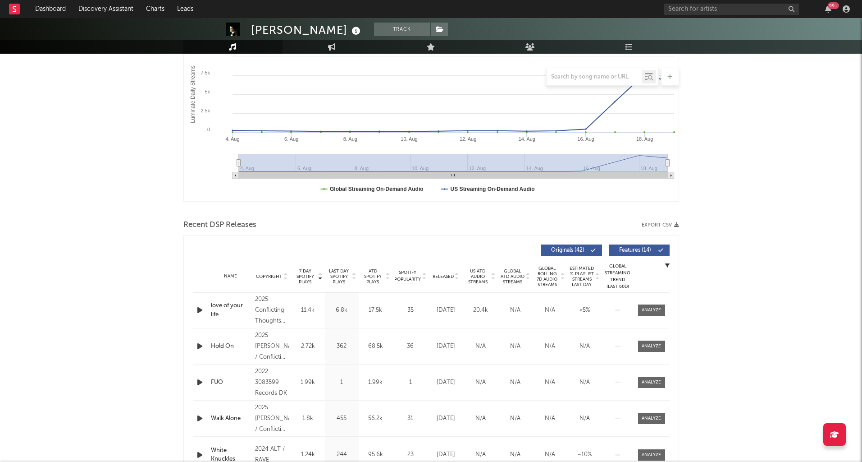
scroll to position [160, 0]
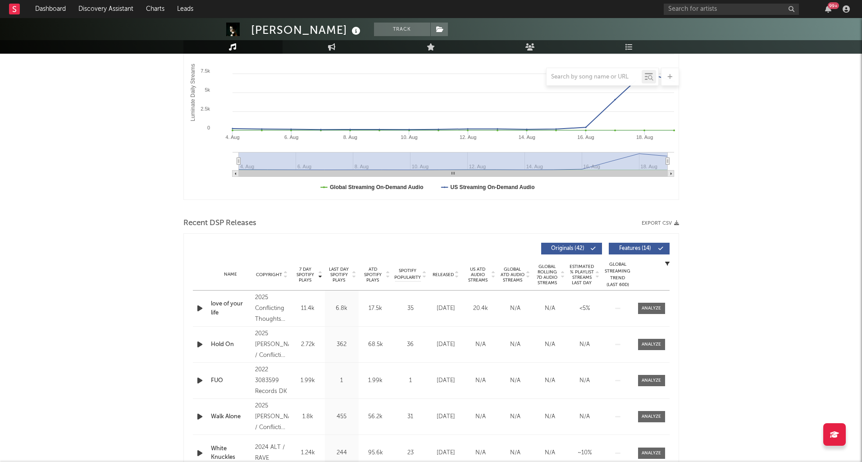
click at [449, 274] on span "Released" at bounding box center [443, 274] width 21 height 5
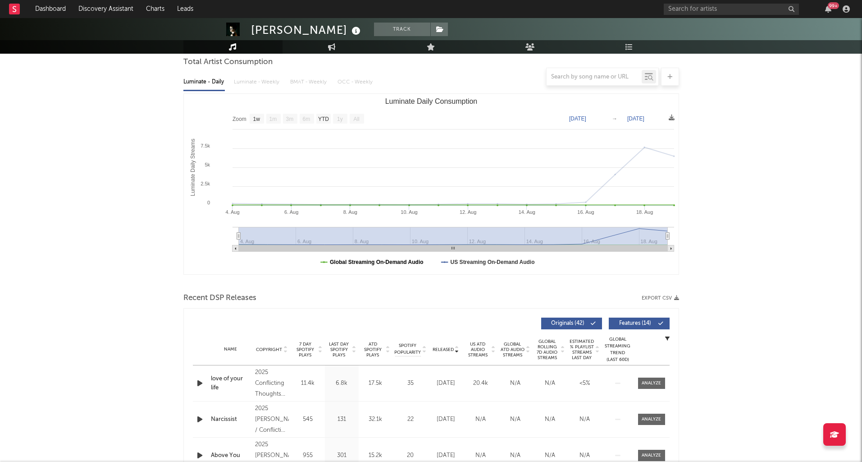
scroll to position [0, 0]
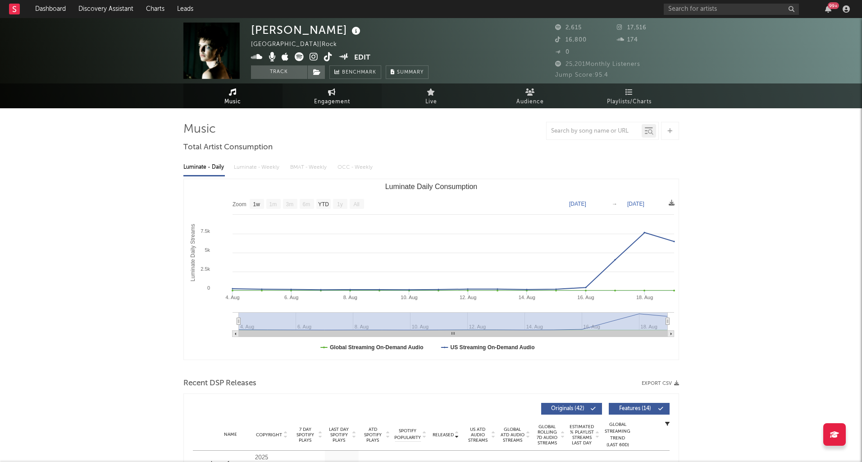
click at [305, 103] on link "Engagement" at bounding box center [332, 95] width 99 height 25
select select "1w"
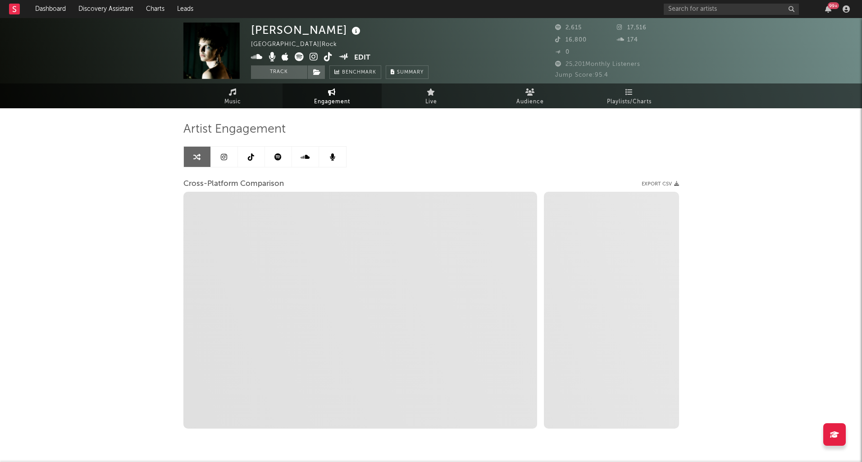
click at [249, 156] on icon at bounding box center [251, 156] width 6 height 7
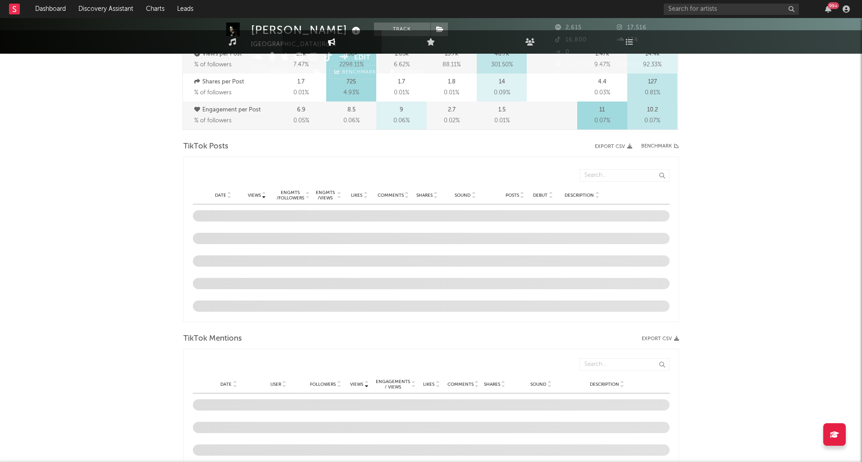
select select "6m"
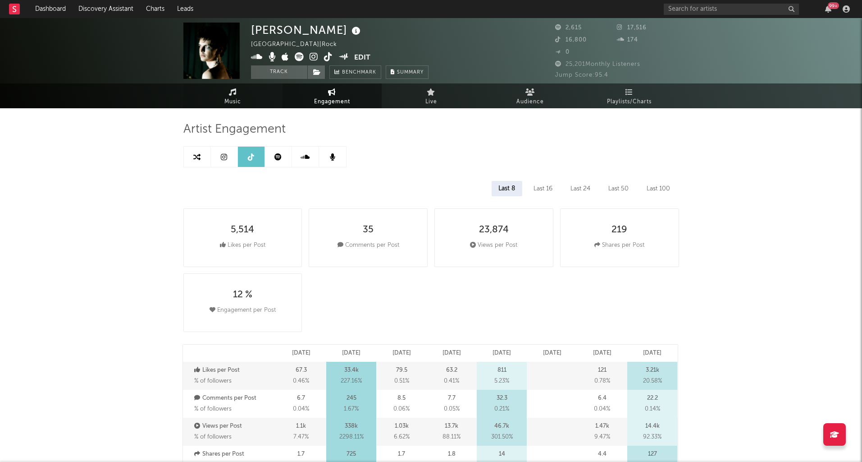
click at [206, 97] on link "Music" at bounding box center [232, 95] width 99 height 25
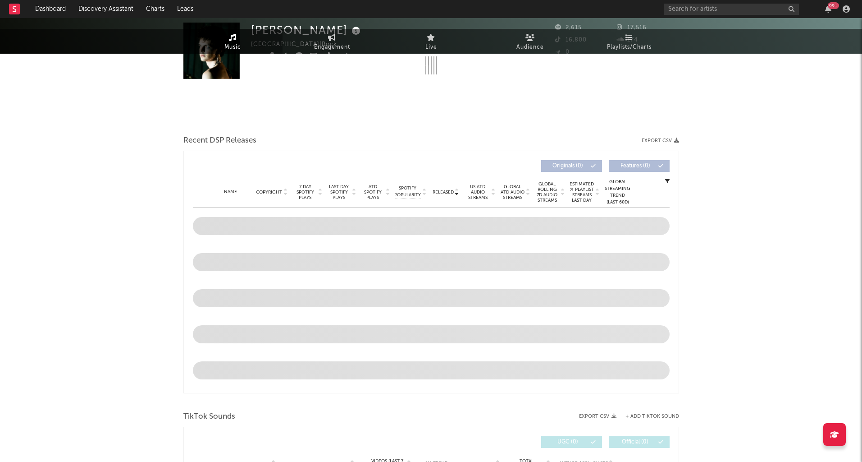
select select "1w"
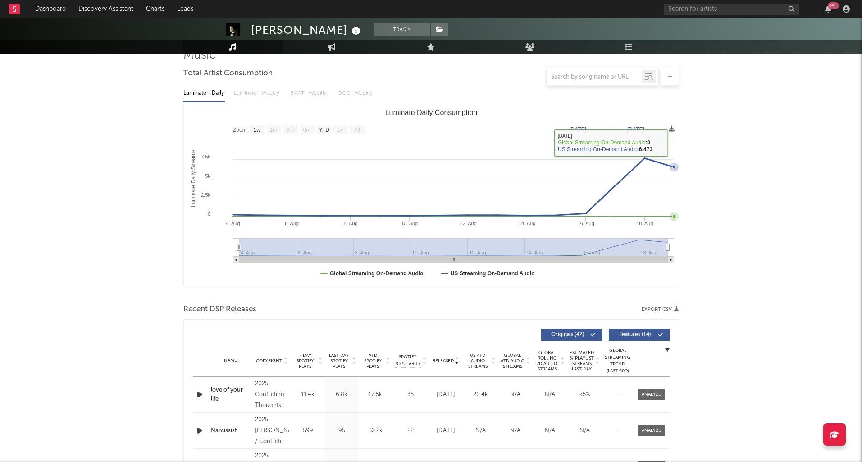
scroll to position [215, 0]
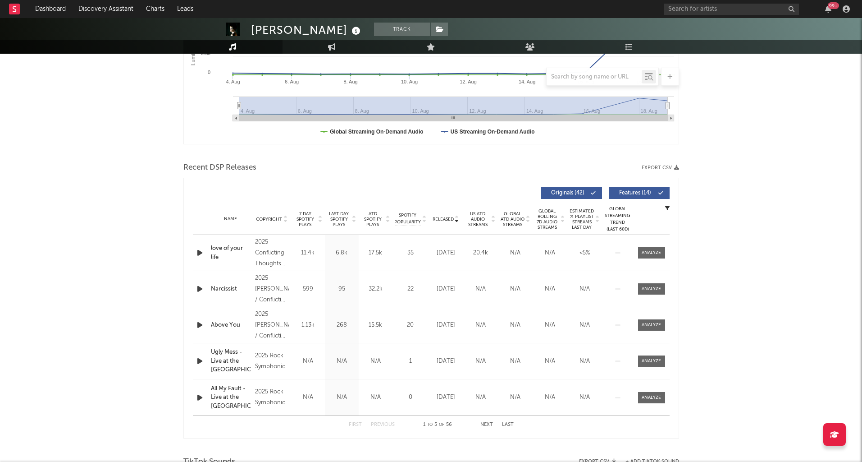
click at [311, 214] on span "7 Day Spotify Plays" at bounding box center [305, 219] width 24 height 16
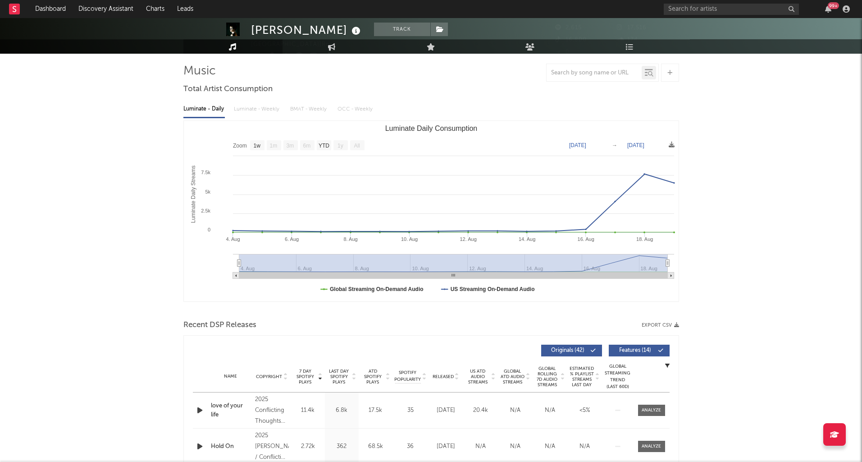
scroll to position [0, 0]
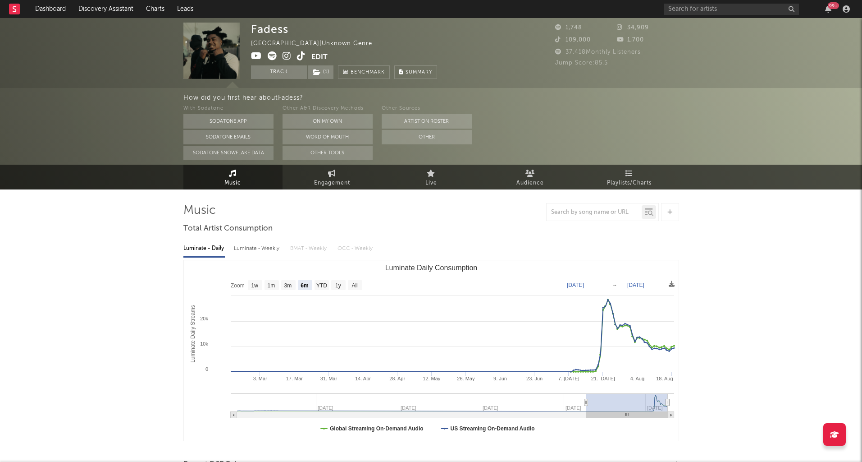
select select "6m"
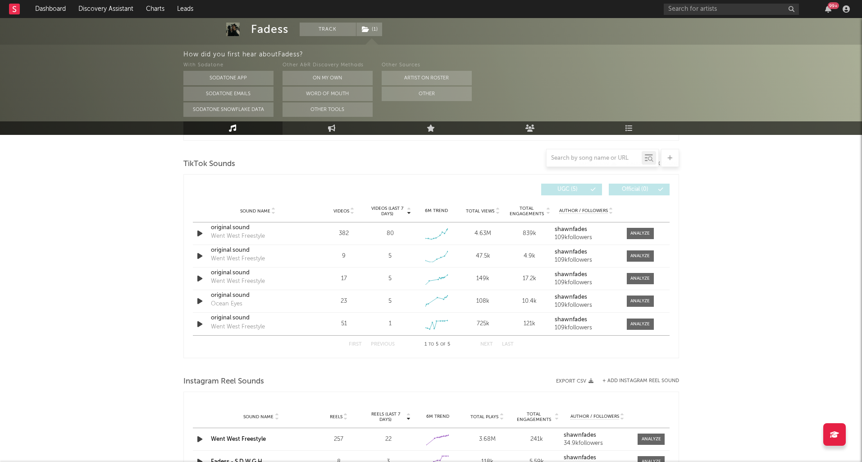
scroll to position [252, 0]
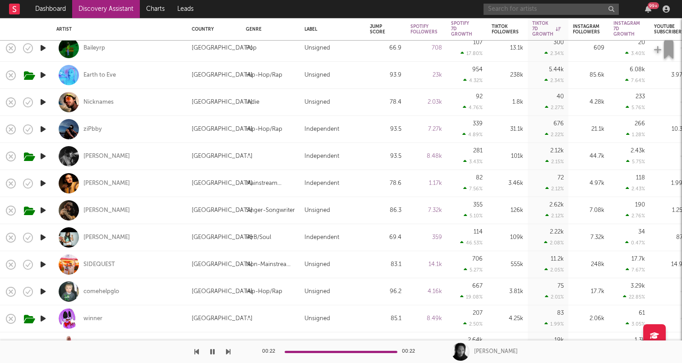
click at [512, 11] on input "text" at bounding box center [550, 9] width 135 height 11
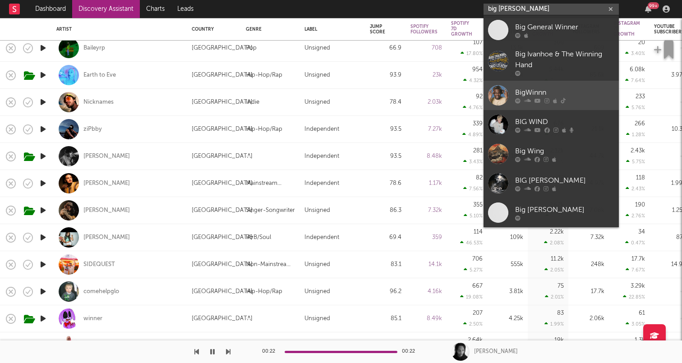
type input "big [PERSON_NAME]"
click at [498, 93] on div at bounding box center [498, 95] width 20 height 20
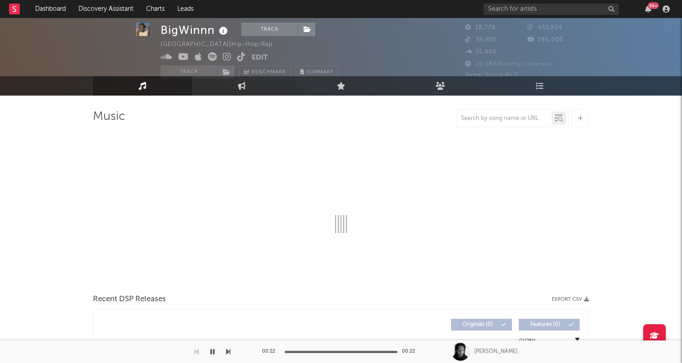
select select "6m"
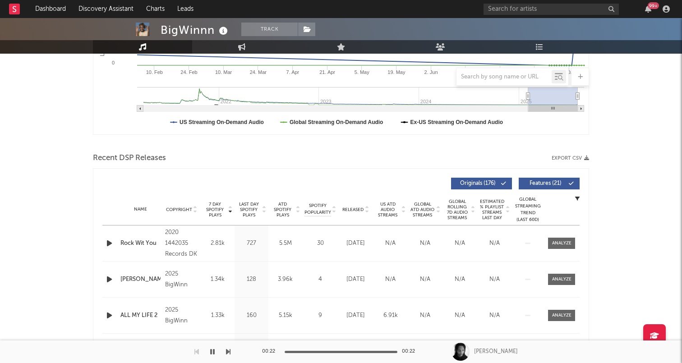
scroll to position [254, 0]
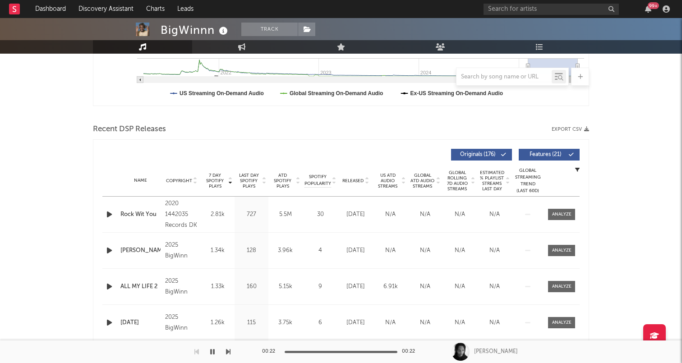
click at [359, 179] on span "Released" at bounding box center [352, 180] width 21 height 5
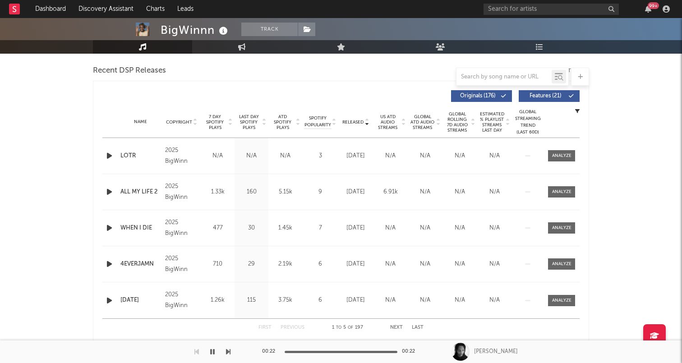
scroll to position [257, 0]
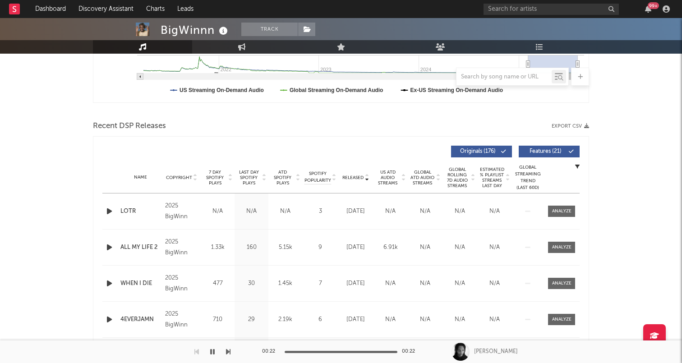
click at [214, 178] on span "7 Day Spotify Plays" at bounding box center [215, 178] width 24 height 16
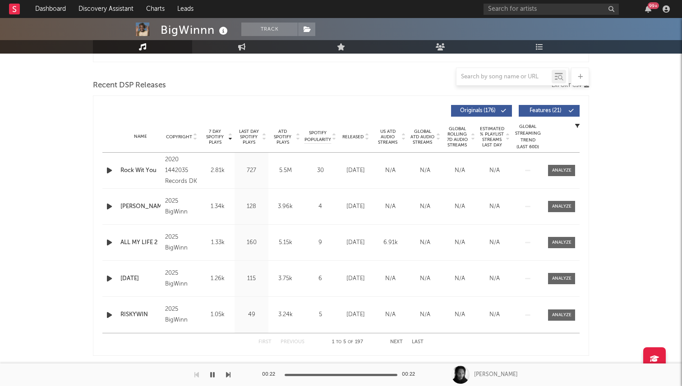
scroll to position [0, 0]
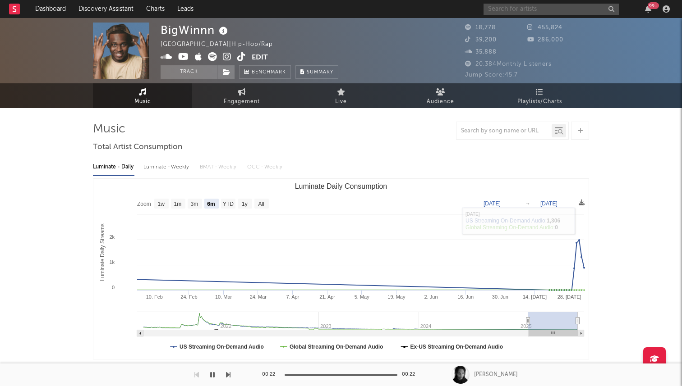
click at [515, 14] on input "text" at bounding box center [550, 9] width 135 height 11
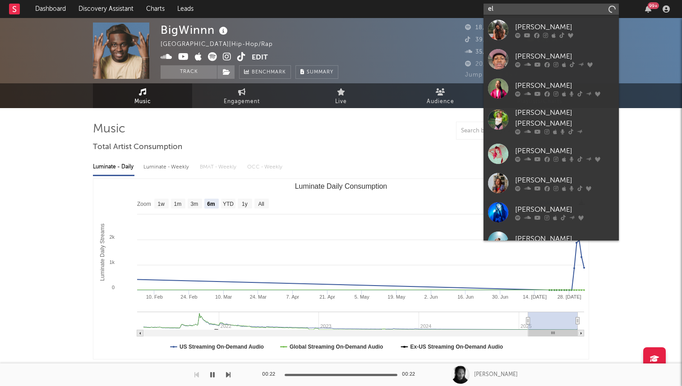
type input "e"
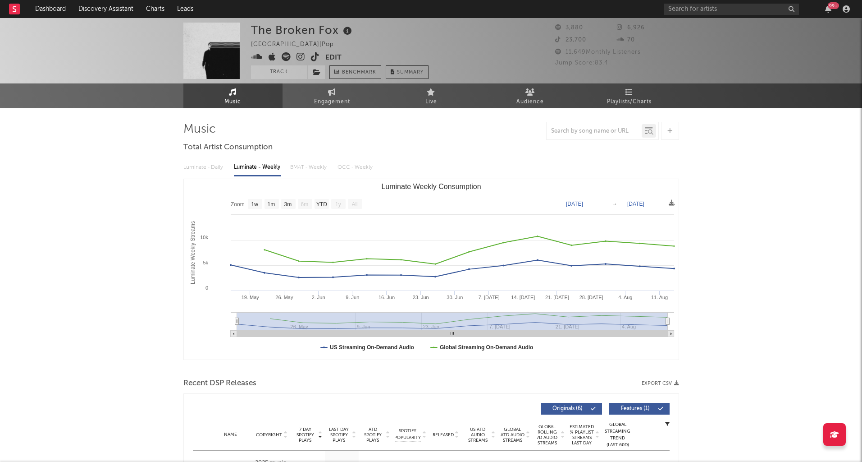
select select "1w"
click at [683, 9] on input "text" at bounding box center [731, 9] width 135 height 11
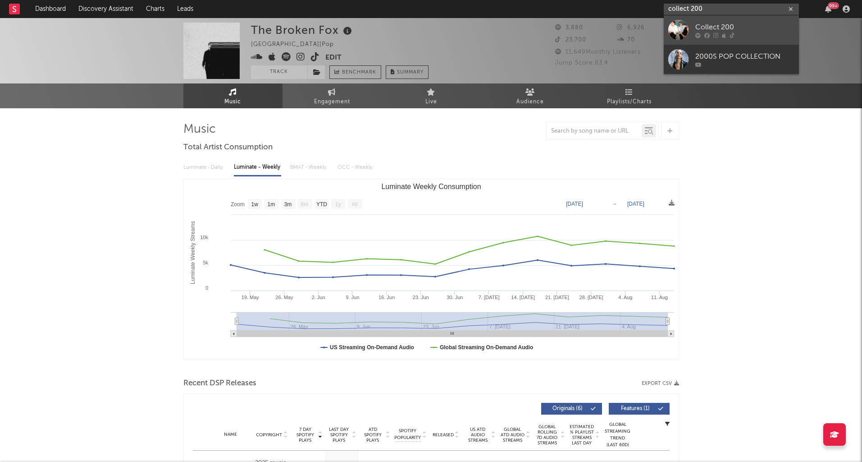
type input "collect 200"
click at [683, 28] on div at bounding box center [679, 30] width 20 height 20
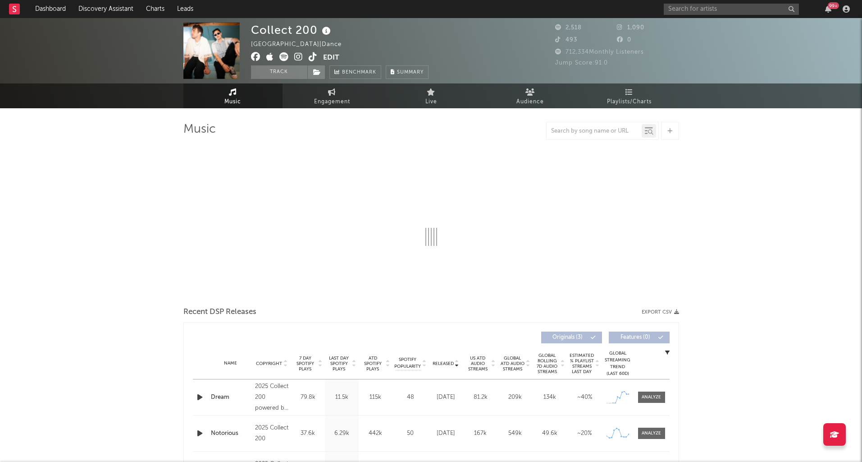
select select "1w"
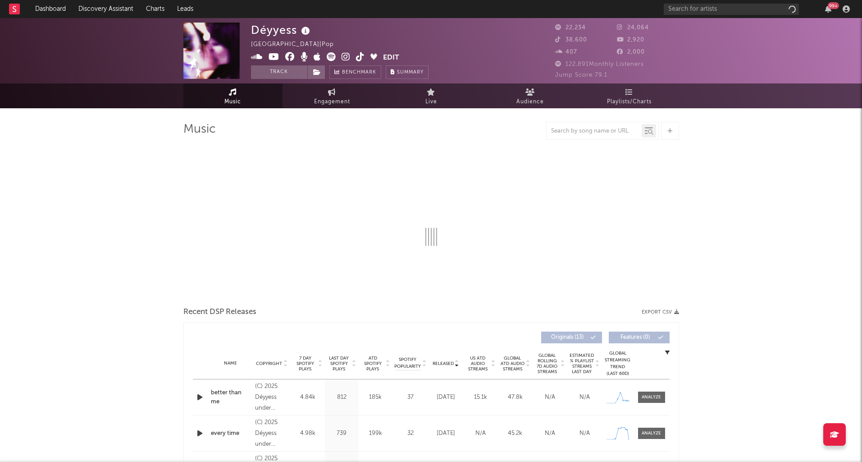
select select "6m"
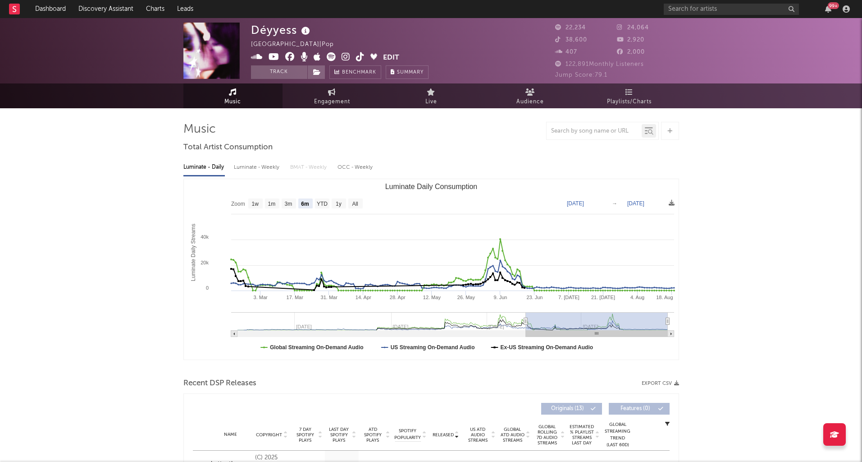
click at [358, 55] on icon at bounding box center [360, 56] width 9 height 9
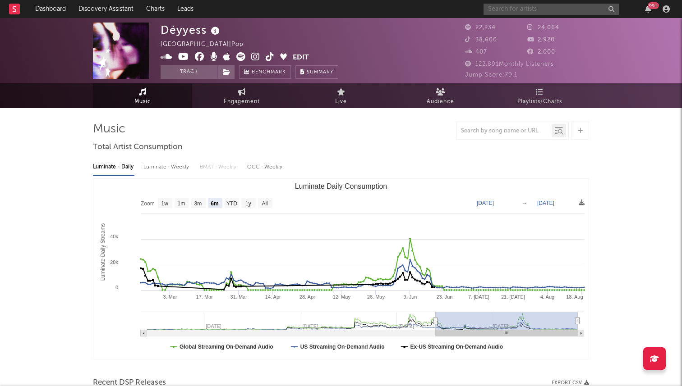
click at [509, 7] on input "text" at bounding box center [550, 9] width 135 height 11
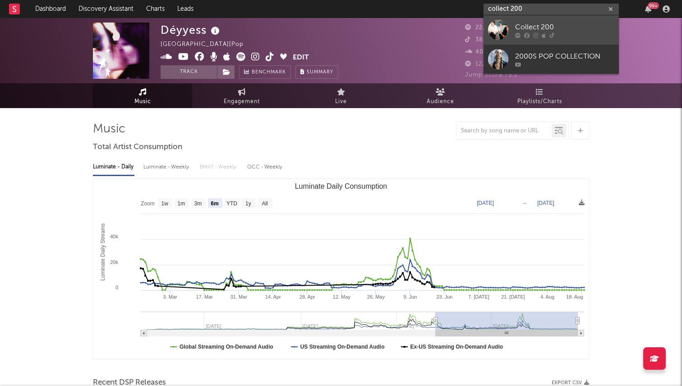
type input "collect 200"
click at [502, 24] on div at bounding box center [498, 30] width 20 height 20
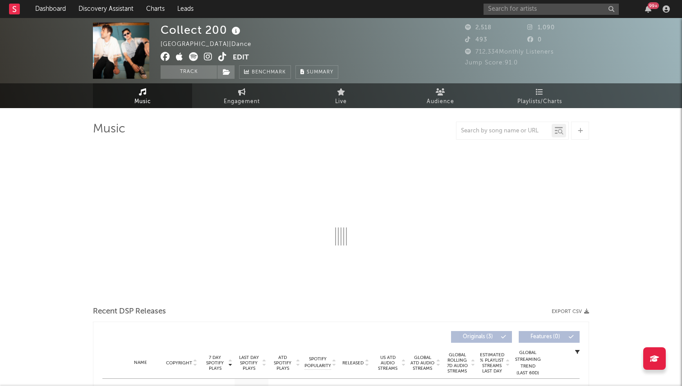
select select "1w"
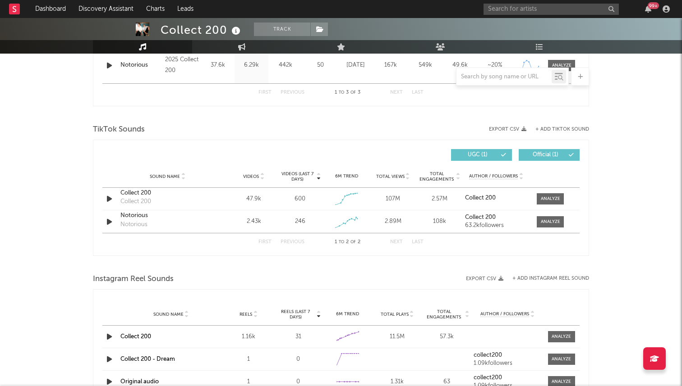
scroll to position [479, 0]
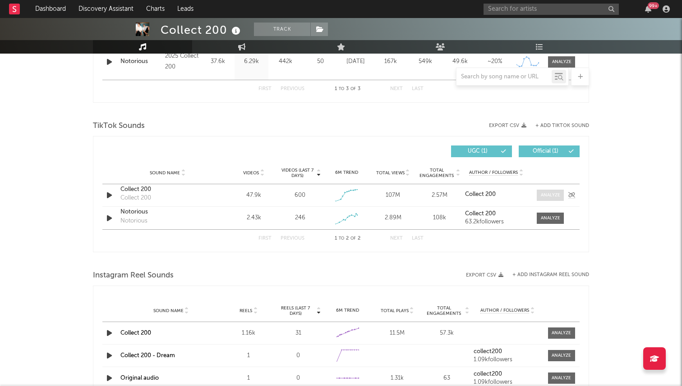
click at [543, 193] on div at bounding box center [550, 195] width 19 height 7
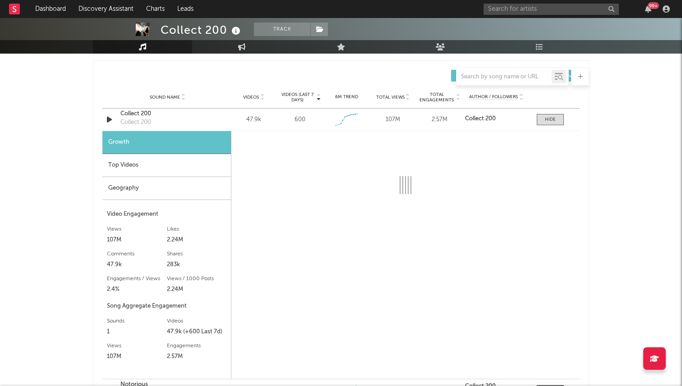
select select "1w"
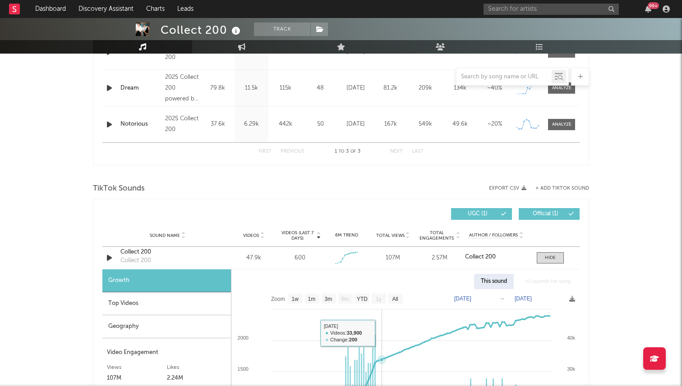
scroll to position [334, 0]
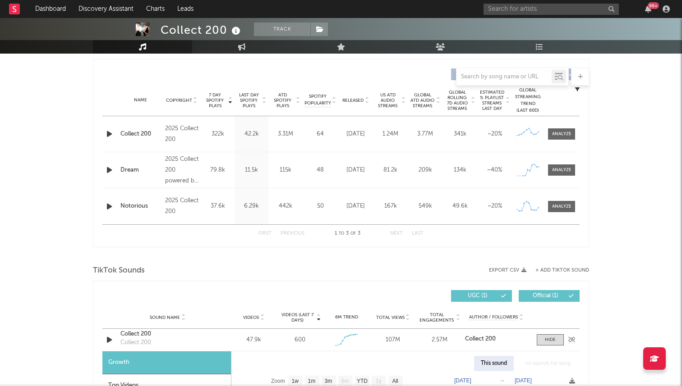
click at [556, 349] on div "Sound Name Collect 200 Collect 200 Videos 47.9k Videos (last 7 days) 600 Weekly…" at bounding box center [340, 340] width 477 height 22
click at [554, 347] on div "Sound Name Collect 200 Collect 200 Videos 47.9k Videos (last 7 days) 600 Weekly…" at bounding box center [340, 340] width 477 height 22
click at [550, 341] on div at bounding box center [550, 340] width 11 height 7
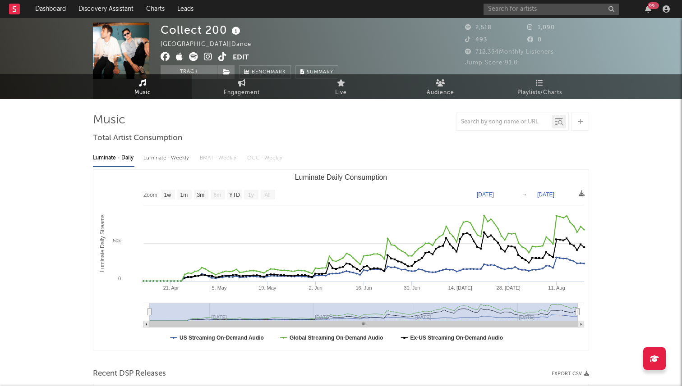
scroll to position [0, 0]
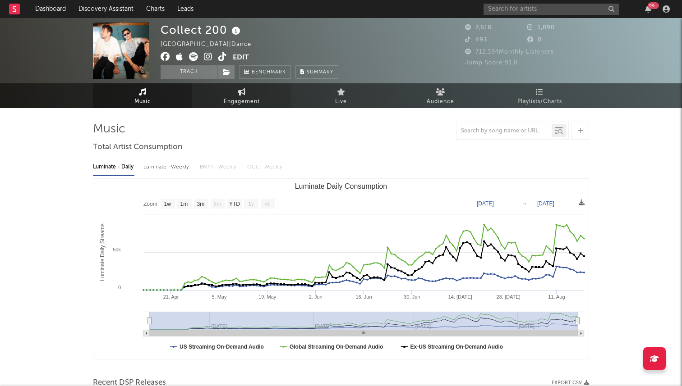
click at [215, 101] on link "Engagement" at bounding box center [241, 95] width 99 height 25
select select "1w"
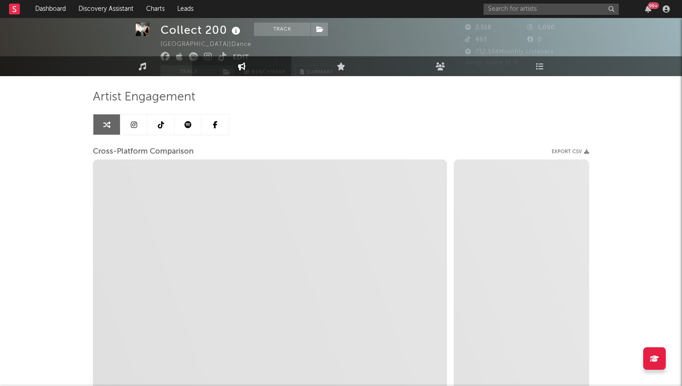
select select "1m"
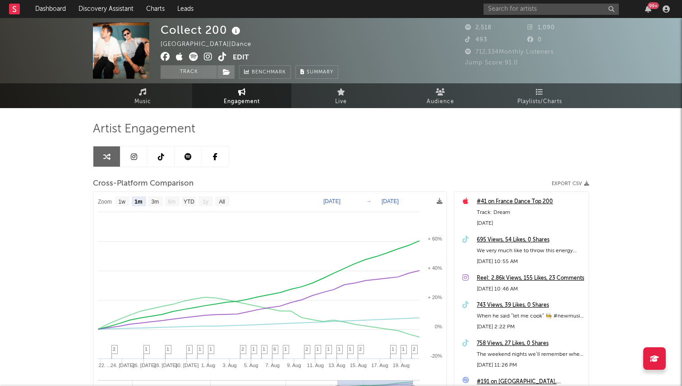
click at [222, 56] on icon at bounding box center [222, 56] width 9 height 9
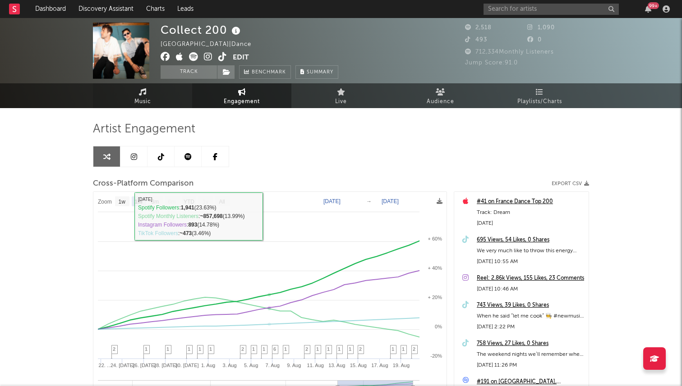
click at [149, 87] on link "Music" at bounding box center [142, 95] width 99 height 25
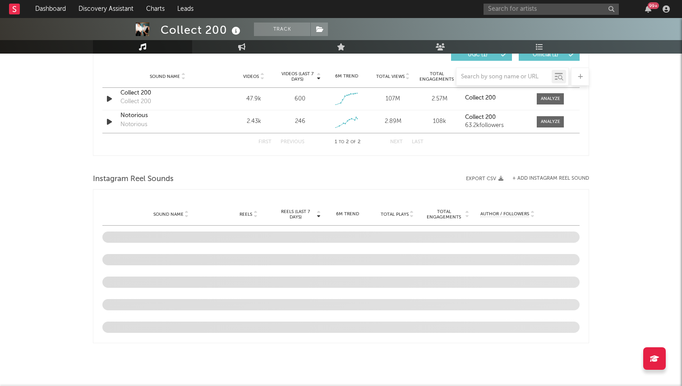
select select "1w"
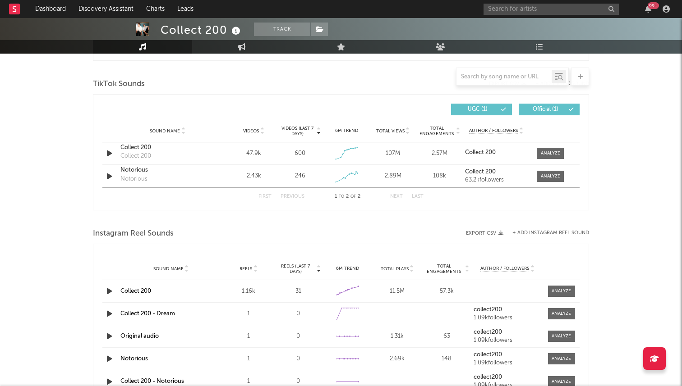
scroll to position [520, 0]
click at [542, 175] on div at bounding box center [550, 177] width 19 height 7
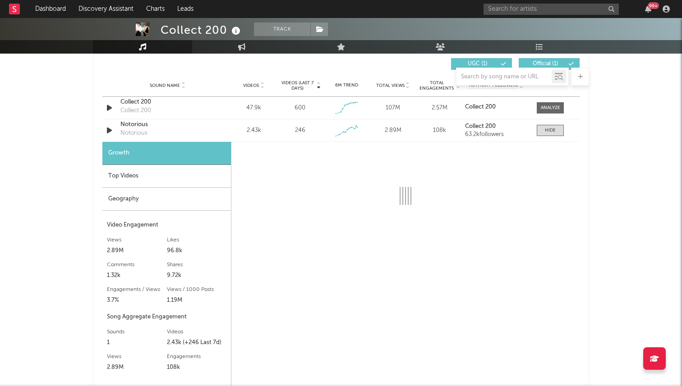
scroll to position [569, 0]
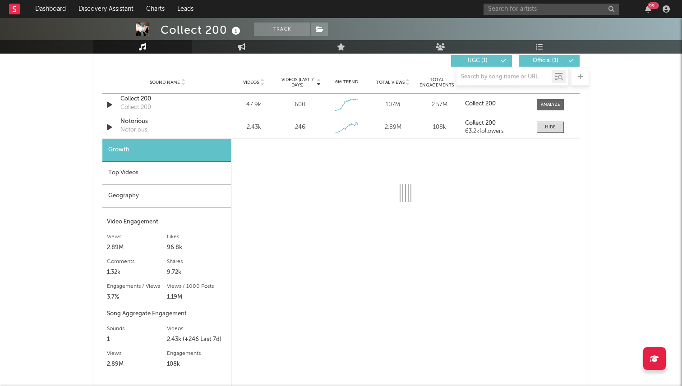
select select "1w"
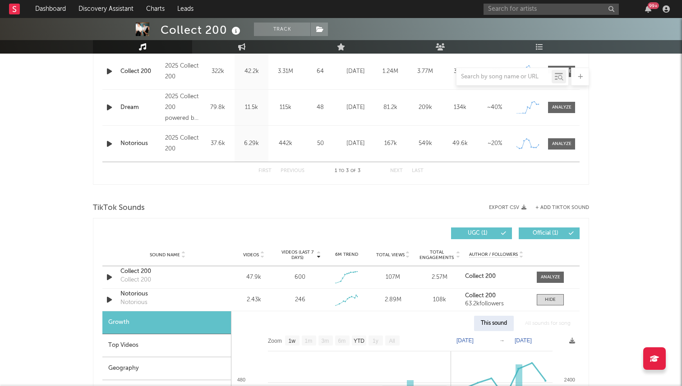
scroll to position [370, 0]
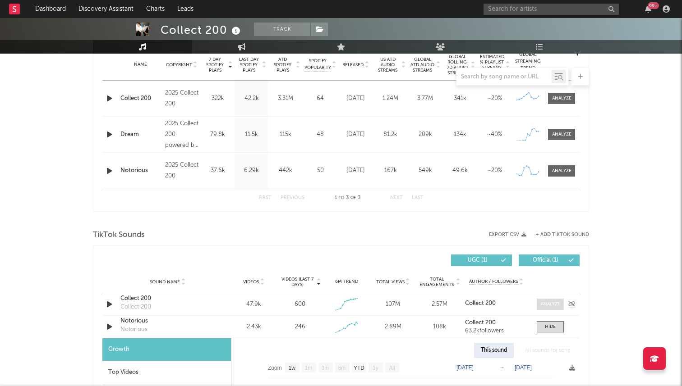
click at [545, 303] on div at bounding box center [550, 304] width 19 height 7
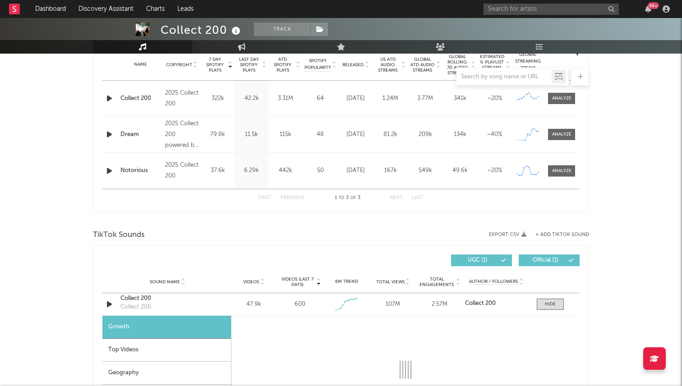
select select "1w"
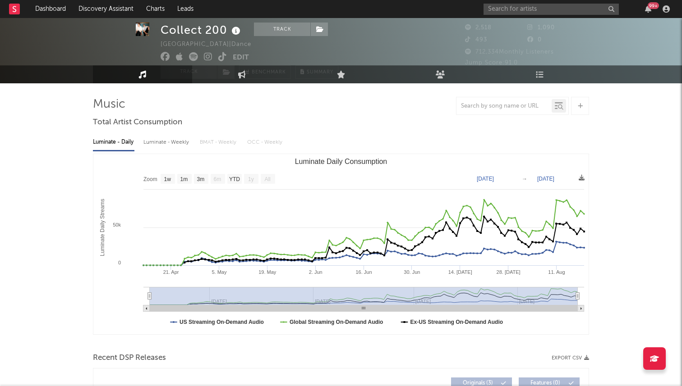
scroll to position [0, 0]
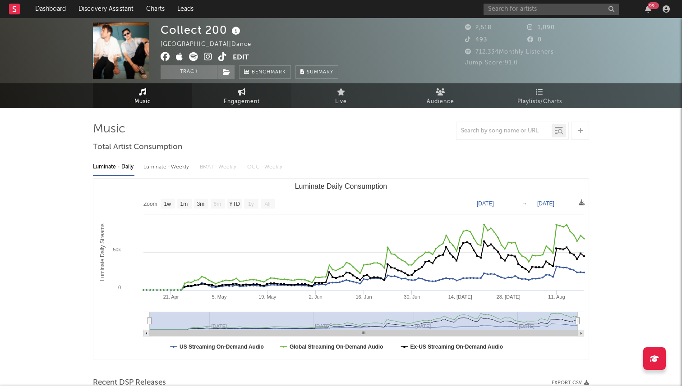
click at [259, 96] on link "Engagement" at bounding box center [241, 95] width 99 height 25
select select "1w"
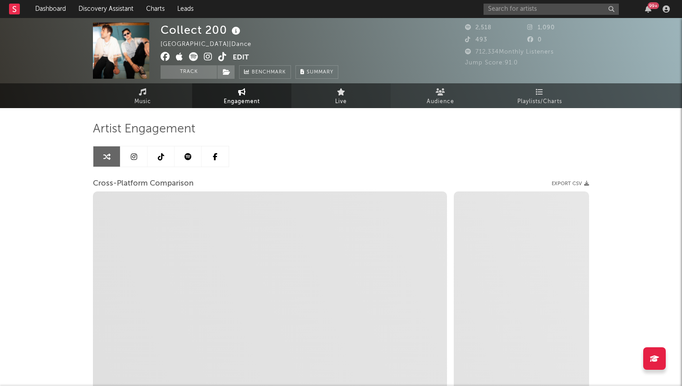
click at [325, 101] on link "Live" at bounding box center [340, 95] width 99 height 25
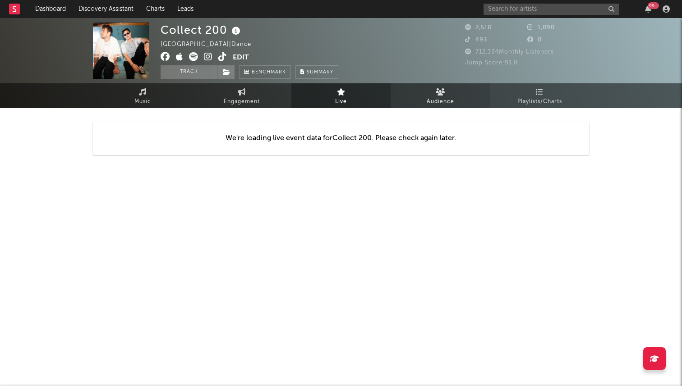
click at [432, 98] on span "Audience" at bounding box center [440, 101] width 28 height 11
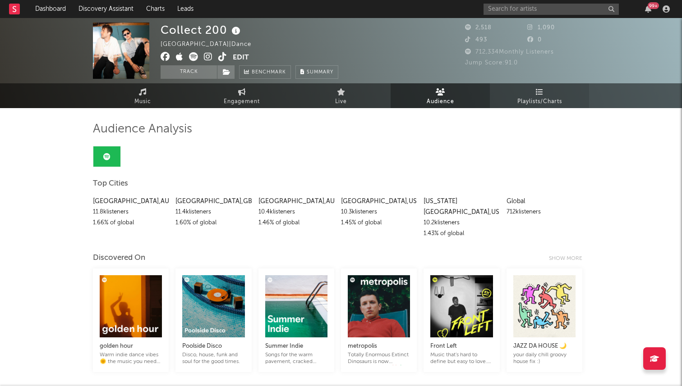
click at [532, 97] on span "Playlists/Charts" at bounding box center [539, 101] width 45 height 11
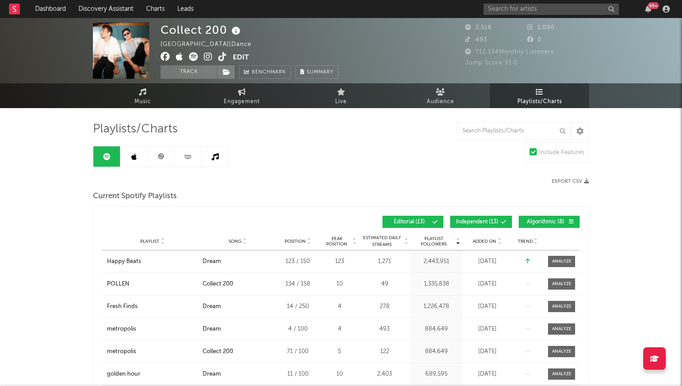
click at [486, 2] on div "99 +" at bounding box center [577, 9] width 189 height 18
click at [494, 9] on input "text" at bounding box center [550, 9] width 135 height 11
type input "g"
click at [298, 126] on div "Playlists/Charts" at bounding box center [341, 129] width 496 height 15
click at [138, 101] on span "Music" at bounding box center [142, 101] width 17 height 11
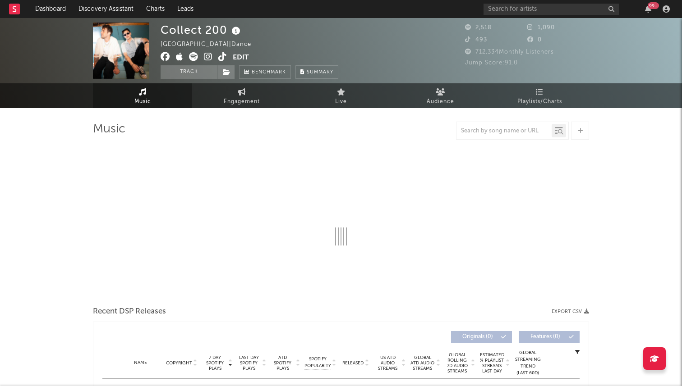
select select "1w"
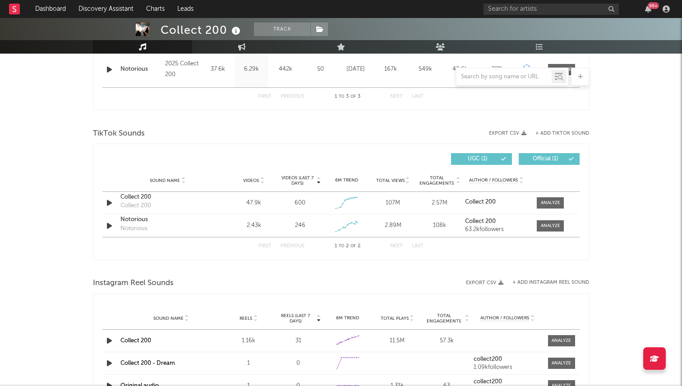
scroll to position [497, 0]
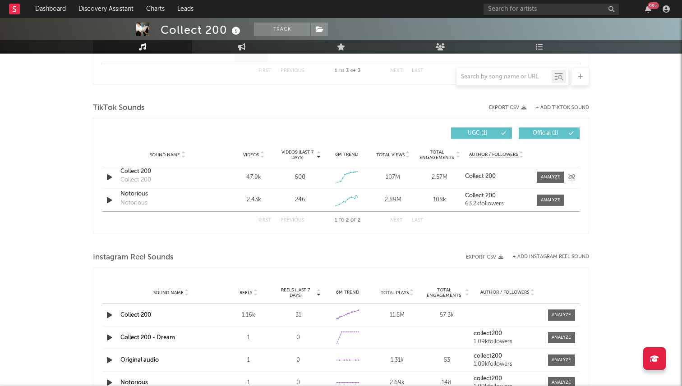
click at [534, 178] on div at bounding box center [548, 177] width 32 height 11
click at [541, 179] on div at bounding box center [550, 177] width 19 height 7
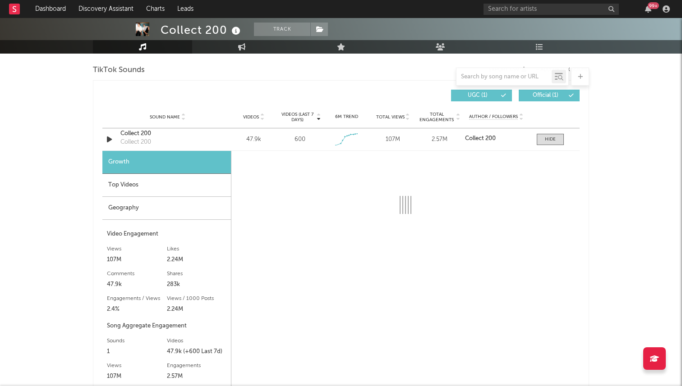
select select "1w"
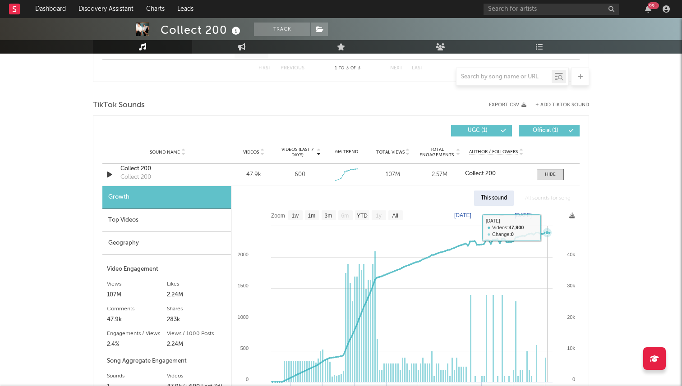
scroll to position [483, 0]
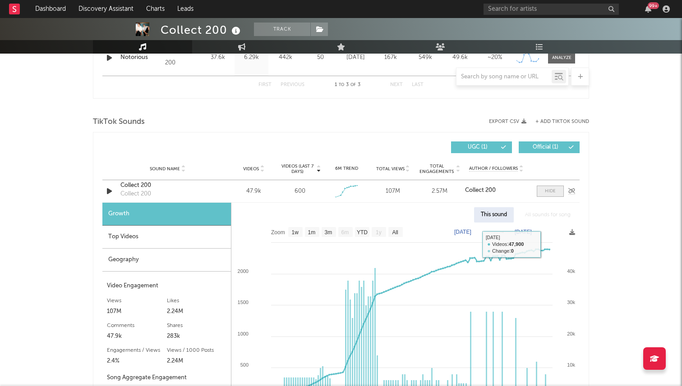
click at [540, 190] on span at bounding box center [549, 191] width 27 height 11
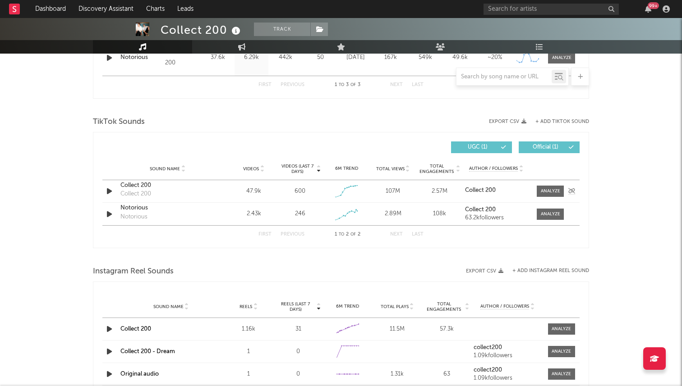
click at [131, 194] on div "Collect 200" at bounding box center [135, 194] width 31 height 9
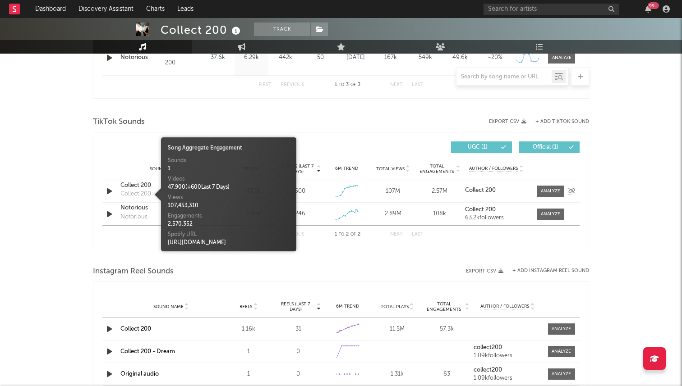
click at [134, 187] on div "Collect 200" at bounding box center [167, 185] width 94 height 9
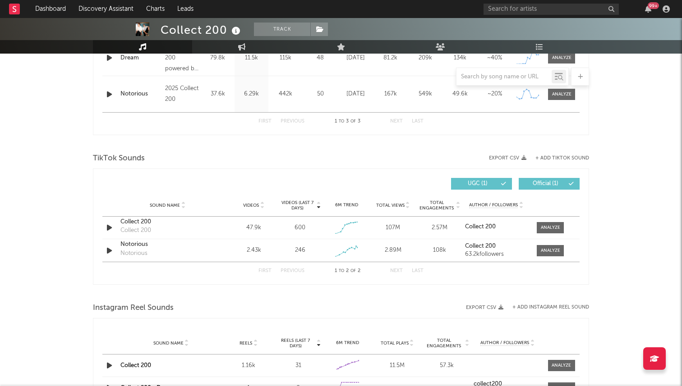
scroll to position [439, 0]
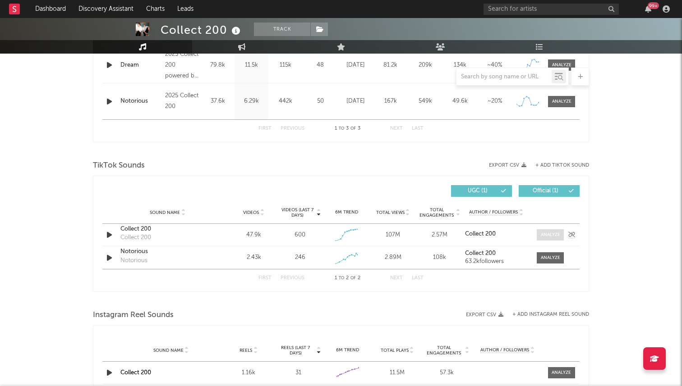
click at [538, 236] on span at bounding box center [549, 234] width 27 height 11
select select "1w"
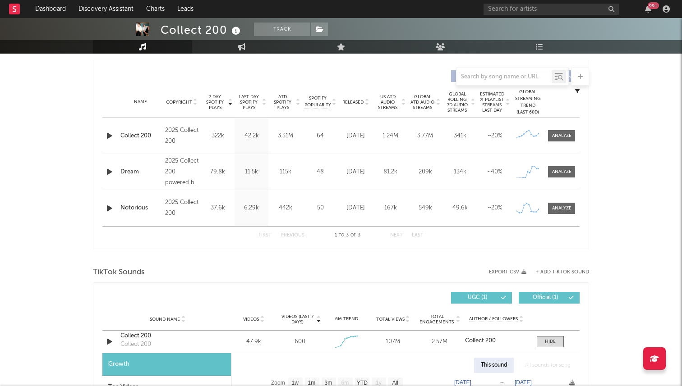
scroll to position [257, 0]
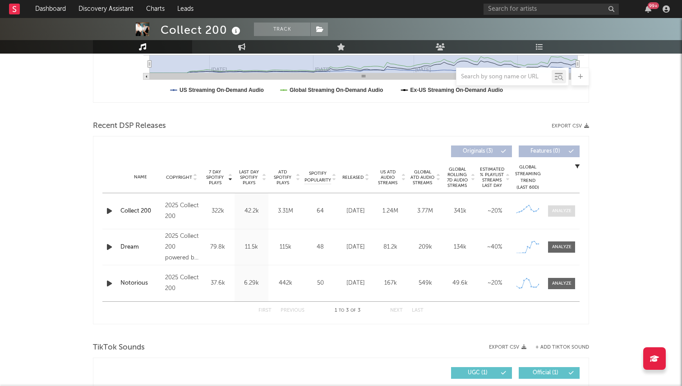
click at [566, 211] on div at bounding box center [561, 211] width 19 height 7
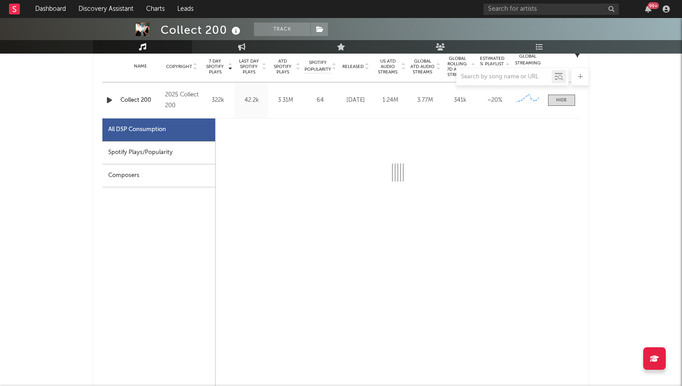
select select "1w"
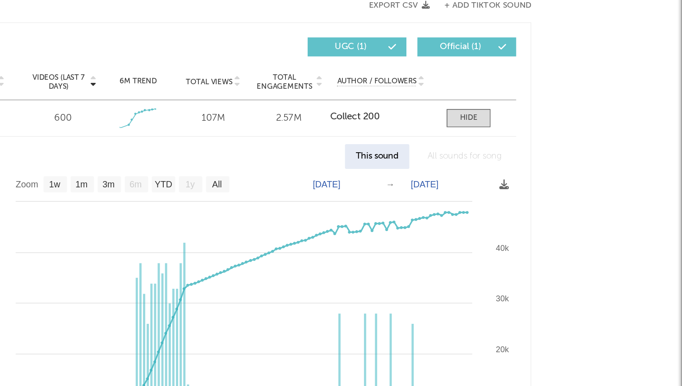
scroll to position [929, 0]
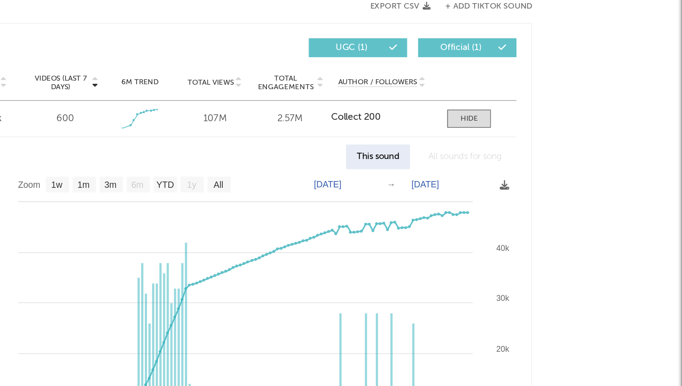
click at [315, 216] on text "1m" at bounding box center [312, 215] width 8 height 6
select select "1m"
type input "2025-07-20"
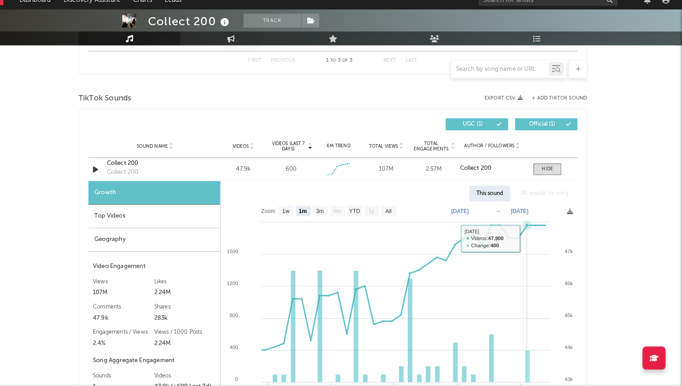
scroll to position [932, 0]
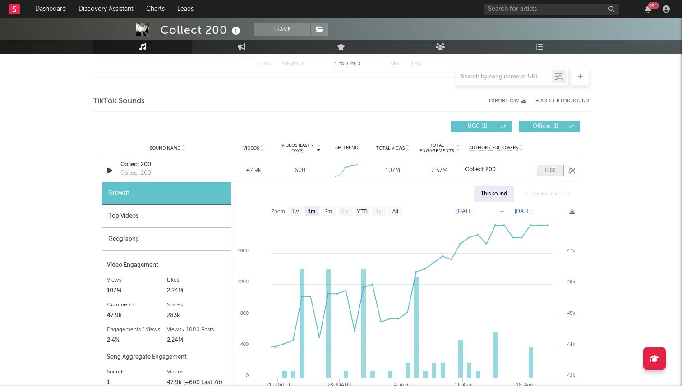
click at [545, 172] on div at bounding box center [550, 170] width 11 height 7
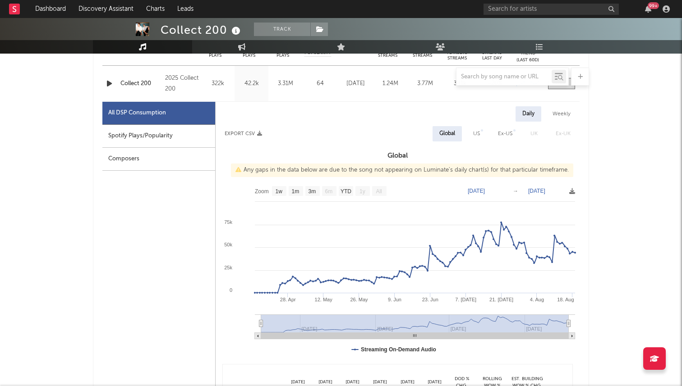
scroll to position [271, 0]
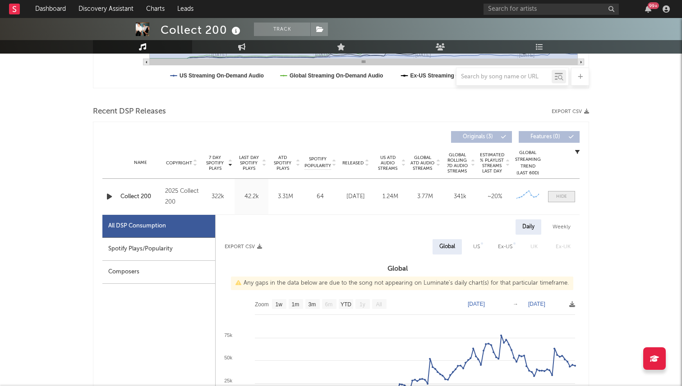
click at [565, 194] on div at bounding box center [561, 196] width 11 height 7
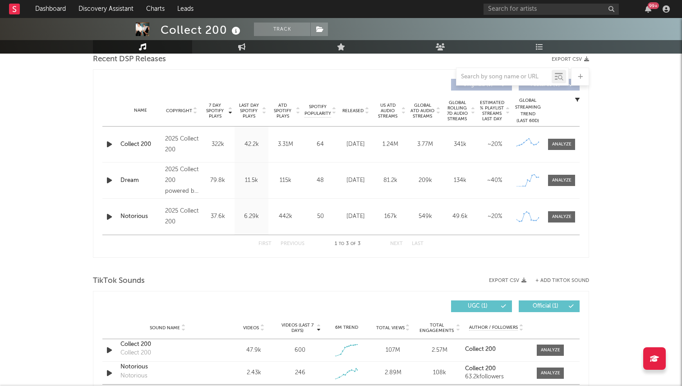
scroll to position [321, 0]
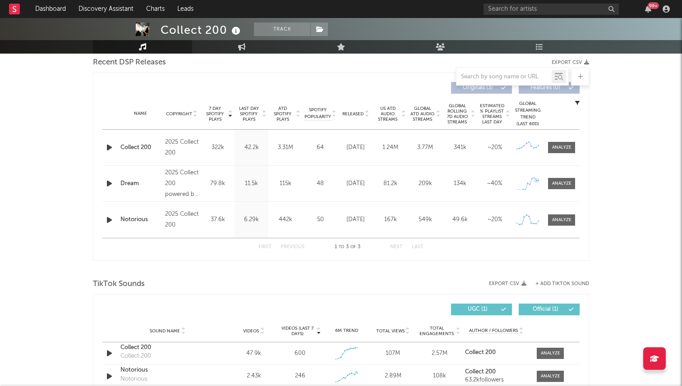
click at [568, 176] on div "Name Dream Copyright 2025 Collect 200 powered by co:brand Label Collect 200 Alb…" at bounding box center [340, 184] width 477 height 36
click at [565, 186] on div at bounding box center [561, 183] width 19 height 7
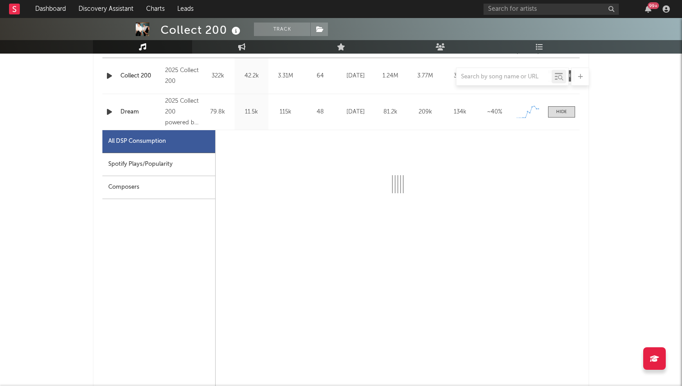
scroll to position [393, 0]
select select "1w"
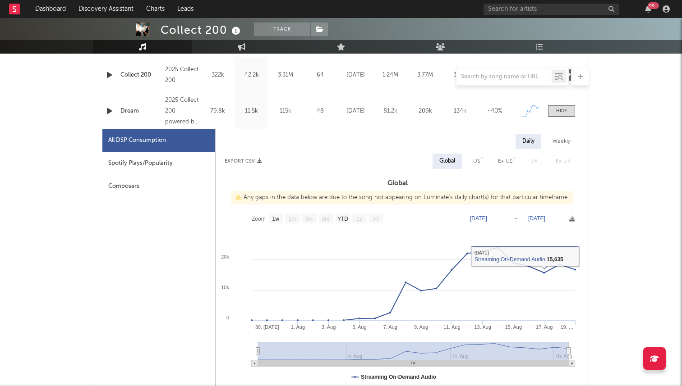
click at [474, 161] on div "US" at bounding box center [476, 161] width 7 height 11
select select "1w"
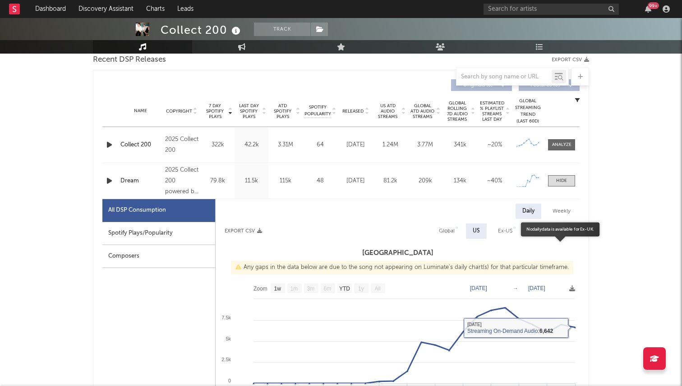
scroll to position [301, 0]
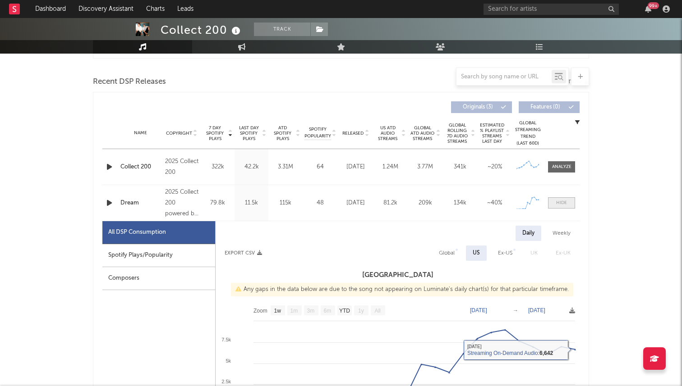
click at [559, 200] on div at bounding box center [561, 203] width 11 height 7
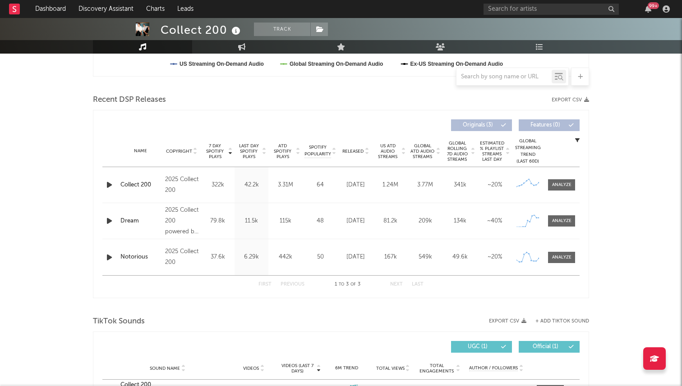
scroll to position [299, 0]
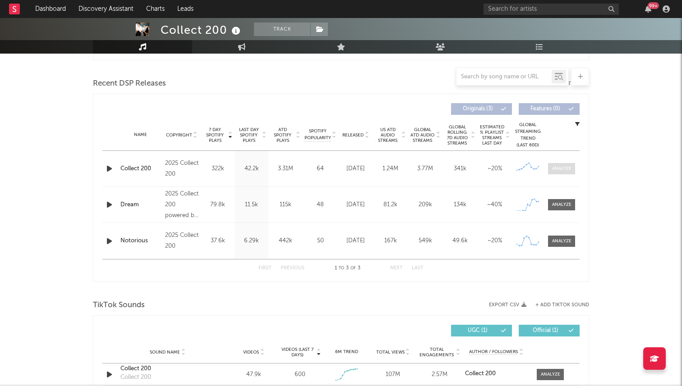
click at [549, 166] on span at bounding box center [561, 168] width 27 height 11
select select "1w"
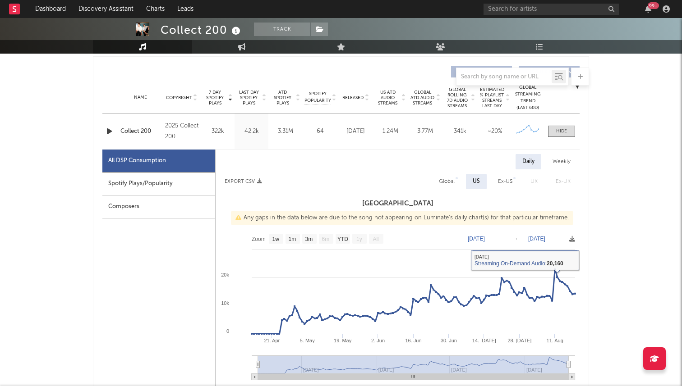
scroll to position [323, 0]
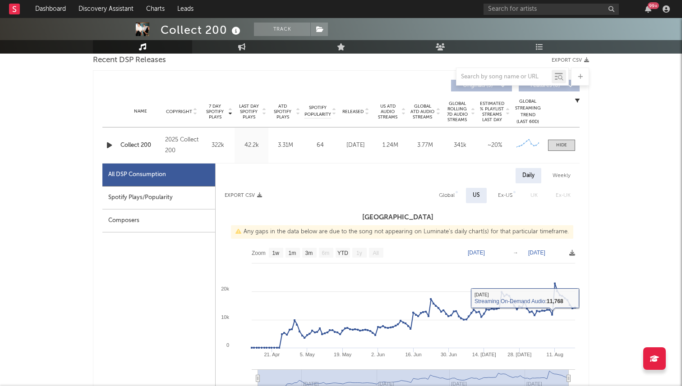
click at [454, 194] on div "Global" at bounding box center [447, 195] width 16 height 11
select select "1w"
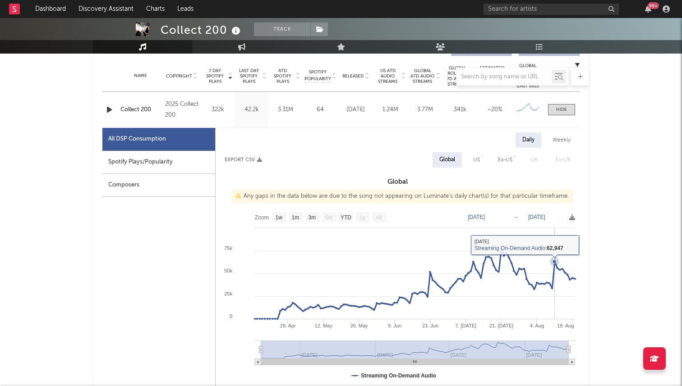
scroll to position [354, 0]
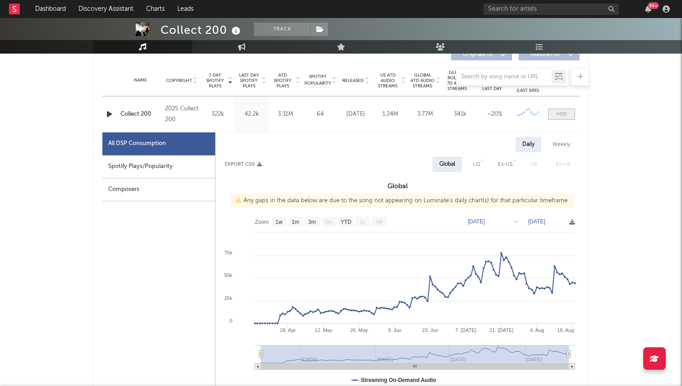
click at [557, 116] on div at bounding box center [561, 114] width 11 height 7
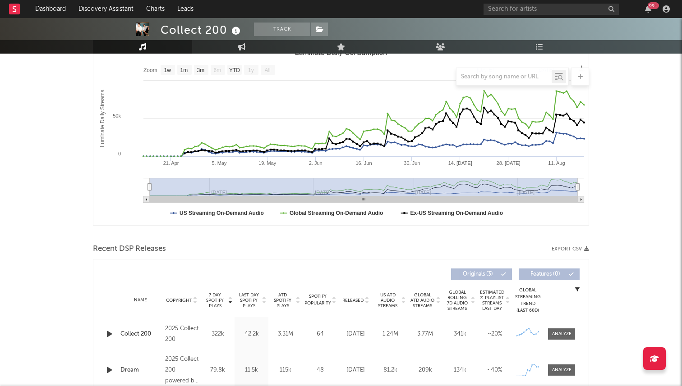
scroll to position [0, 0]
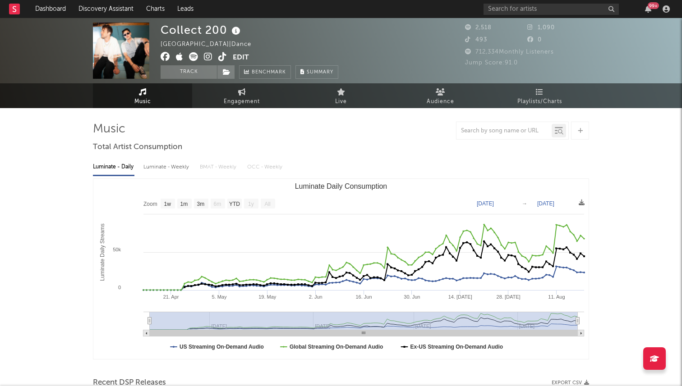
click at [211, 55] on icon at bounding box center [208, 56] width 9 height 9
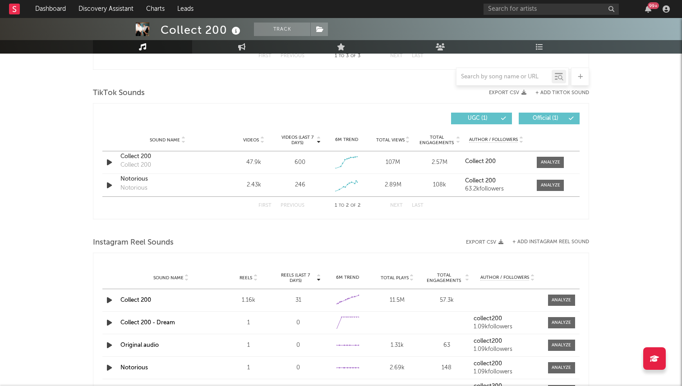
scroll to position [498, 0]
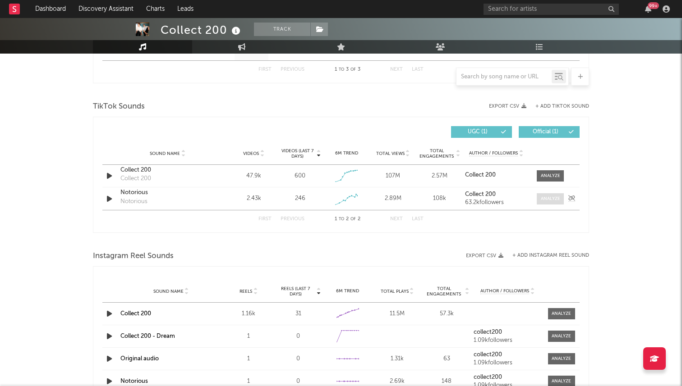
click at [561, 194] on span at bounding box center [549, 198] width 27 height 11
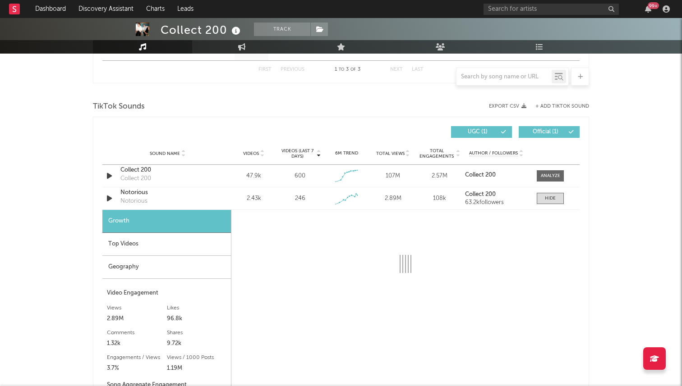
select select "1w"
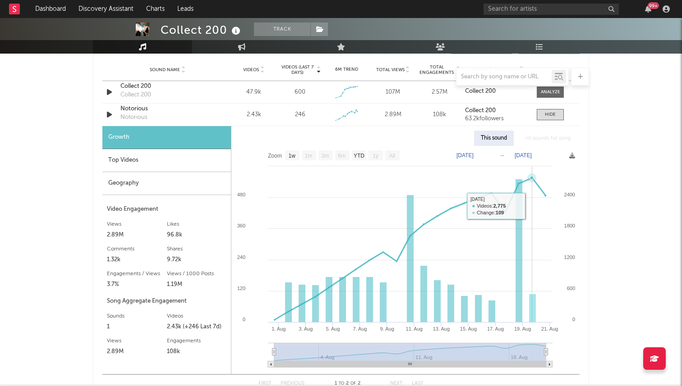
scroll to position [580, 0]
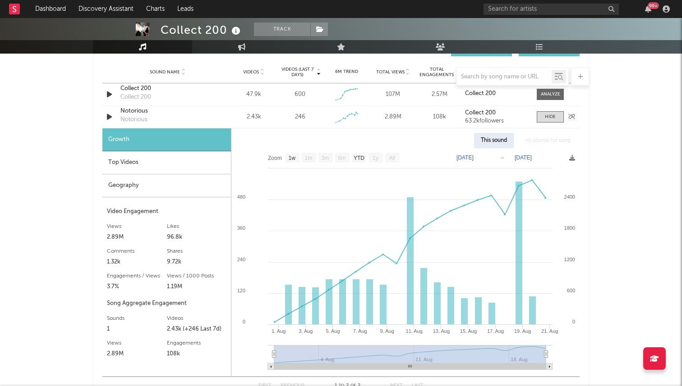
click at [126, 115] on div "Notorious" at bounding box center [167, 111] width 94 height 9
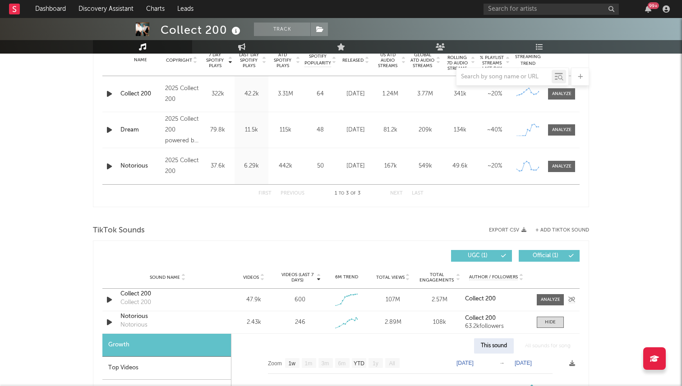
scroll to position [355, 0]
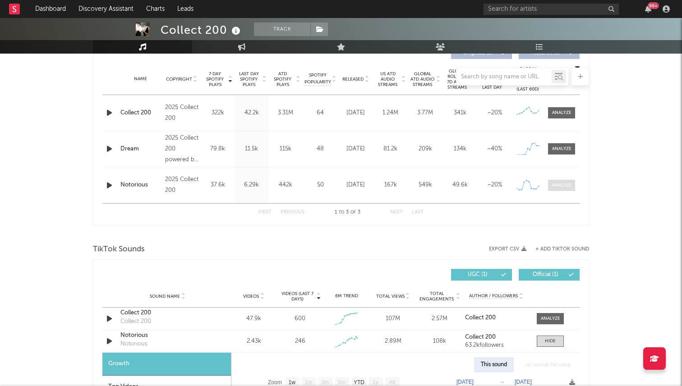
click at [555, 187] on div at bounding box center [561, 185] width 19 height 7
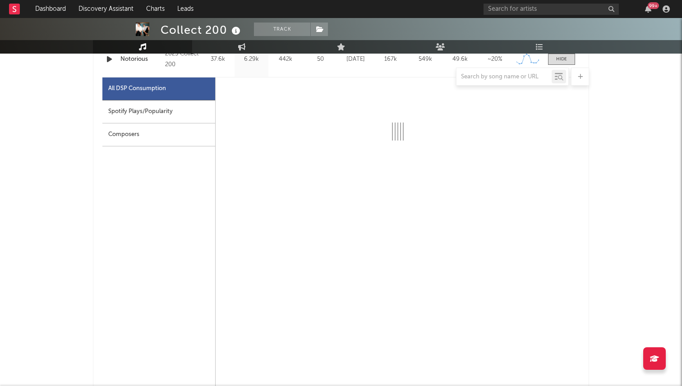
scroll to position [501, 0]
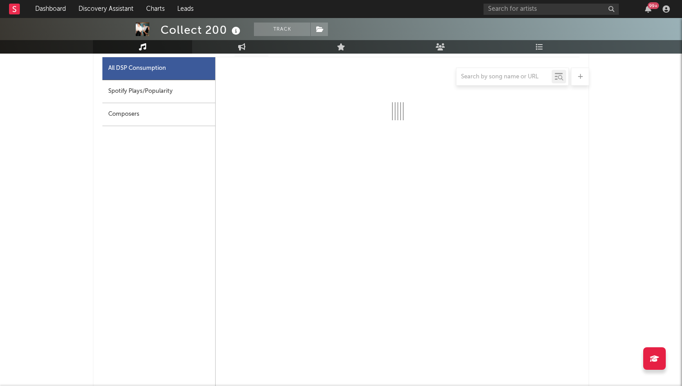
select select "1w"
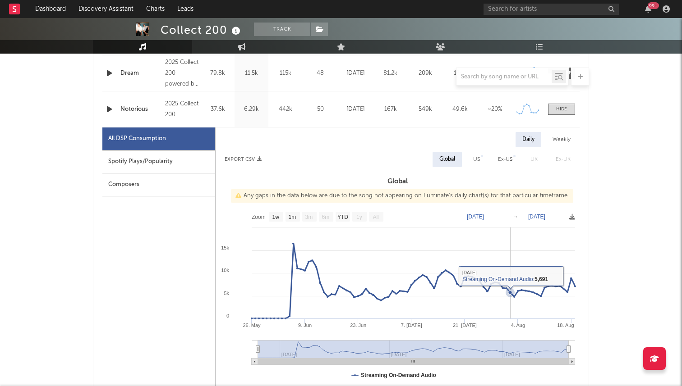
scroll to position [426, 0]
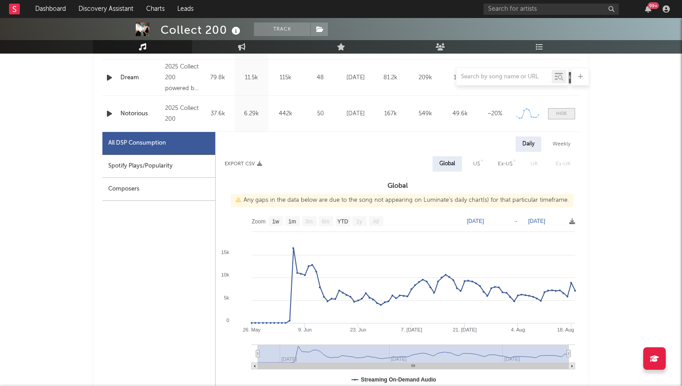
click at [557, 111] on div at bounding box center [561, 113] width 11 height 7
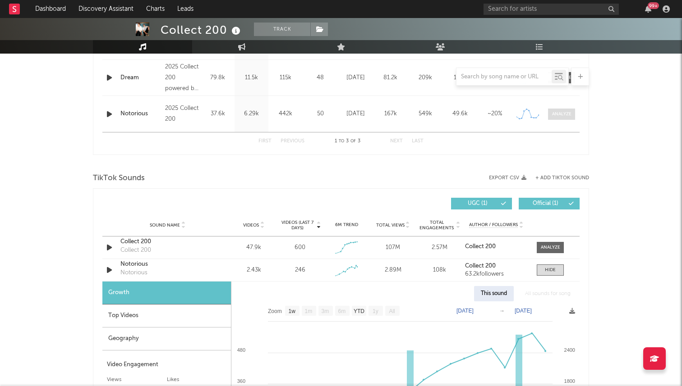
click at [554, 112] on div at bounding box center [561, 114] width 19 height 7
select select "1w"
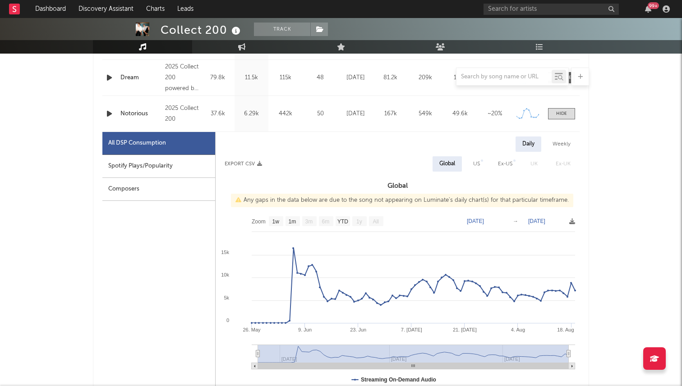
click at [480, 163] on div "US" at bounding box center [476, 164] width 7 height 11
select select "1w"
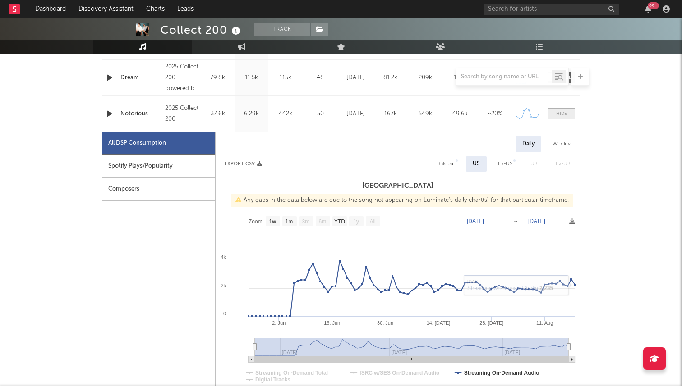
click at [559, 111] on div at bounding box center [561, 113] width 11 height 7
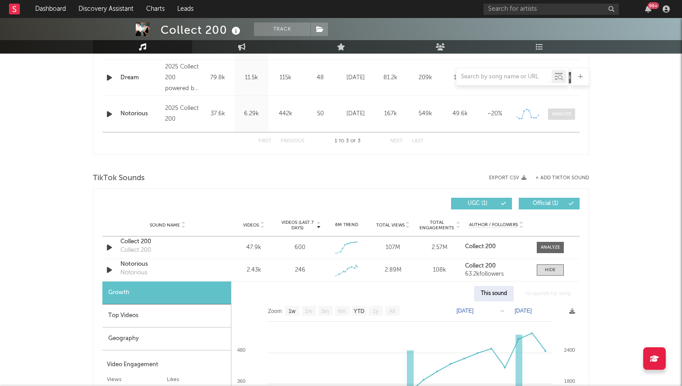
click at [552, 119] on span at bounding box center [561, 114] width 27 height 11
select select "1w"
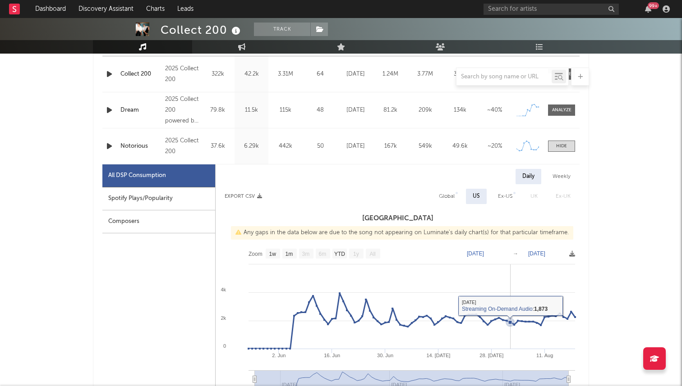
scroll to position [389, 0]
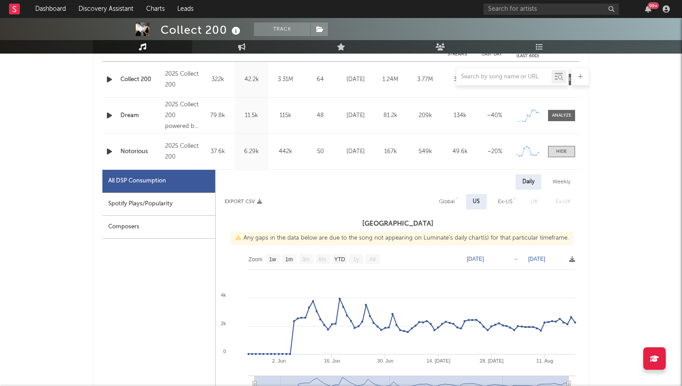
click at [464, 196] on span "US" at bounding box center [475, 201] width 25 height 15
click at [440, 200] on div "Global" at bounding box center [447, 202] width 16 height 11
select select "1w"
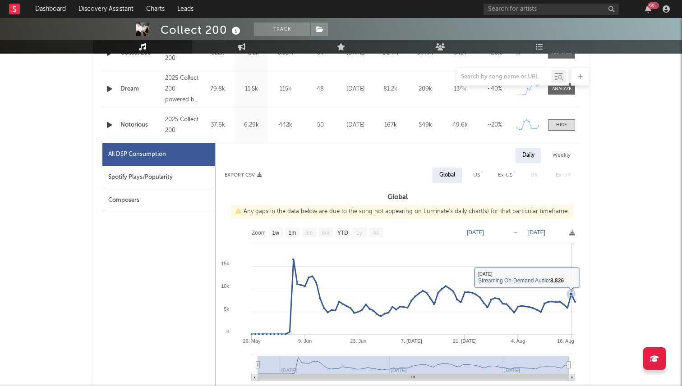
scroll to position [413, 0]
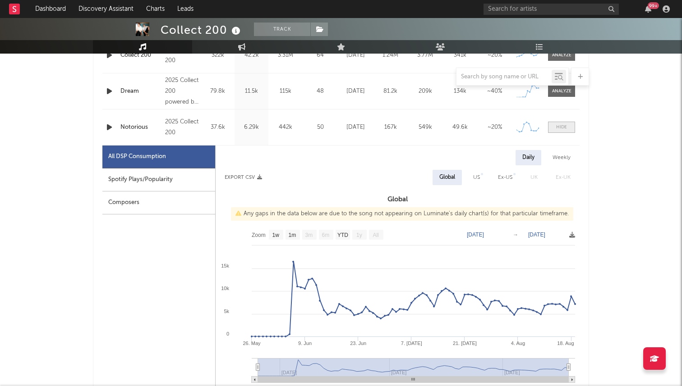
click at [556, 126] on div at bounding box center [561, 127] width 11 height 7
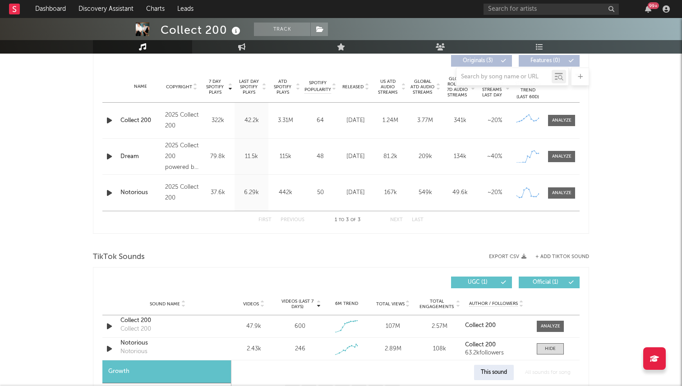
scroll to position [0, 0]
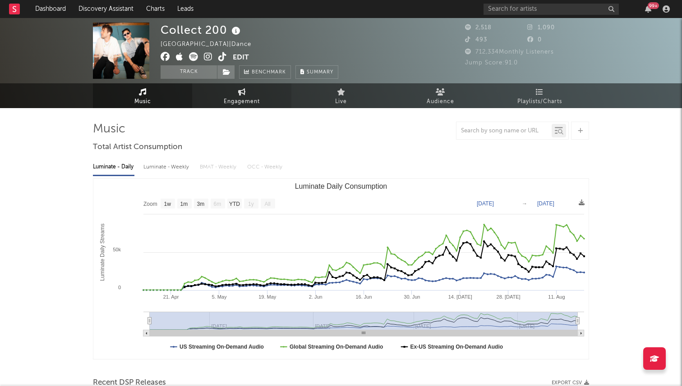
click at [261, 101] on link "Engagement" at bounding box center [241, 95] width 99 height 25
select select "1m"
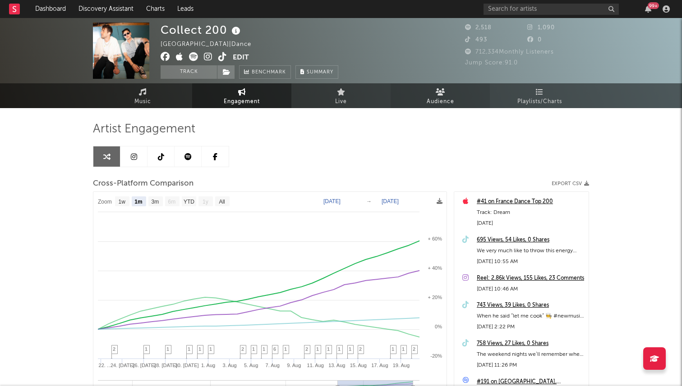
click at [435, 94] on icon at bounding box center [439, 91] width 9 height 7
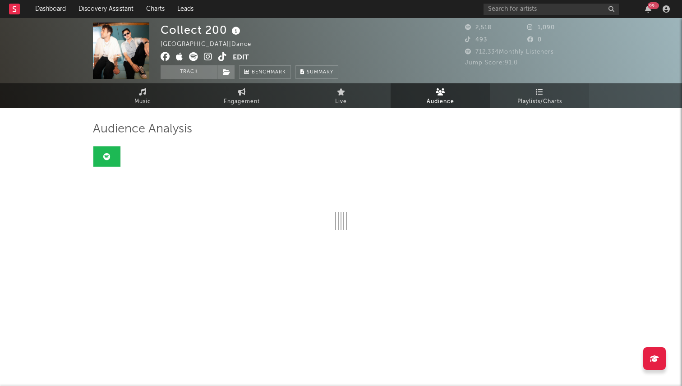
click at [546, 98] on span "Playlists/Charts" at bounding box center [539, 101] width 45 height 11
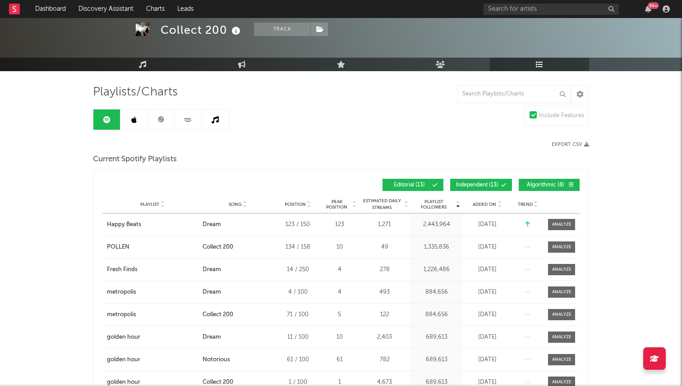
scroll to position [31, 0]
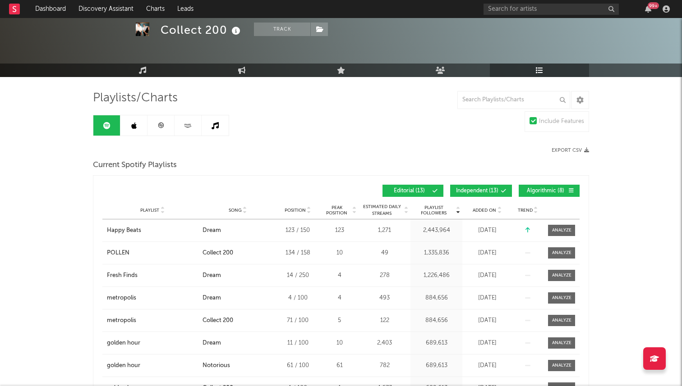
click at [130, 120] on link at bounding box center [133, 125] width 27 height 20
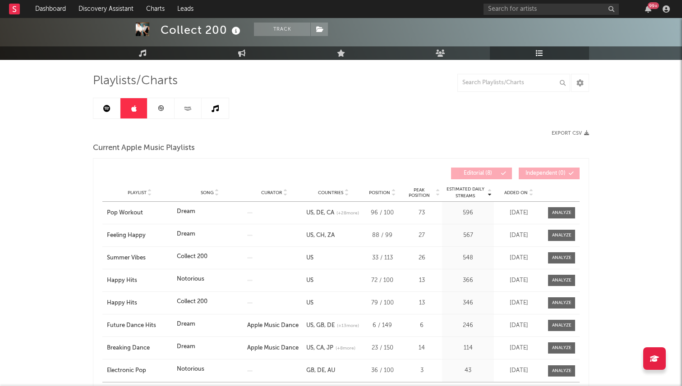
scroll to position [39, 0]
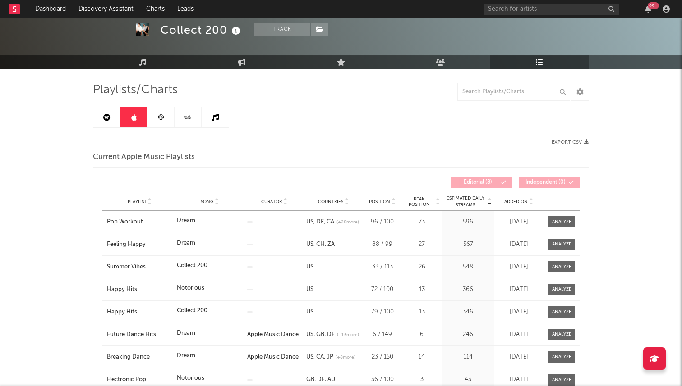
click at [113, 118] on link at bounding box center [106, 117] width 27 height 20
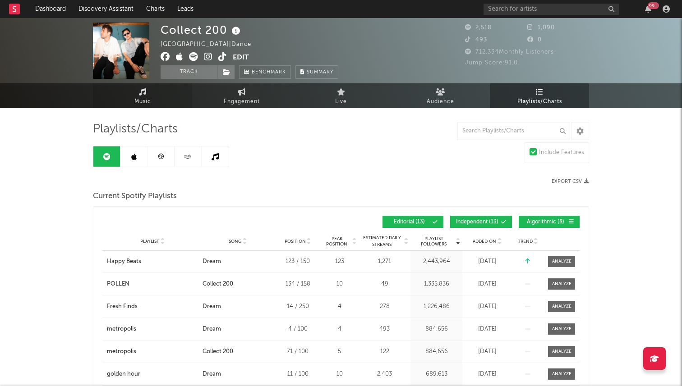
click at [164, 91] on link "Music" at bounding box center [142, 95] width 99 height 25
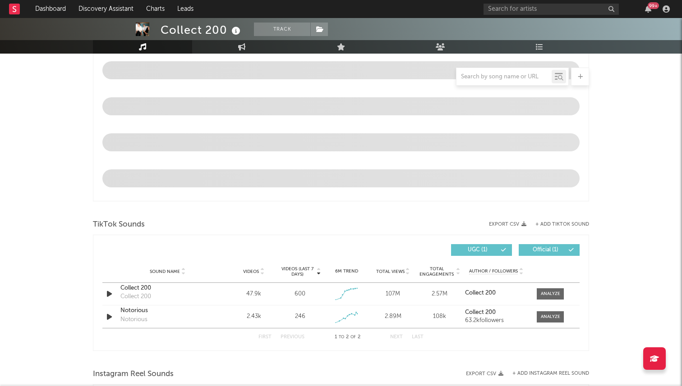
select select "1w"
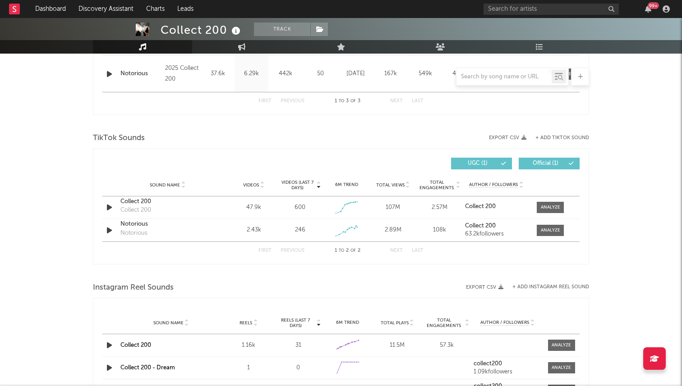
scroll to position [471, 0]
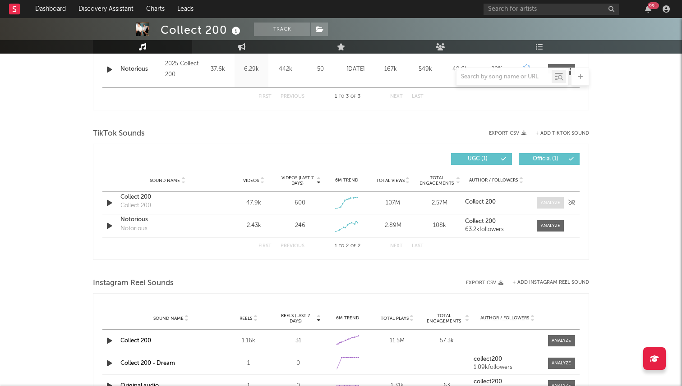
click at [555, 202] on div at bounding box center [550, 203] width 19 height 7
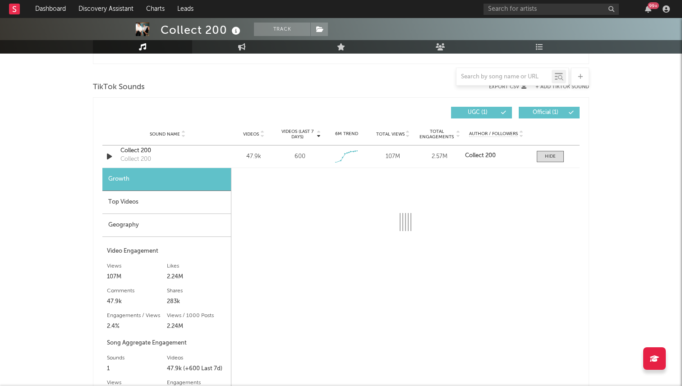
scroll to position [525, 0]
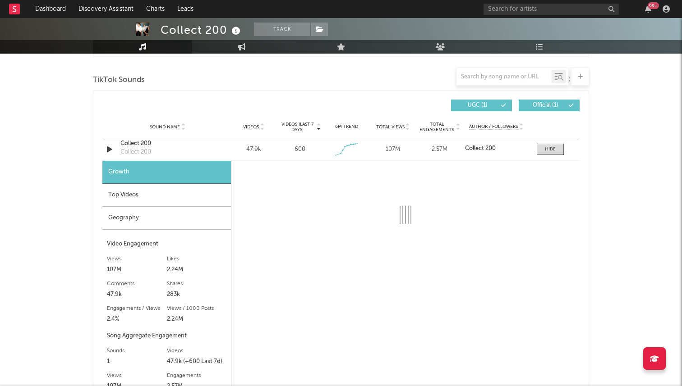
select select "1w"
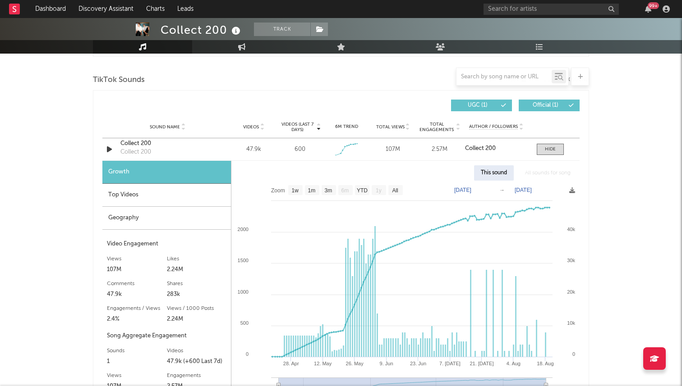
click at [199, 213] on div "Geography" at bounding box center [166, 218] width 128 height 23
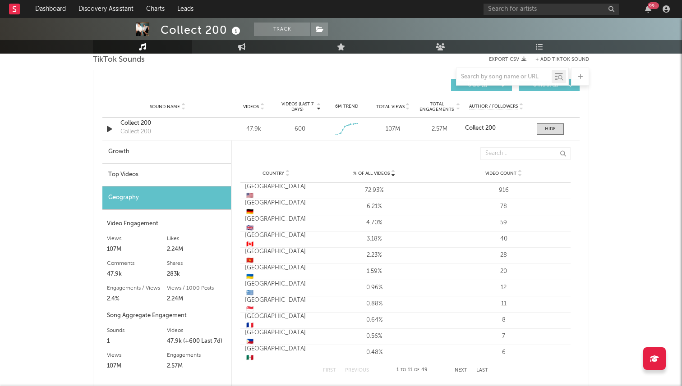
scroll to position [548, 0]
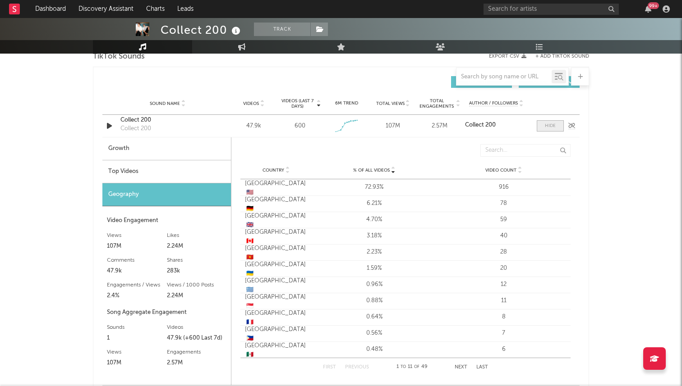
click at [545, 124] on div at bounding box center [550, 126] width 11 height 7
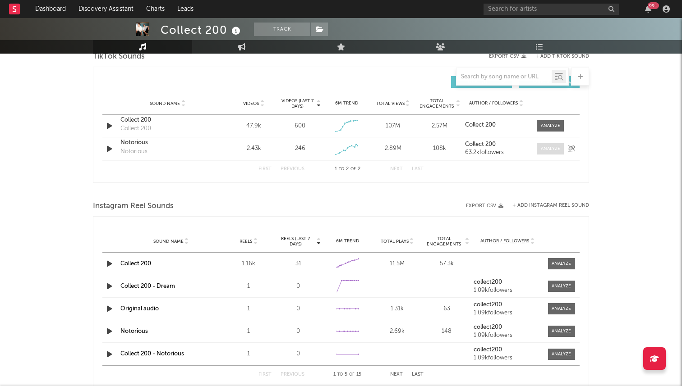
click at [550, 151] on div at bounding box center [550, 149] width 19 height 7
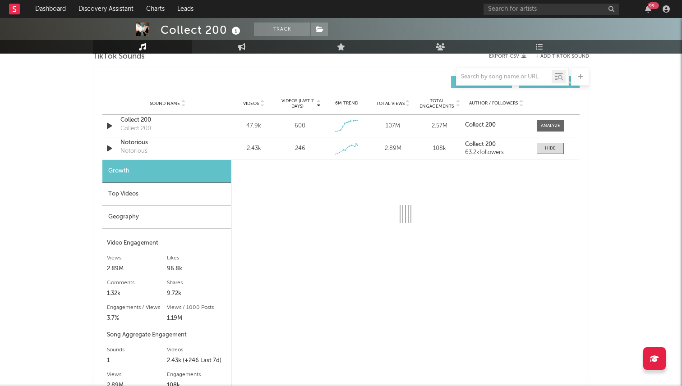
select select "1w"
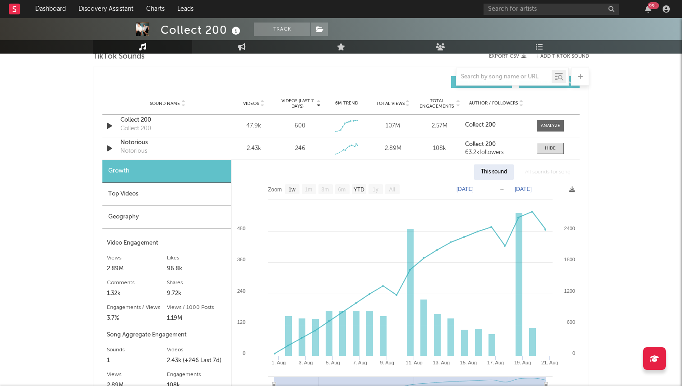
click at [173, 193] on div "Top Videos" at bounding box center [166, 194] width 128 height 23
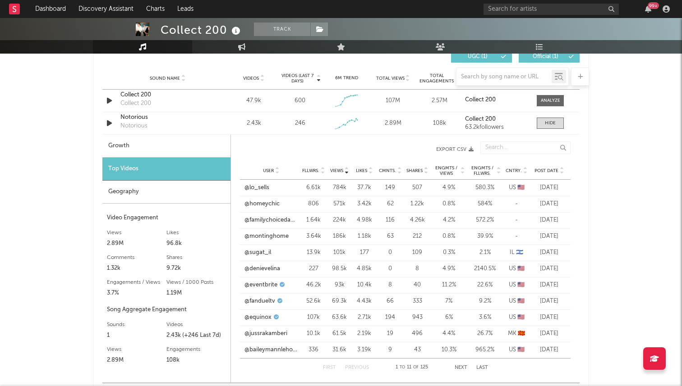
scroll to position [569, 0]
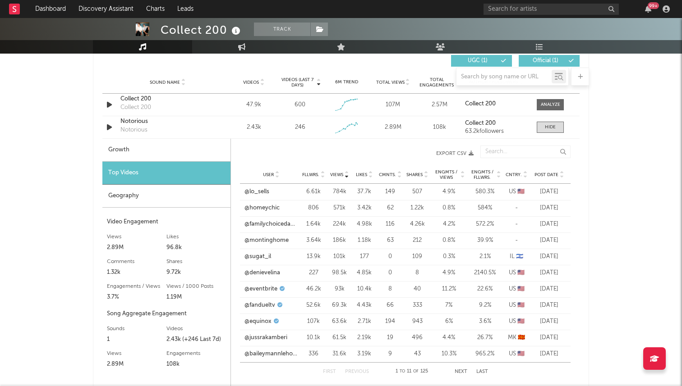
click at [192, 193] on div "Geography" at bounding box center [166, 196] width 128 height 23
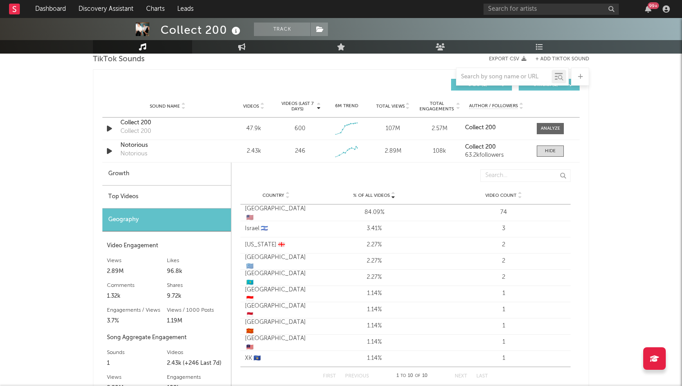
scroll to position [544, 0]
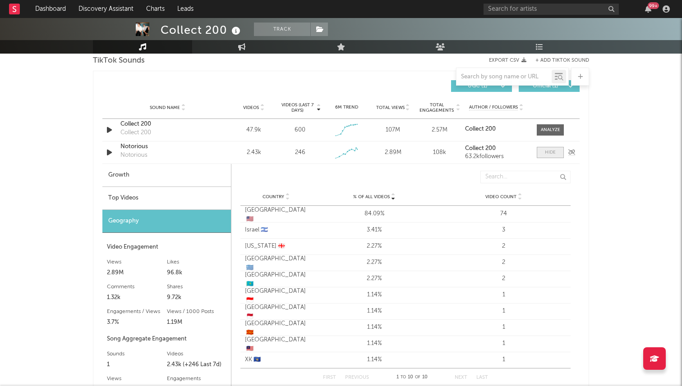
click at [550, 153] on div at bounding box center [550, 152] width 11 height 7
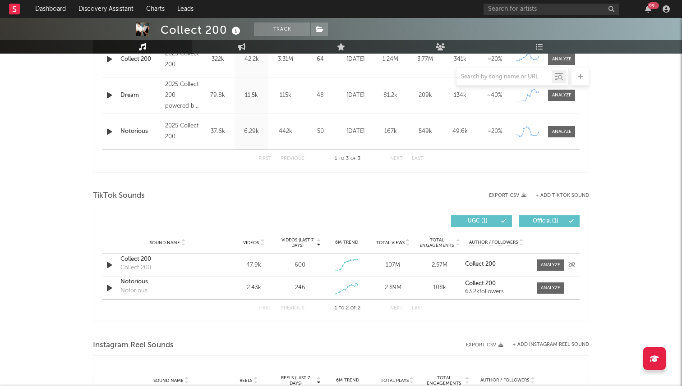
scroll to position [427, 0]
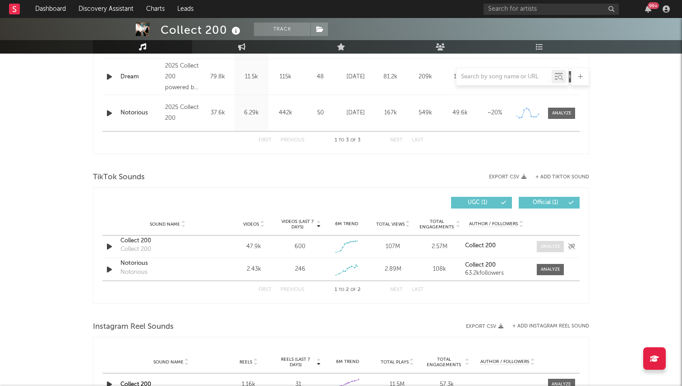
click at [551, 243] on span at bounding box center [549, 246] width 27 height 11
select select "1w"
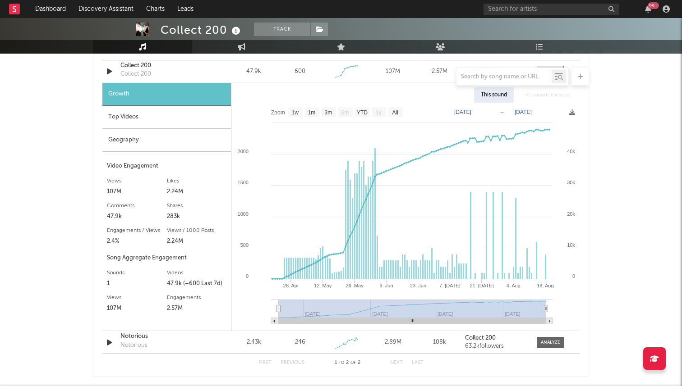
scroll to position [610, 0]
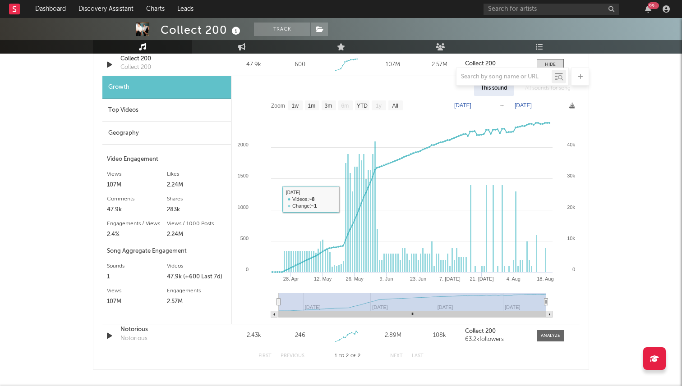
click at [186, 133] on div "Geography" at bounding box center [166, 133] width 128 height 23
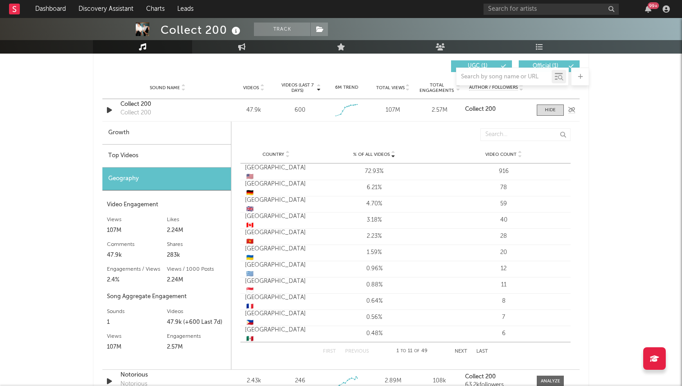
scroll to position [561, 0]
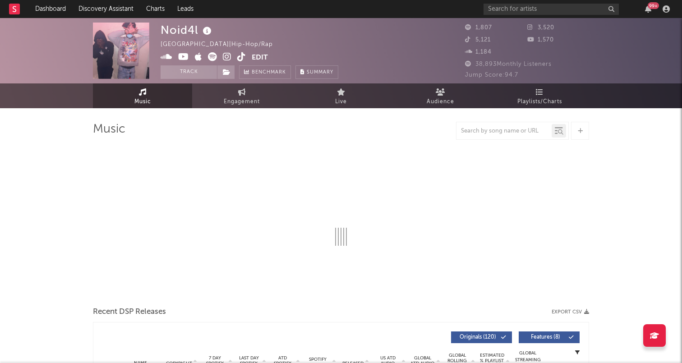
click at [240, 57] on icon at bounding box center [241, 56] width 9 height 9
select select "6m"
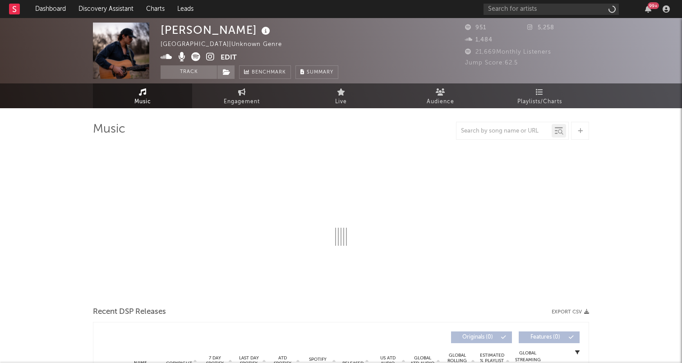
select select "1w"
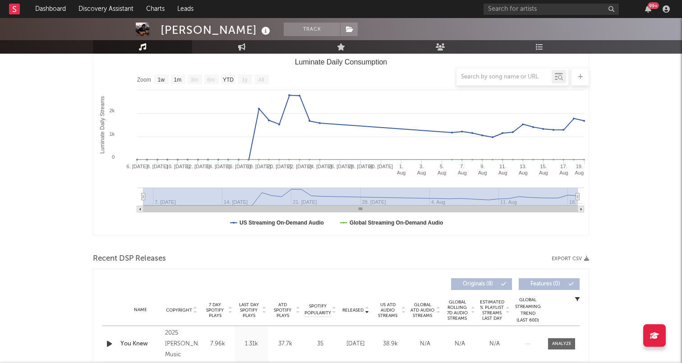
scroll to position [137, 0]
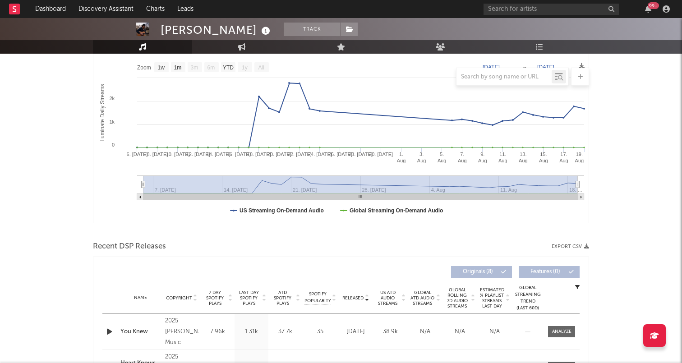
click at [215, 295] on span "7 Day Spotify Plays" at bounding box center [215, 298] width 24 height 16
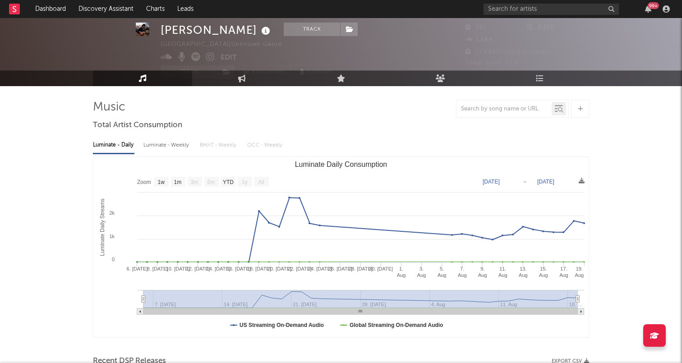
scroll to position [0, 0]
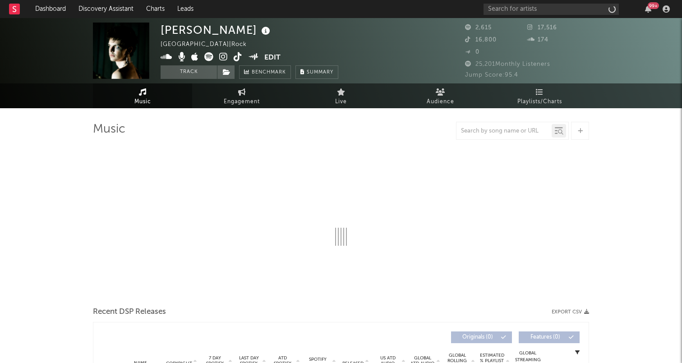
select select "1w"
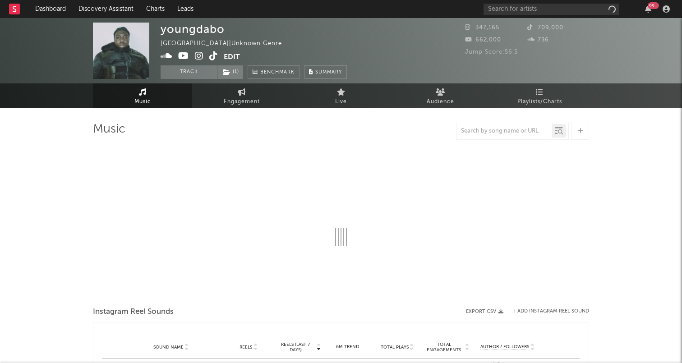
select select "1w"
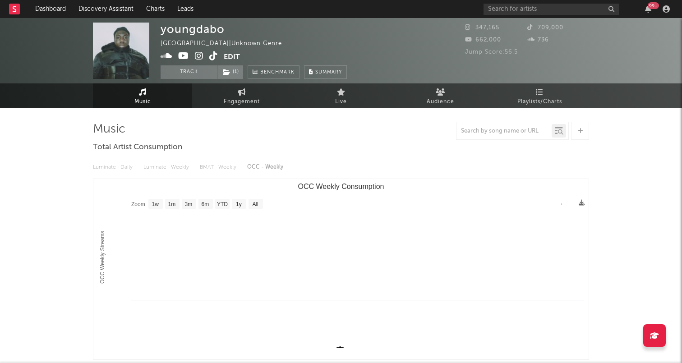
click at [170, 59] on icon at bounding box center [166, 55] width 12 height 9
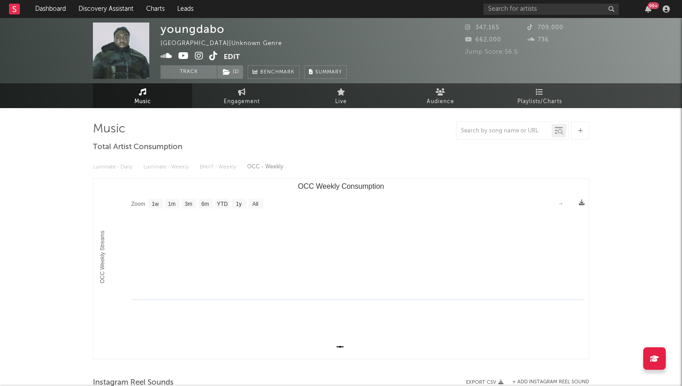
select select "1w"
